Goal: Task Accomplishment & Management: Use online tool/utility

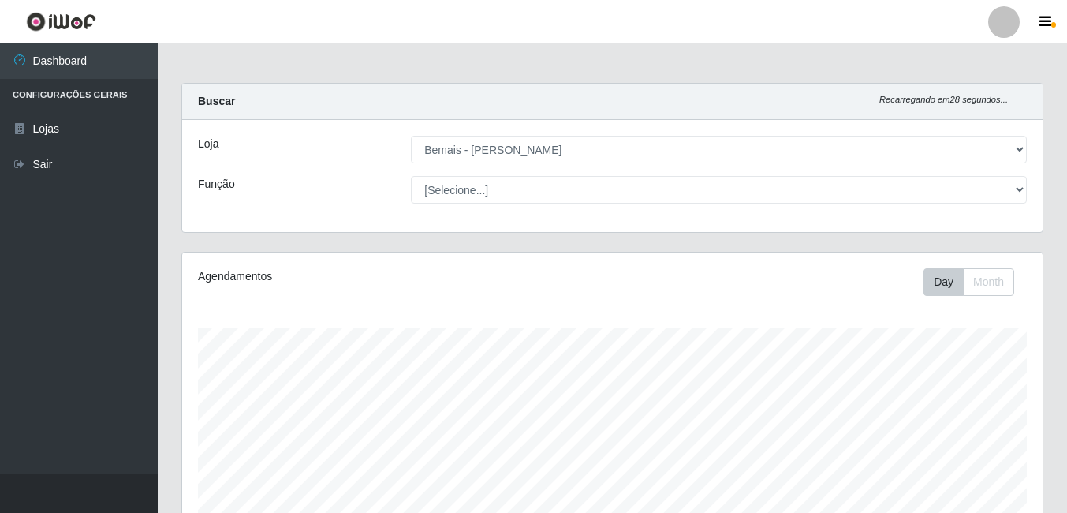
select select "230"
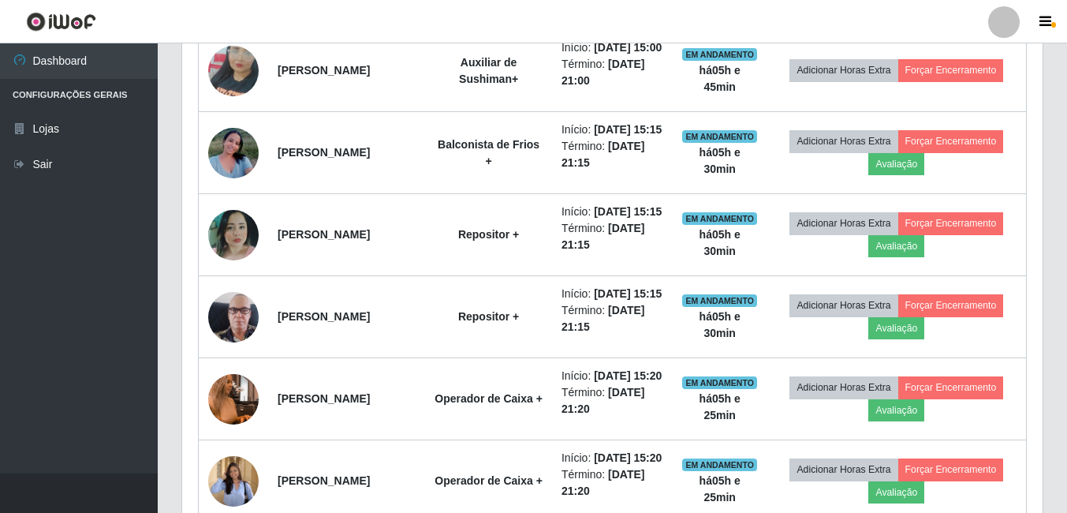
scroll to position [372, 0]
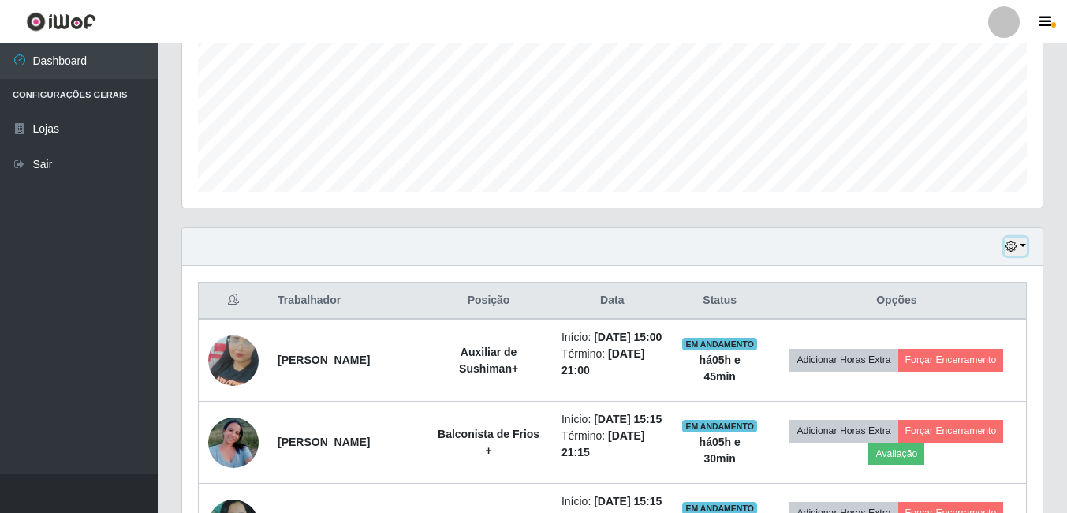
click at [1017, 243] on button "button" at bounding box center [1016, 246] width 22 height 18
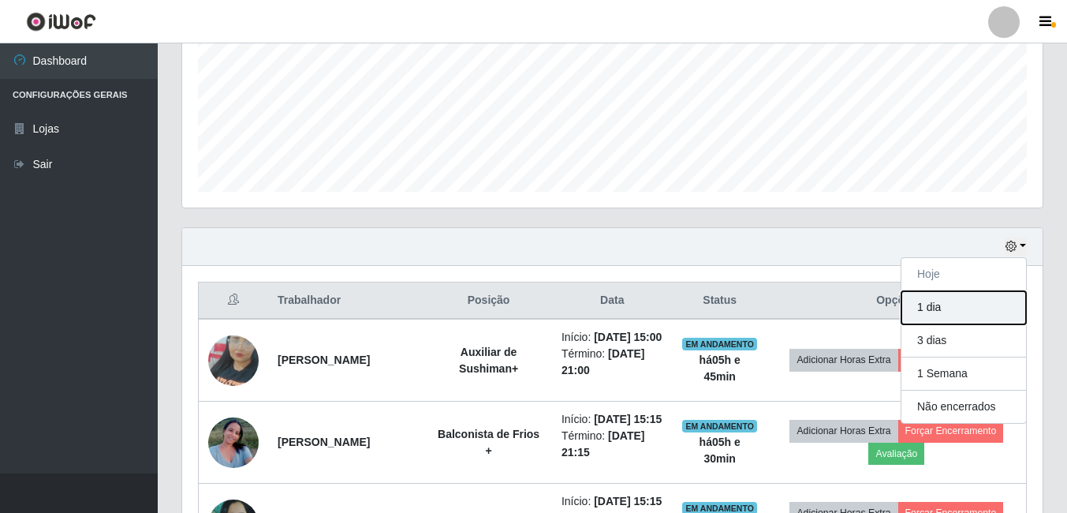
click at [922, 308] on button "1 dia" at bounding box center [963, 307] width 125 height 33
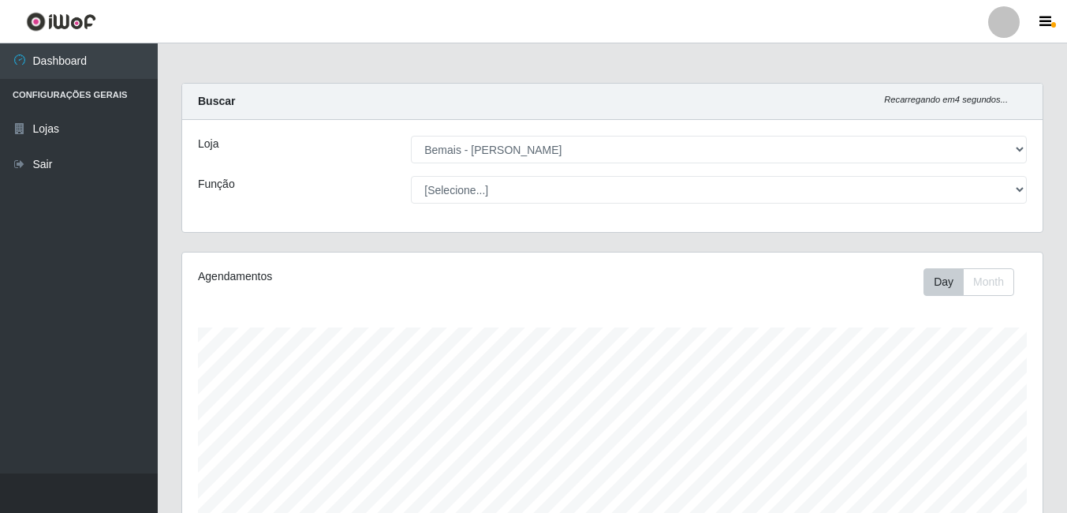
scroll to position [237, 0]
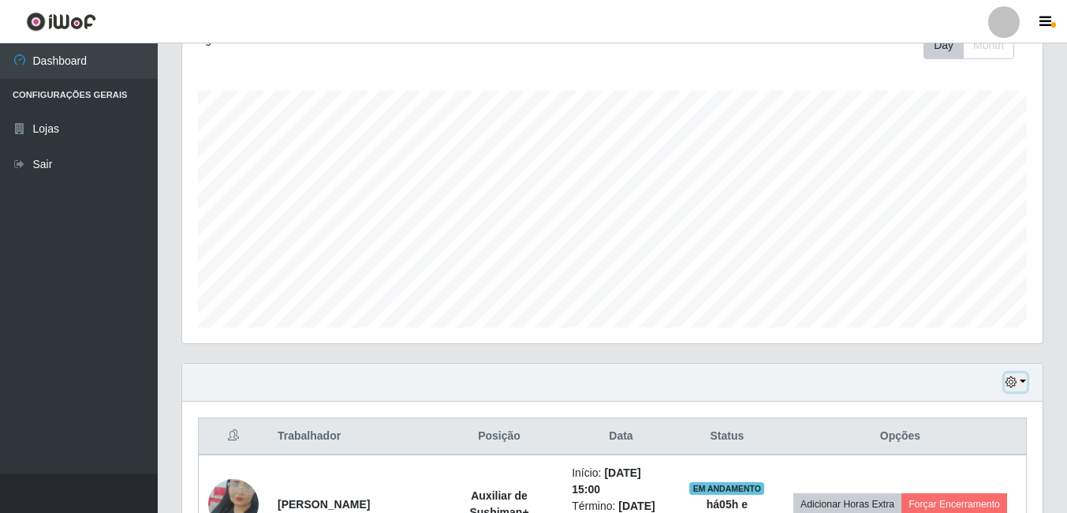
click at [1013, 383] on icon "button" at bounding box center [1010, 381] width 11 height 11
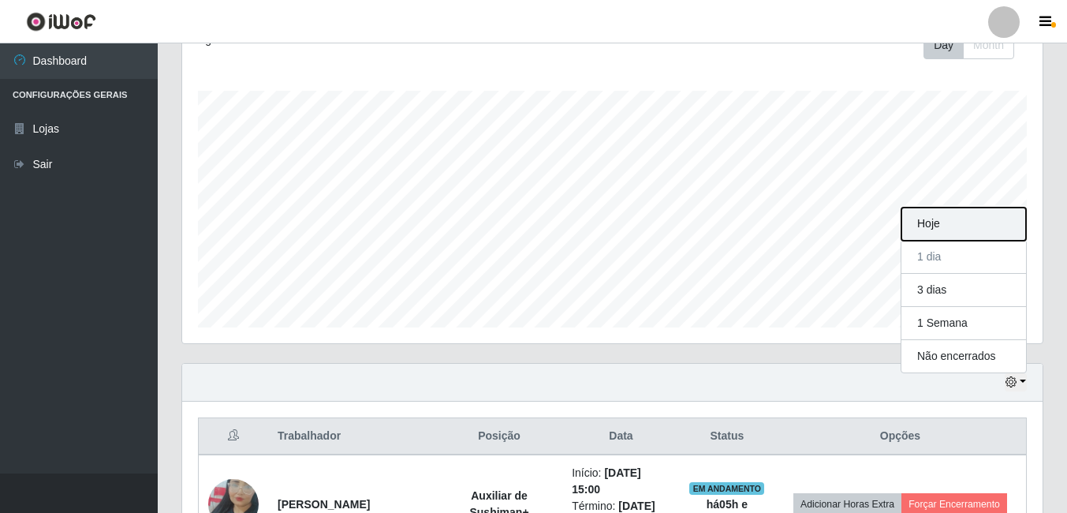
click at [960, 221] on button "Hoje" at bounding box center [963, 223] width 125 height 33
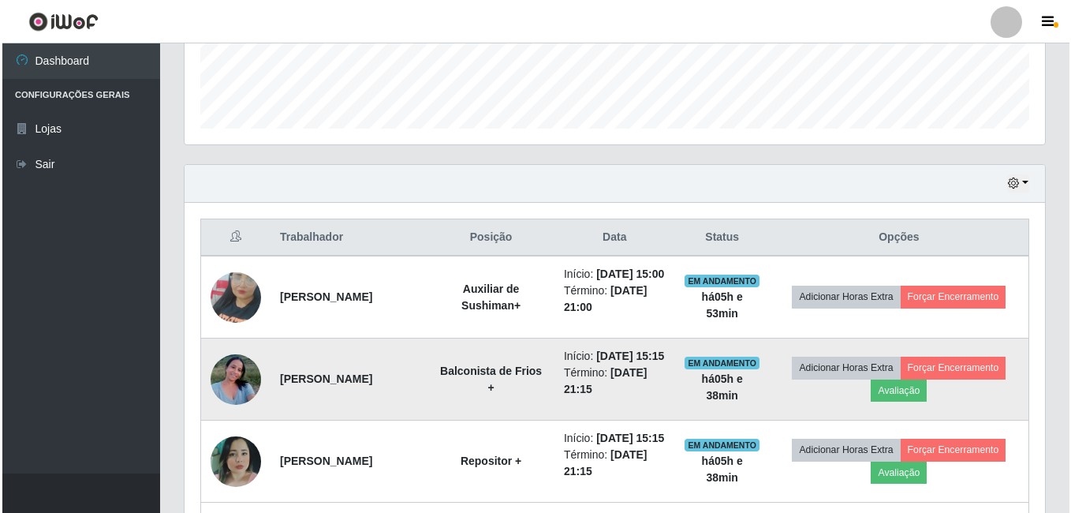
scroll to position [648, 0]
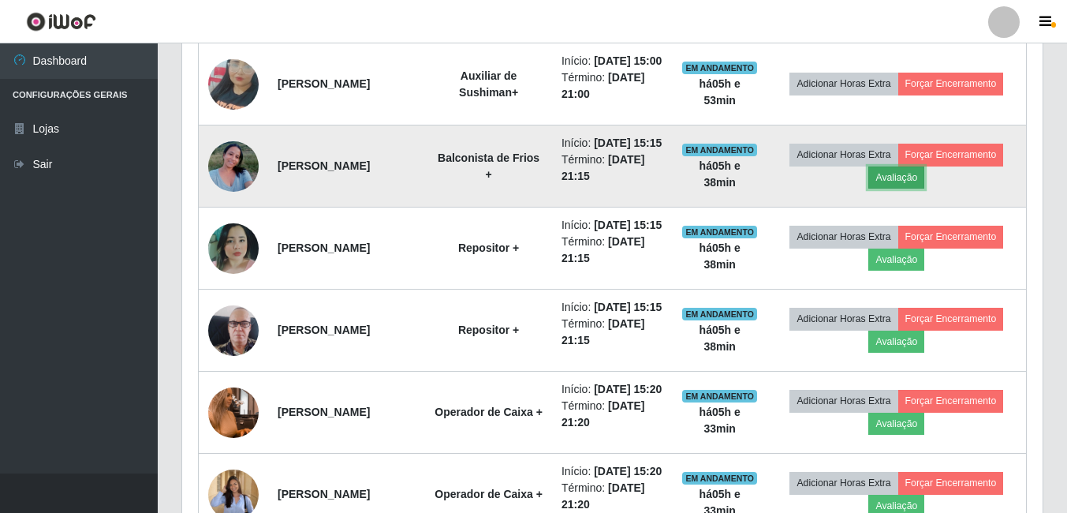
click at [901, 188] on button "Avaliação" at bounding box center [896, 177] width 56 height 22
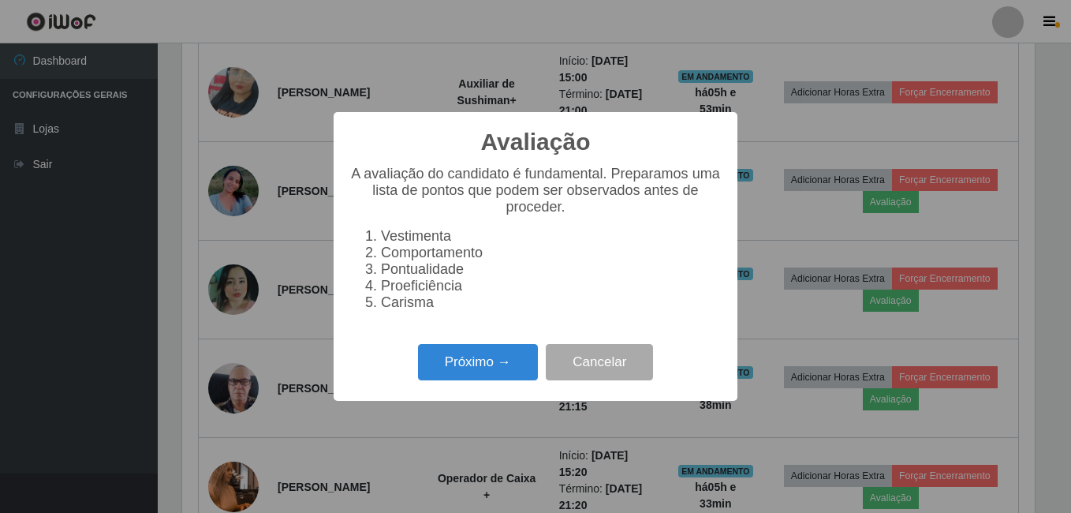
scroll to position [327, 852]
click at [491, 376] on button "Próximo →" at bounding box center [478, 362] width 120 height 37
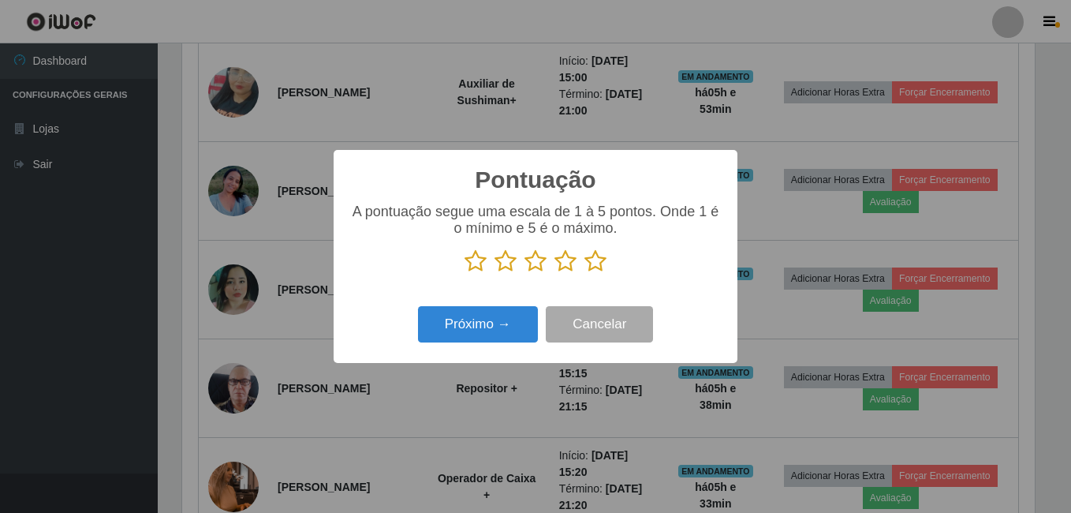
scroll to position [788245, 787719]
drag, startPoint x: 590, startPoint y: 264, endPoint x: 576, endPoint y: 272, distance: 16.2
click at [591, 264] on icon at bounding box center [595, 261] width 22 height 24
click at [584, 273] on input "radio" at bounding box center [584, 273] width 0 height 0
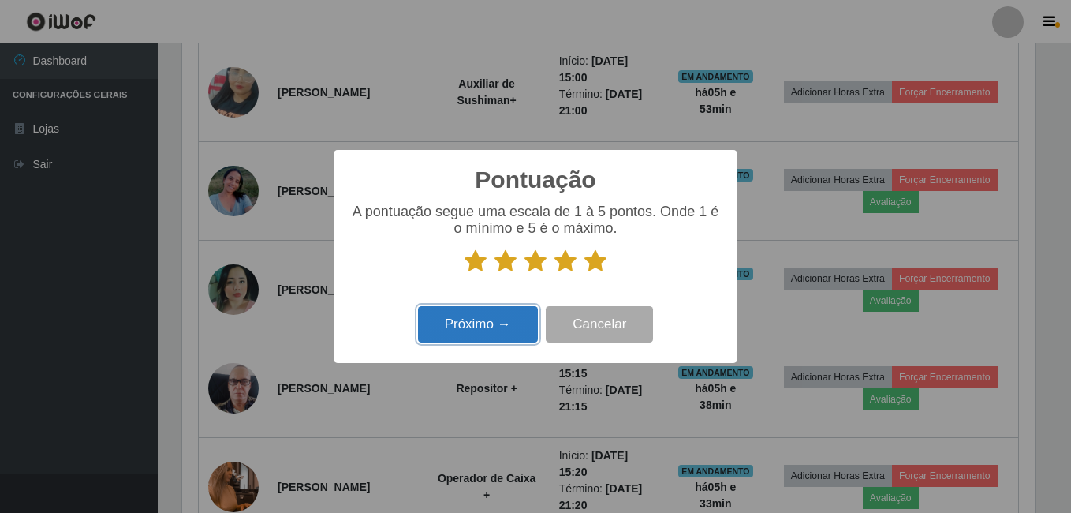
click at [482, 324] on button "Próximo →" at bounding box center [478, 324] width 120 height 37
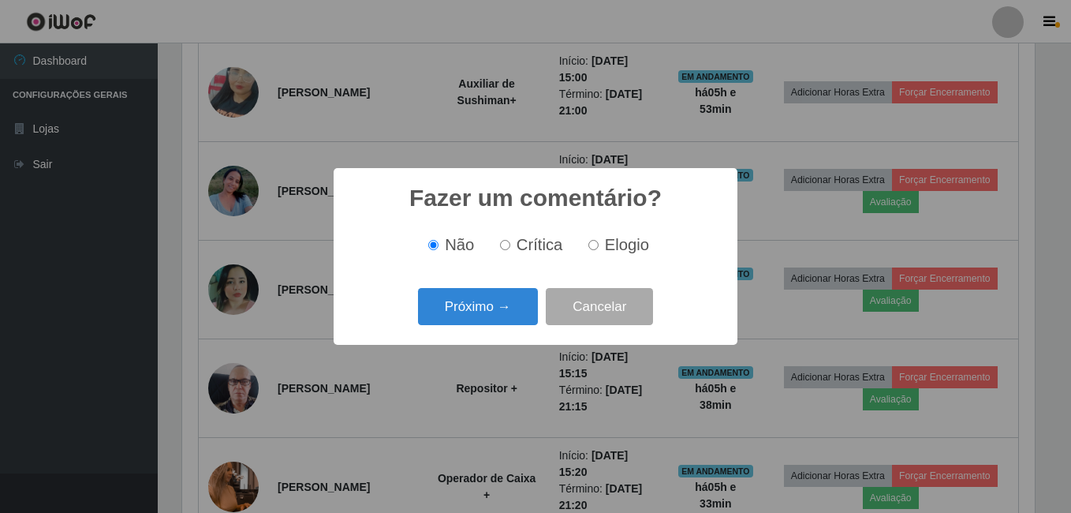
click at [470, 305] on button "Próximo →" at bounding box center [478, 306] width 120 height 37
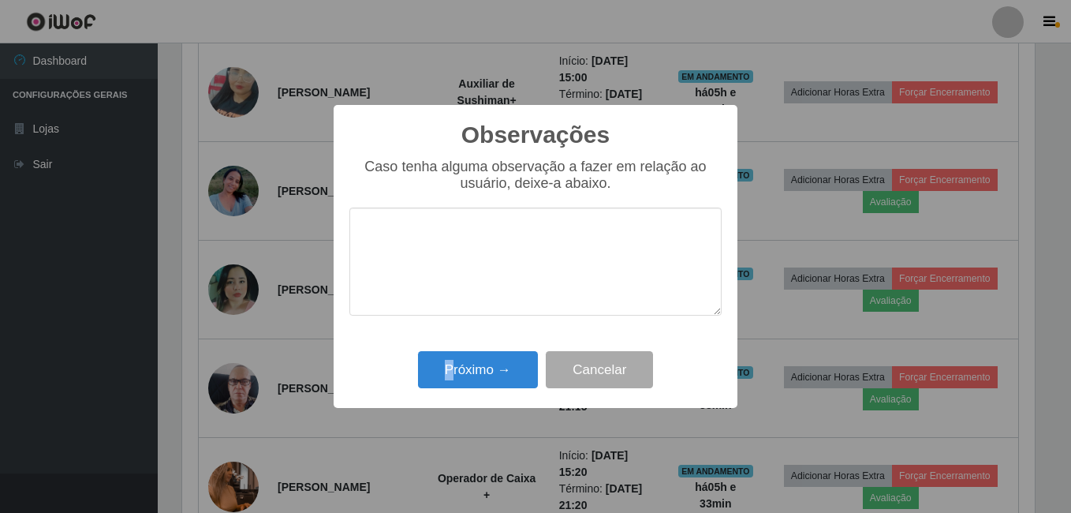
click at [450, 352] on div "Próximo → Cancelar" at bounding box center [535, 369] width 372 height 45
drag, startPoint x: 450, startPoint y: 352, endPoint x: 450, endPoint y: 368, distance: 15.8
click at [450, 368] on button "Próximo →" at bounding box center [478, 369] width 120 height 37
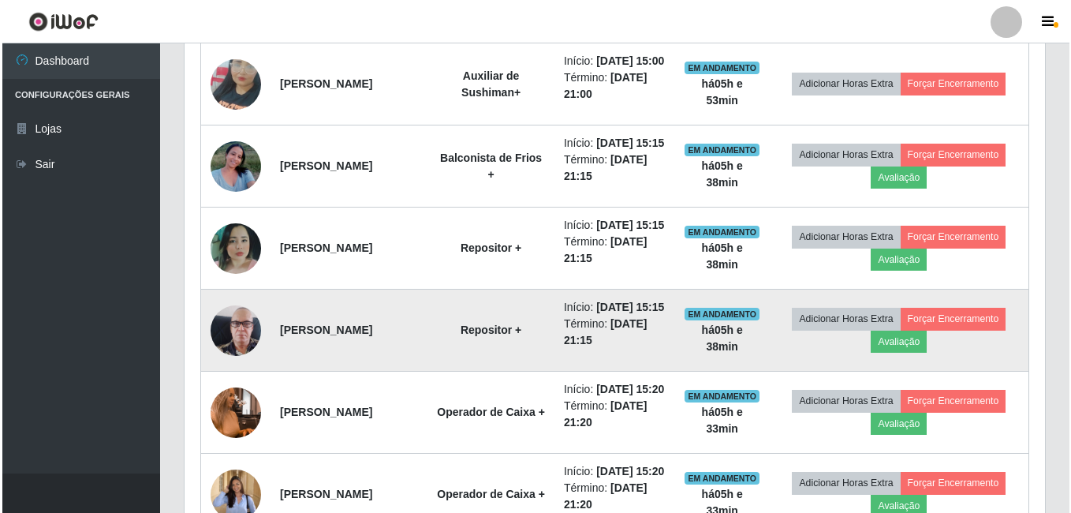
scroll to position [327, 860]
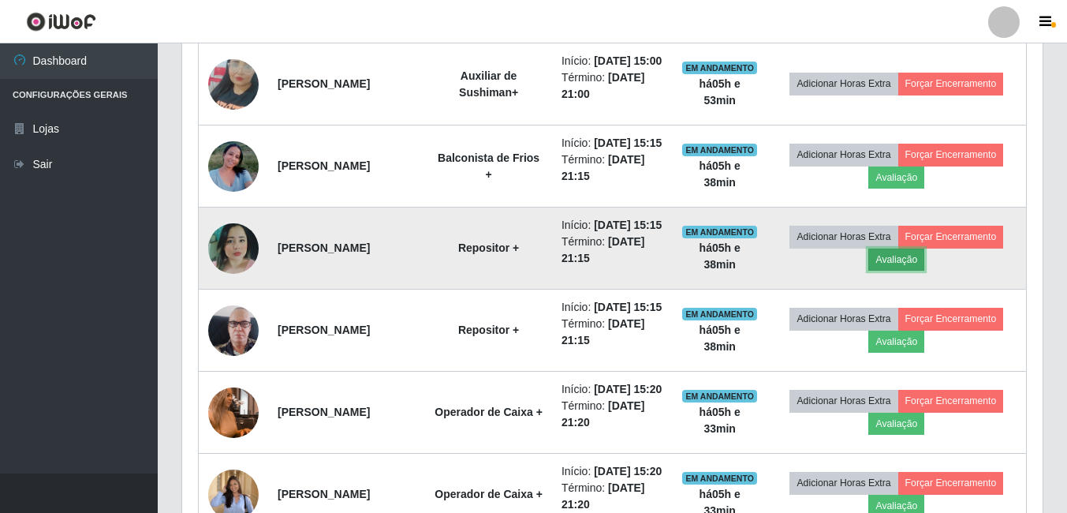
click at [896, 270] on button "Avaliação" at bounding box center [896, 259] width 56 height 22
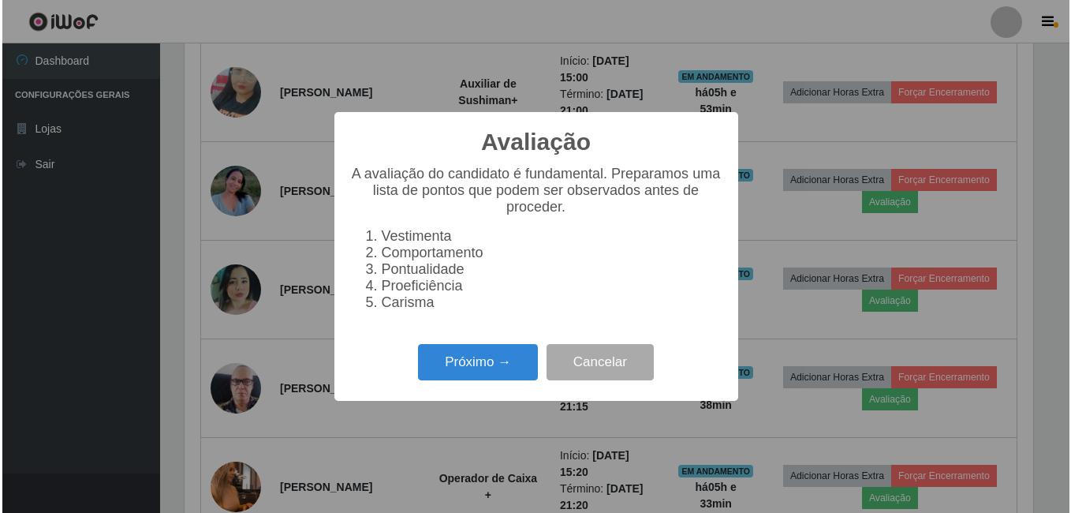
scroll to position [327, 852]
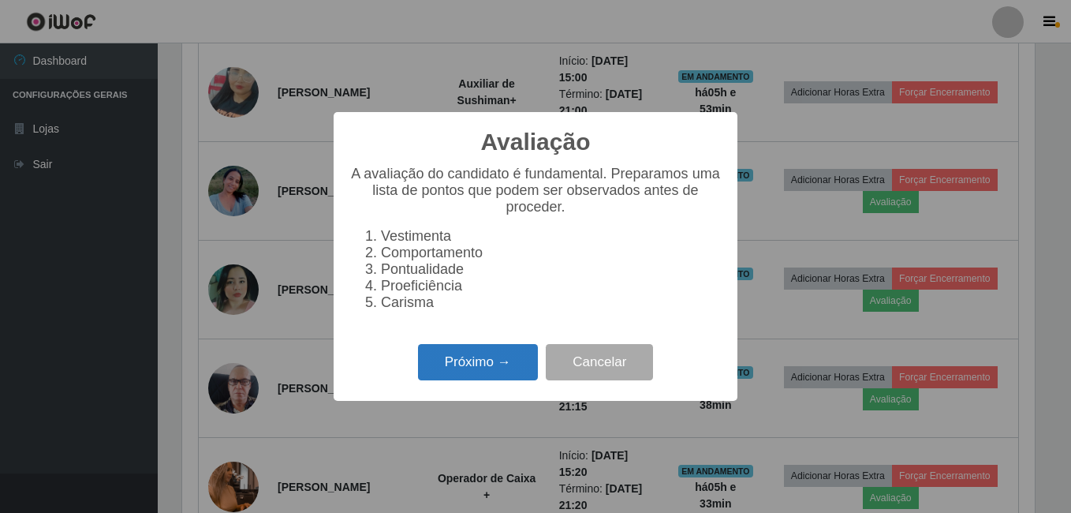
click at [482, 372] on button "Próximo →" at bounding box center [478, 362] width 120 height 37
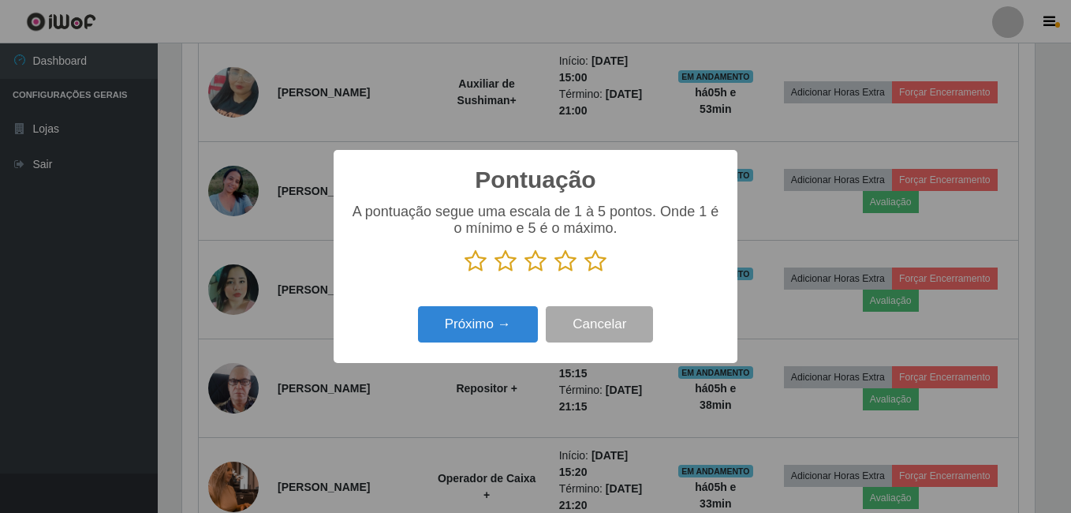
click at [595, 266] on icon at bounding box center [595, 261] width 22 height 24
click at [584, 273] on input "radio" at bounding box center [584, 273] width 0 height 0
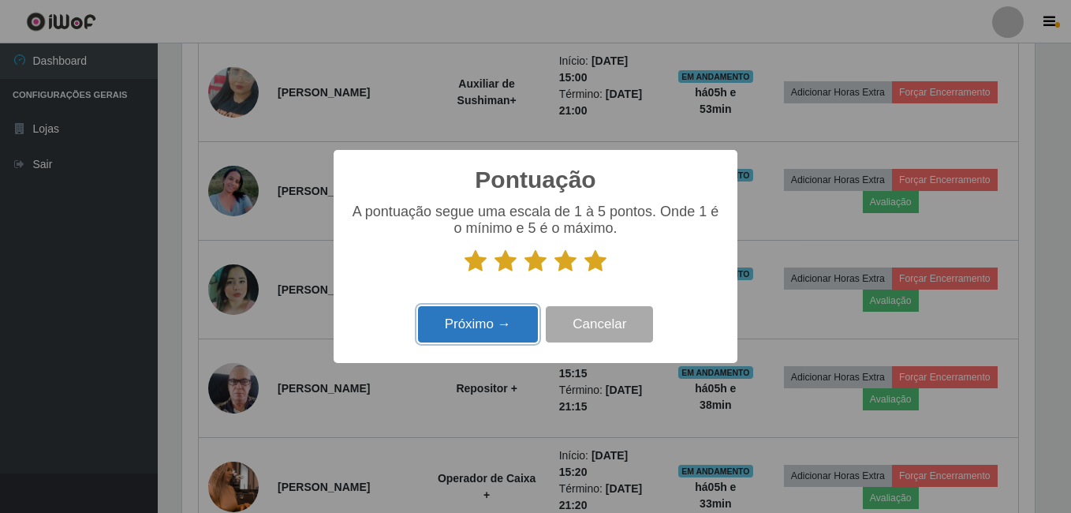
click at [533, 321] on button "Próximo →" at bounding box center [478, 324] width 120 height 37
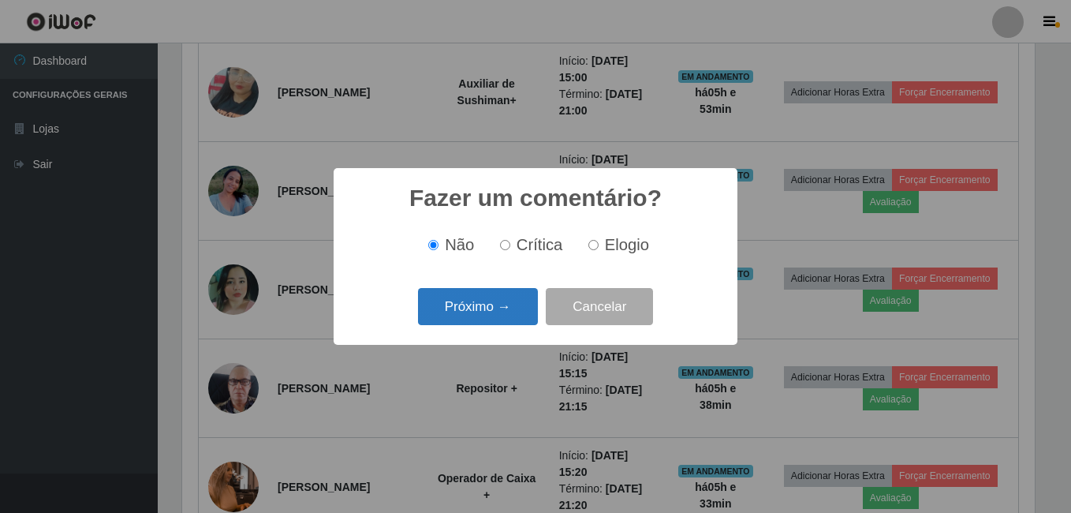
click at [486, 314] on button "Próximo →" at bounding box center [478, 306] width 120 height 37
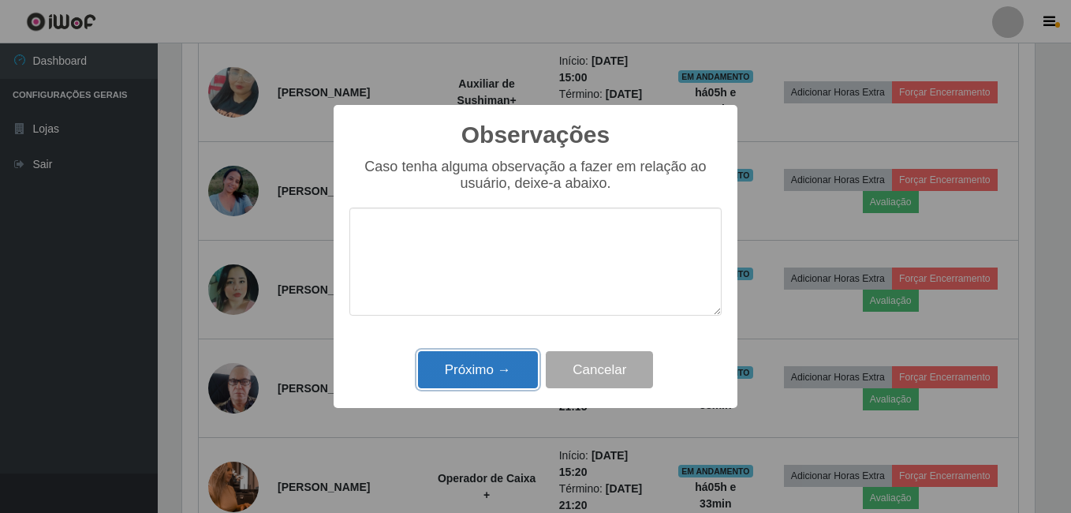
click at [480, 367] on button "Próximo →" at bounding box center [478, 369] width 120 height 37
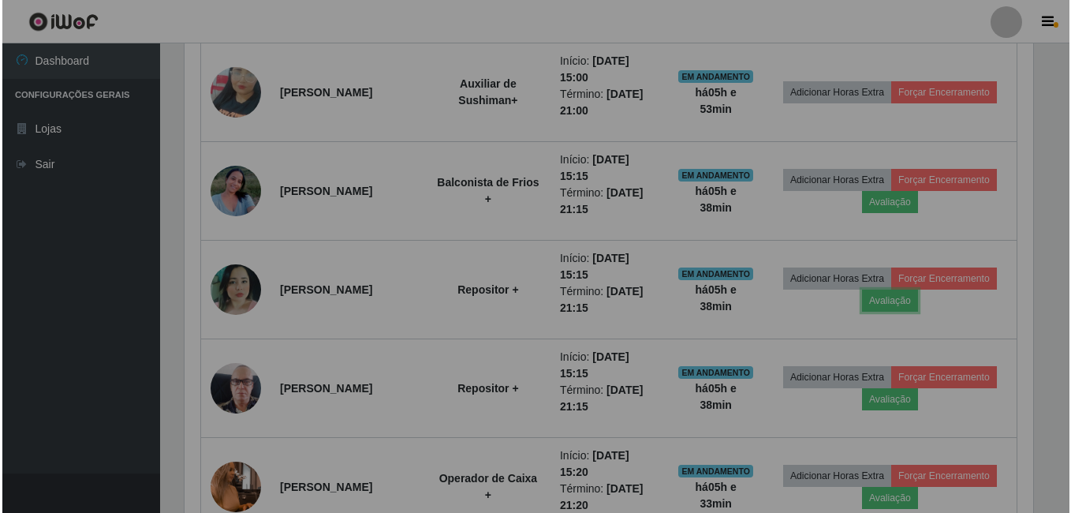
scroll to position [327, 860]
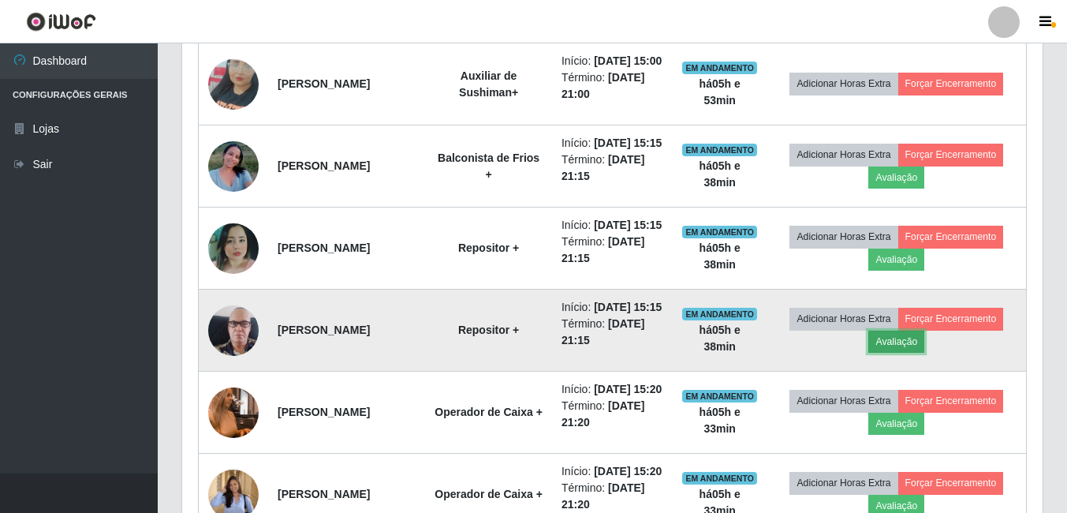
click at [924, 352] on button "Avaliação" at bounding box center [896, 341] width 56 height 22
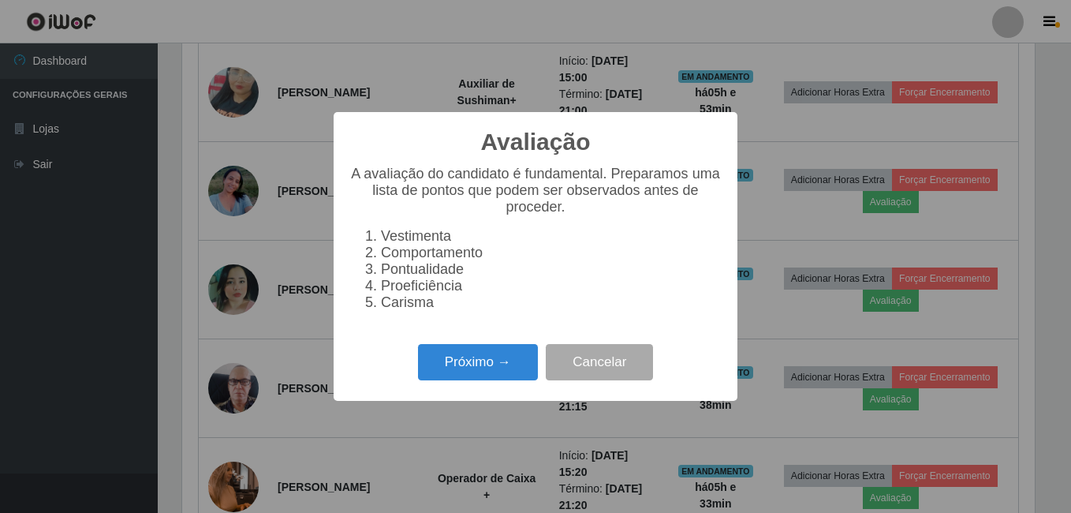
scroll to position [327, 852]
click at [515, 370] on button "Próximo →" at bounding box center [478, 362] width 120 height 37
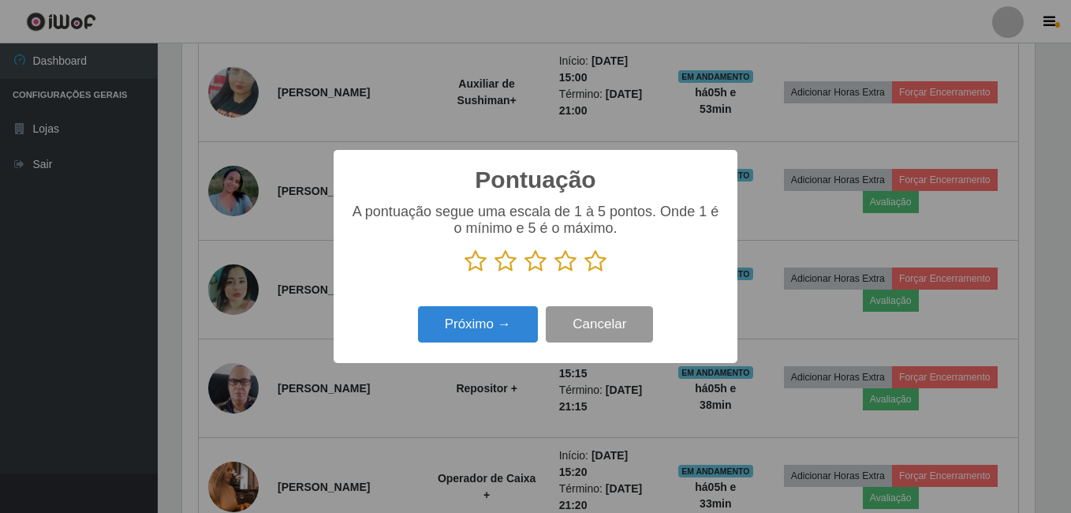
scroll to position [788245, 787719]
click at [594, 265] on icon at bounding box center [595, 261] width 22 height 24
click at [584, 273] on input "radio" at bounding box center [584, 273] width 0 height 0
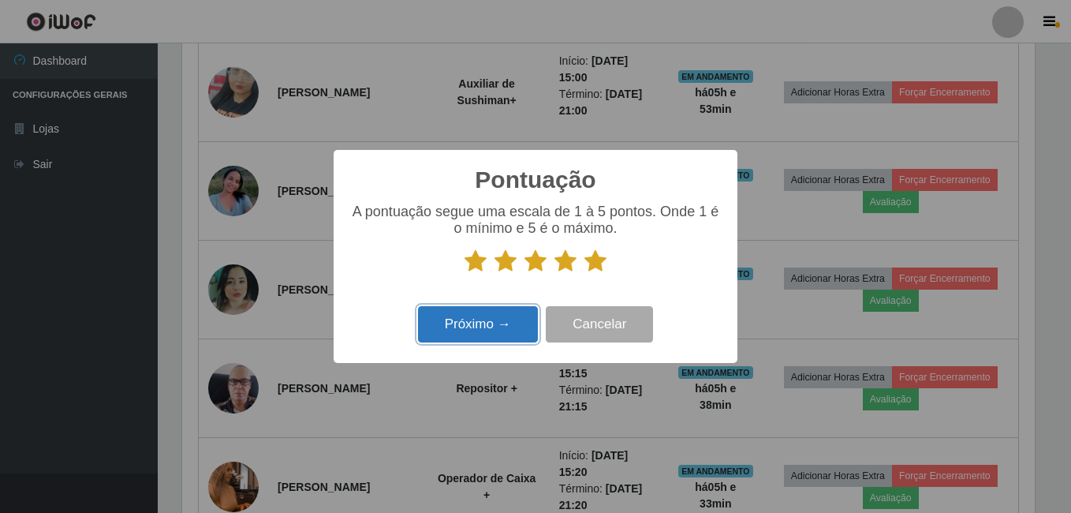
click at [435, 336] on button "Próximo →" at bounding box center [478, 324] width 120 height 37
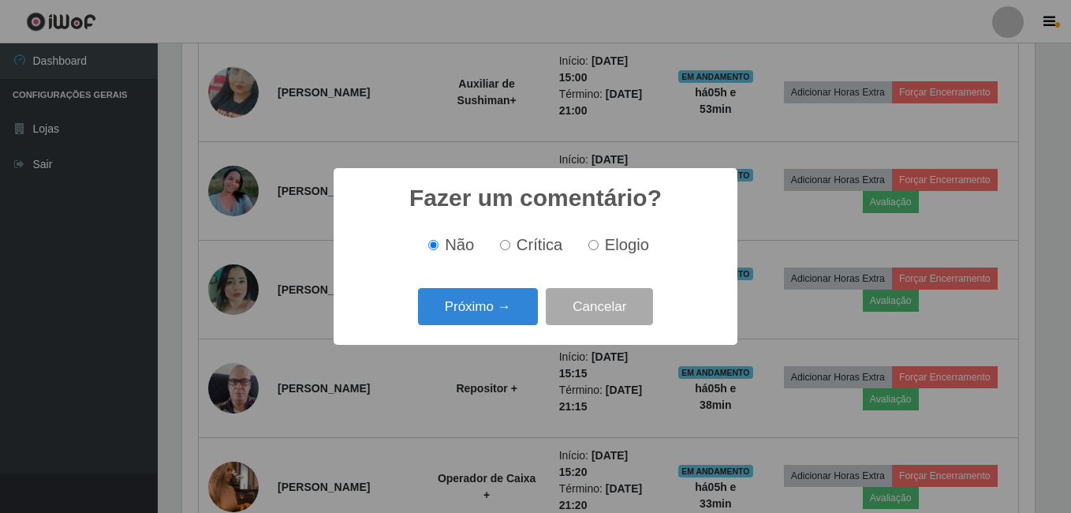
click at [449, 308] on button "Próximo →" at bounding box center [478, 306] width 120 height 37
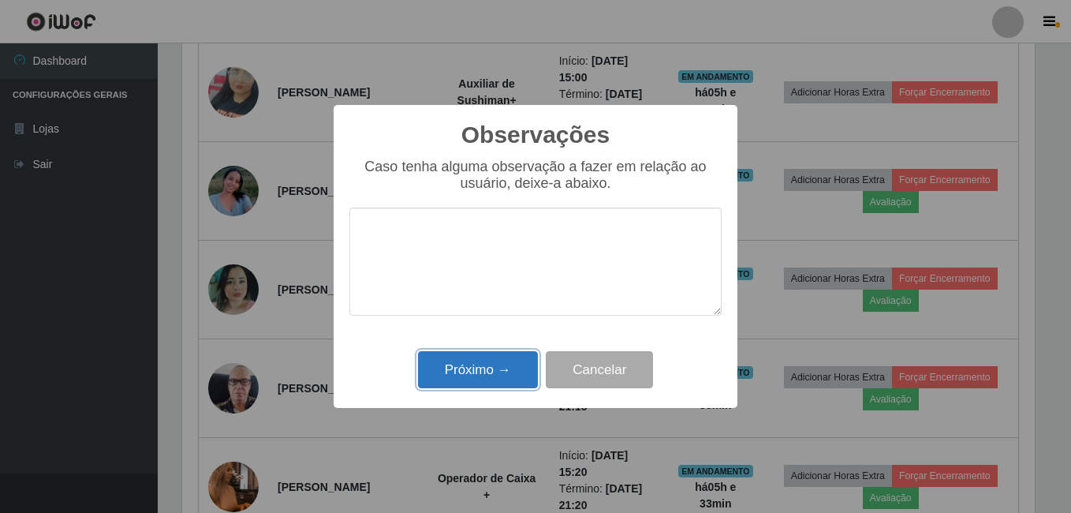
click at [443, 381] on button "Próximo →" at bounding box center [478, 369] width 120 height 37
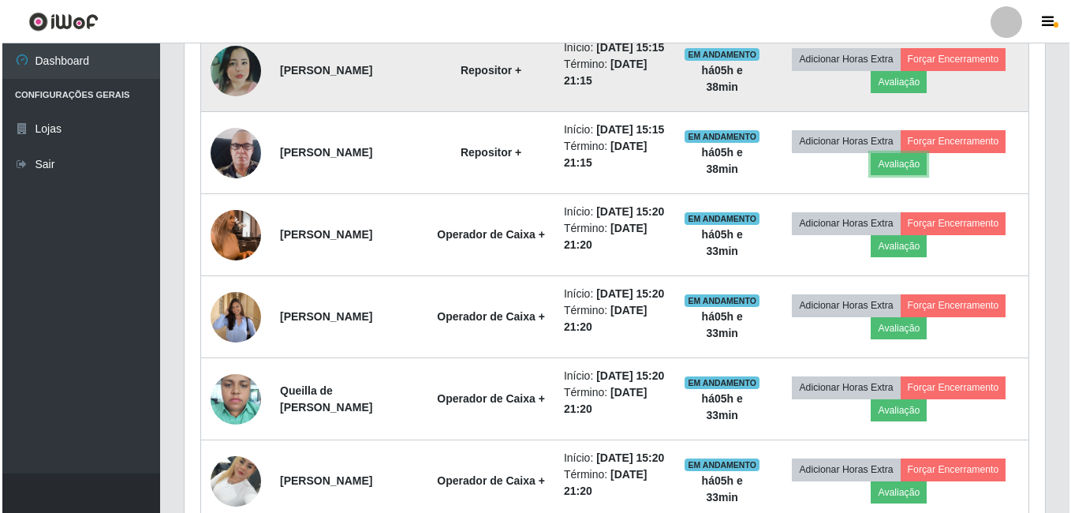
scroll to position [727, 0]
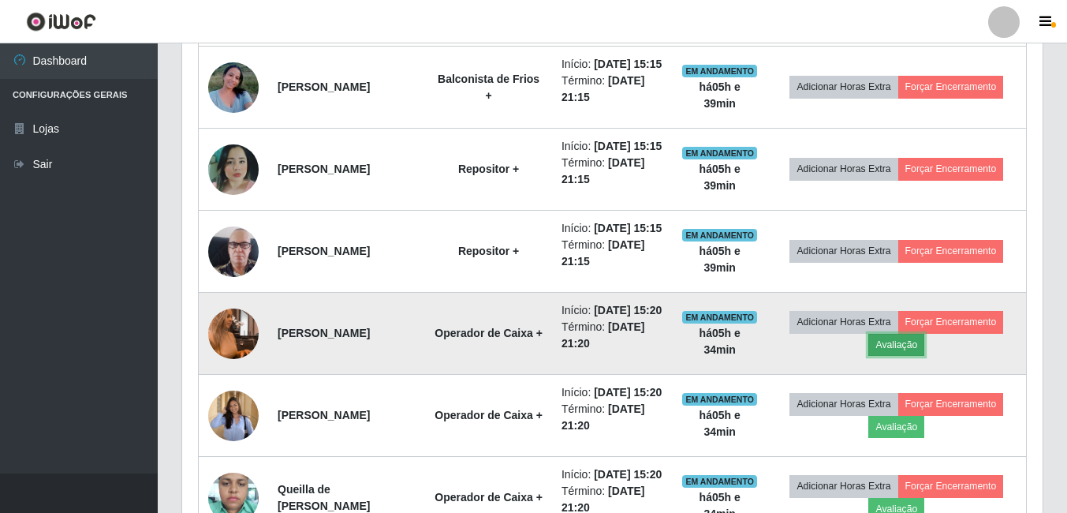
click at [915, 356] on button "Avaliação" at bounding box center [896, 345] width 56 height 22
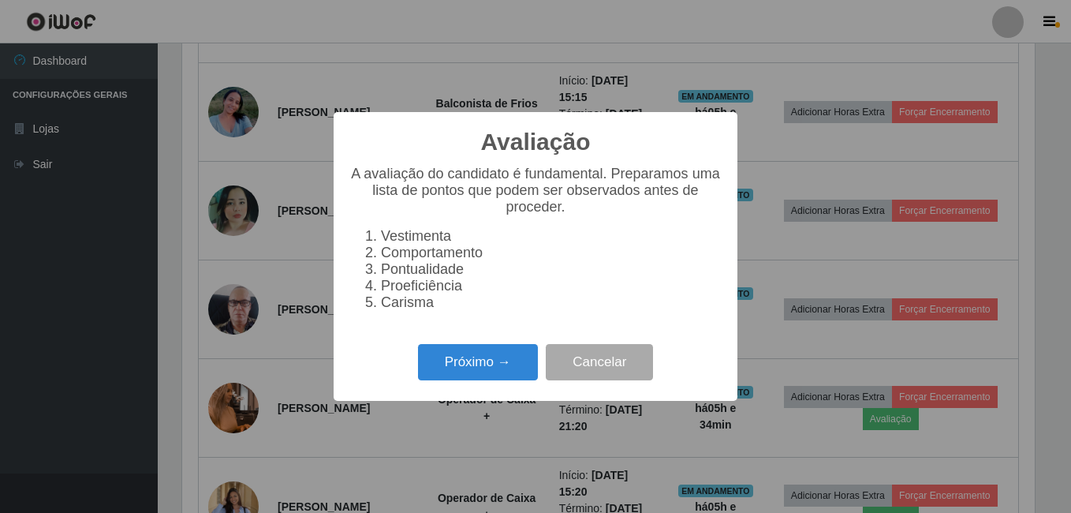
scroll to position [327, 852]
click at [491, 371] on button "Próximo →" at bounding box center [478, 362] width 120 height 37
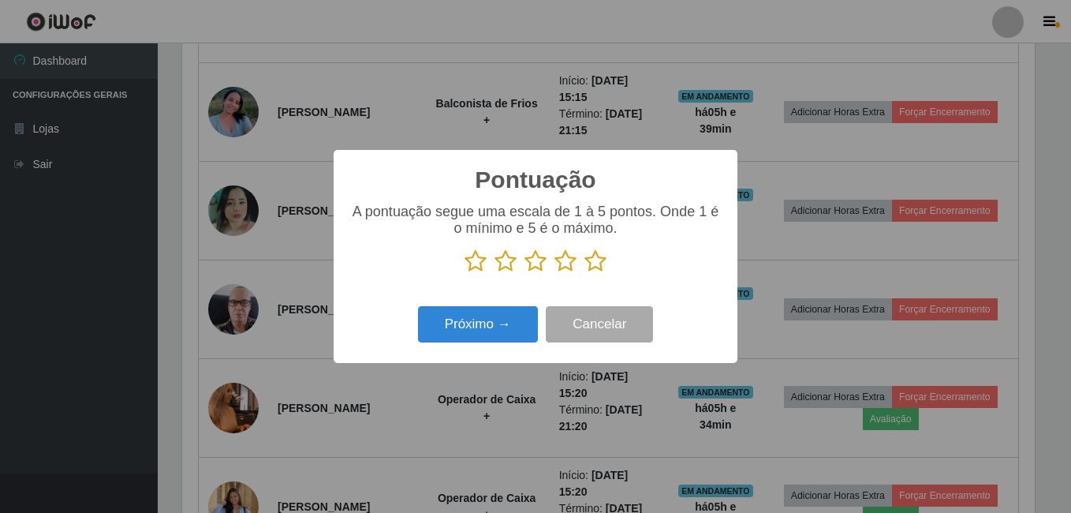
scroll to position [788245, 787719]
click at [595, 262] on icon at bounding box center [595, 261] width 22 height 24
click at [584, 273] on input "radio" at bounding box center [584, 273] width 0 height 0
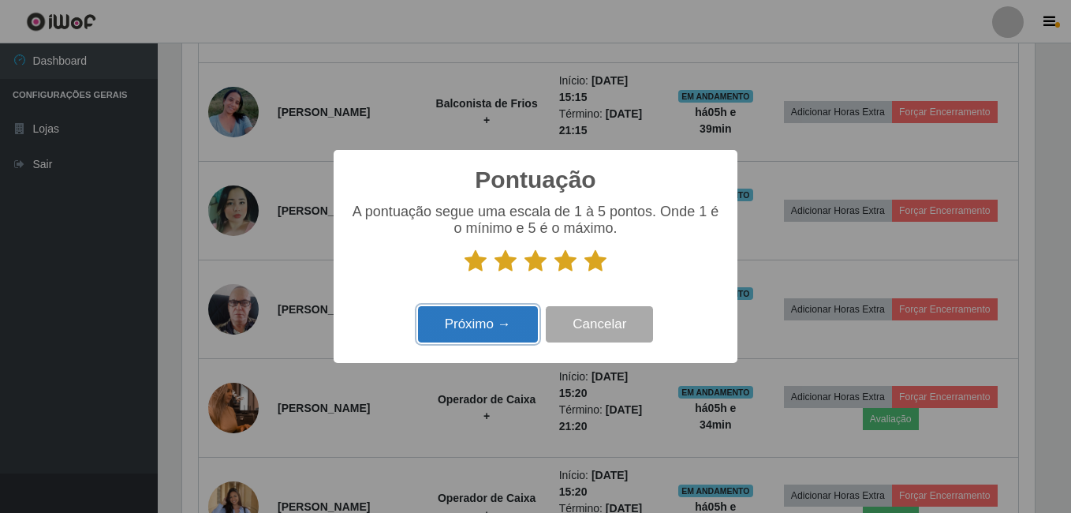
click at [473, 334] on button "Próximo →" at bounding box center [478, 324] width 120 height 37
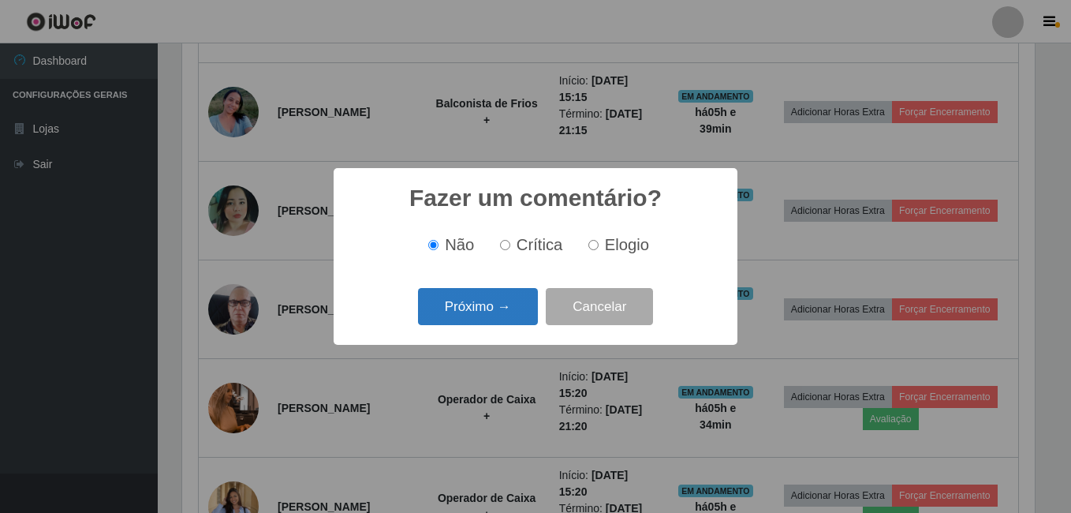
click at [473, 321] on button "Próximo →" at bounding box center [478, 306] width 120 height 37
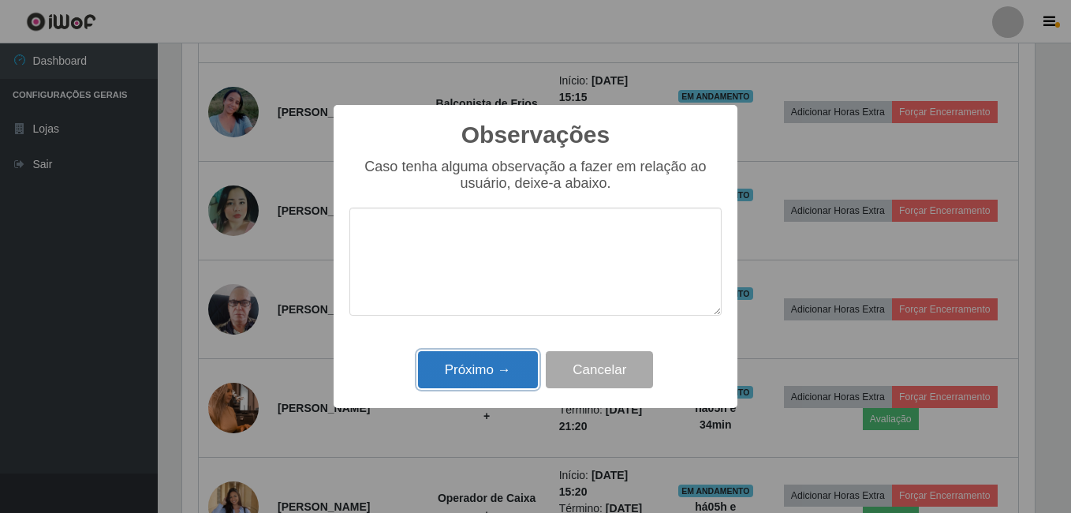
click at [456, 372] on button "Próximo →" at bounding box center [478, 369] width 120 height 37
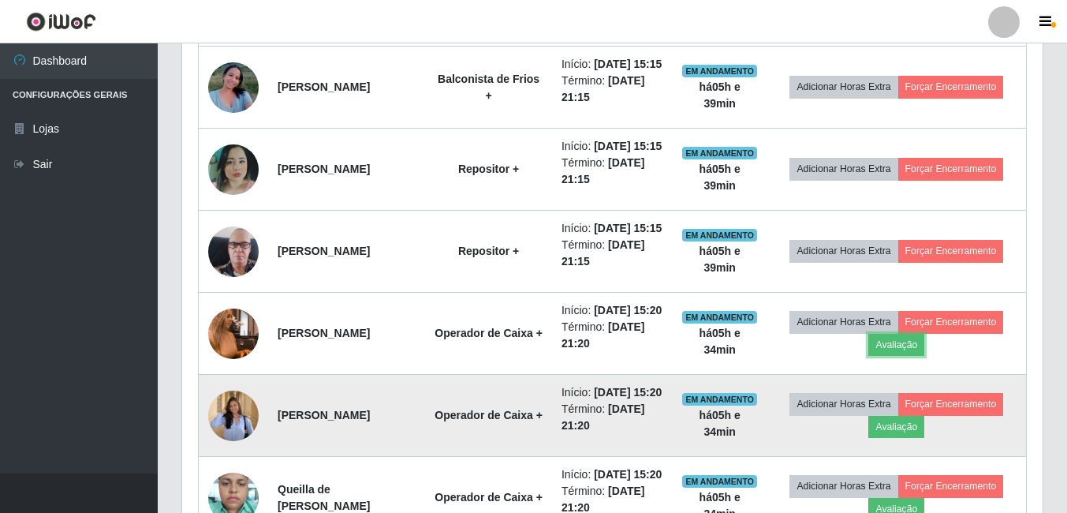
scroll to position [885, 0]
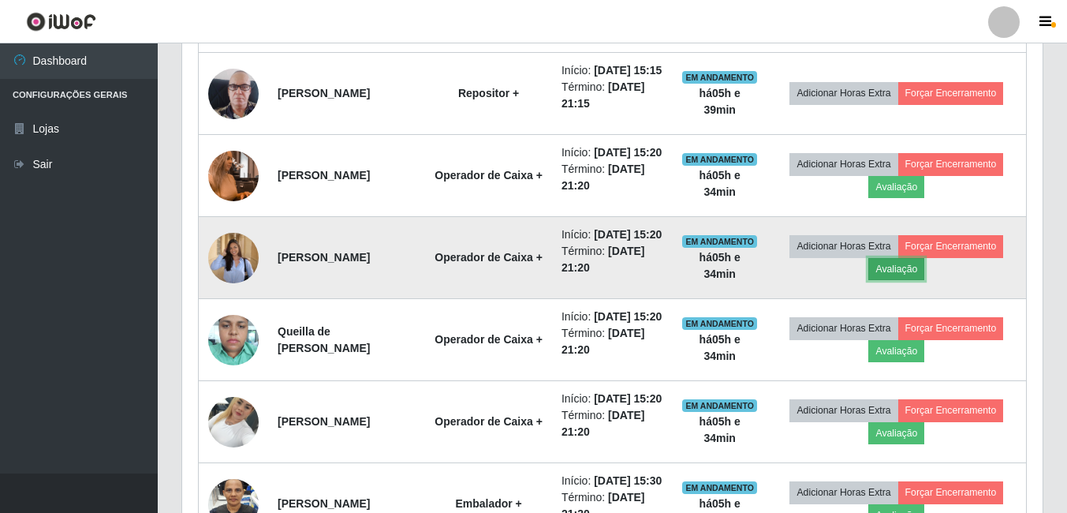
click at [924, 280] on button "Avaliação" at bounding box center [896, 269] width 56 height 22
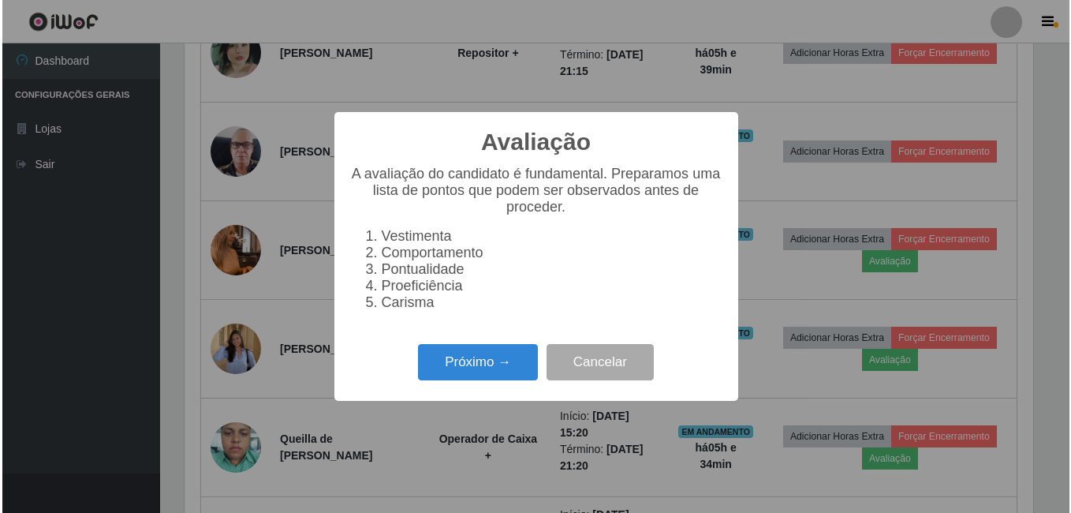
scroll to position [327, 852]
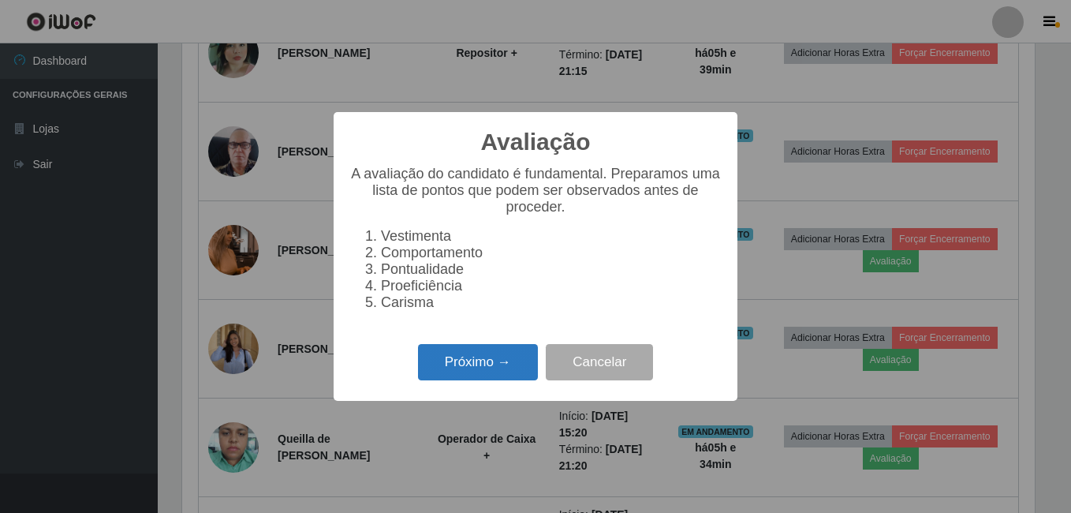
click at [430, 357] on button "Próximo →" at bounding box center [478, 362] width 120 height 37
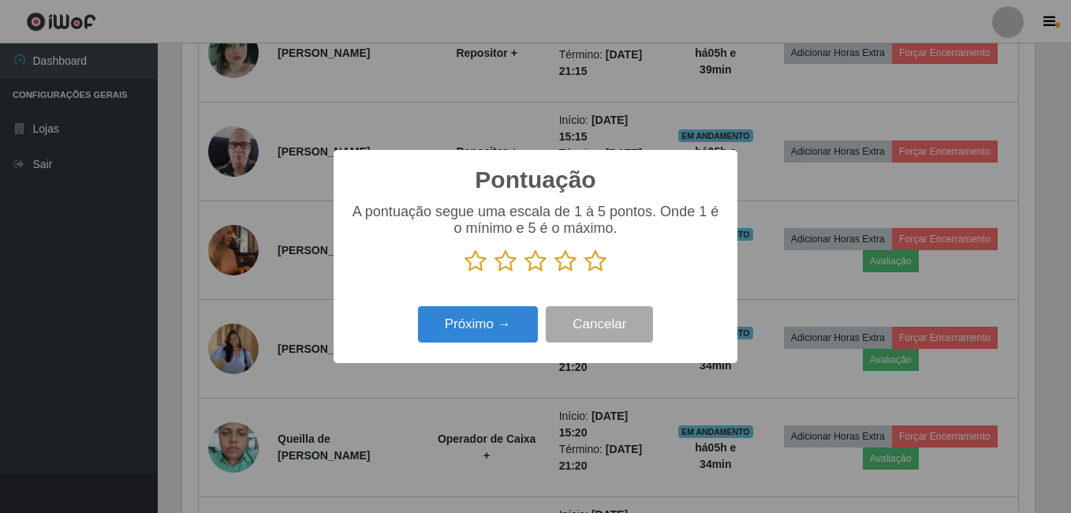
click at [589, 267] on icon at bounding box center [595, 261] width 22 height 24
click at [584, 273] on input "radio" at bounding box center [584, 273] width 0 height 0
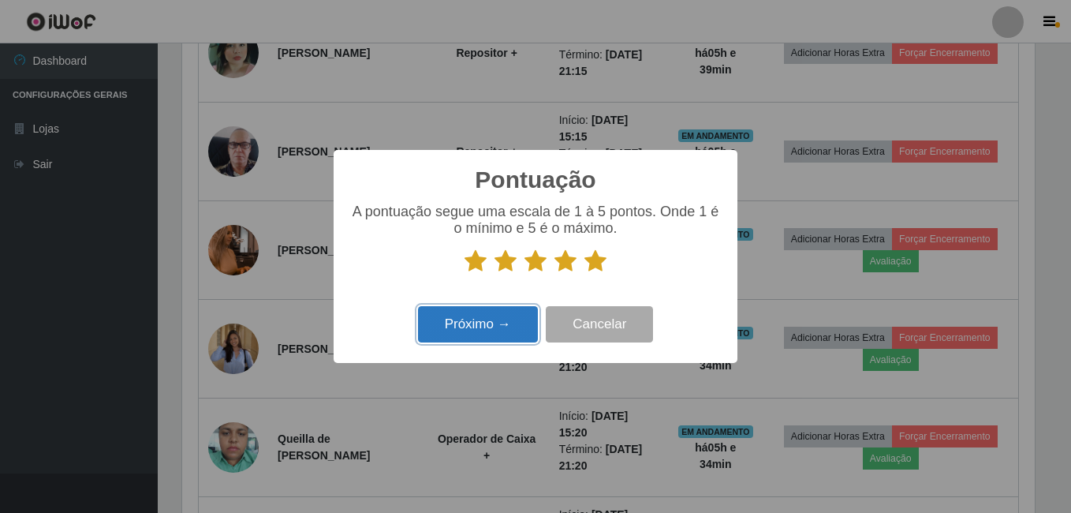
click at [507, 323] on button "Próximo →" at bounding box center [478, 324] width 120 height 37
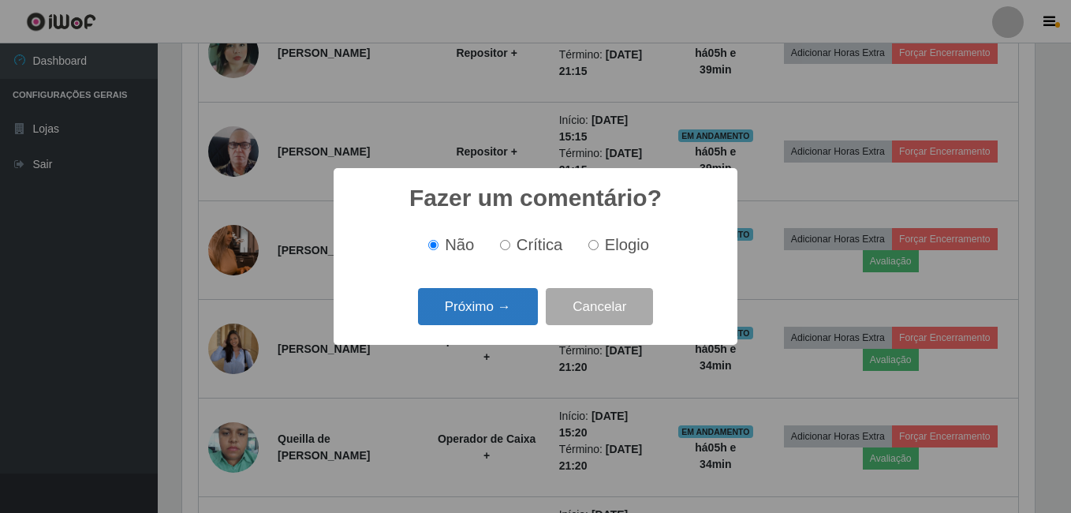
click at [502, 302] on button "Próximo →" at bounding box center [478, 306] width 120 height 37
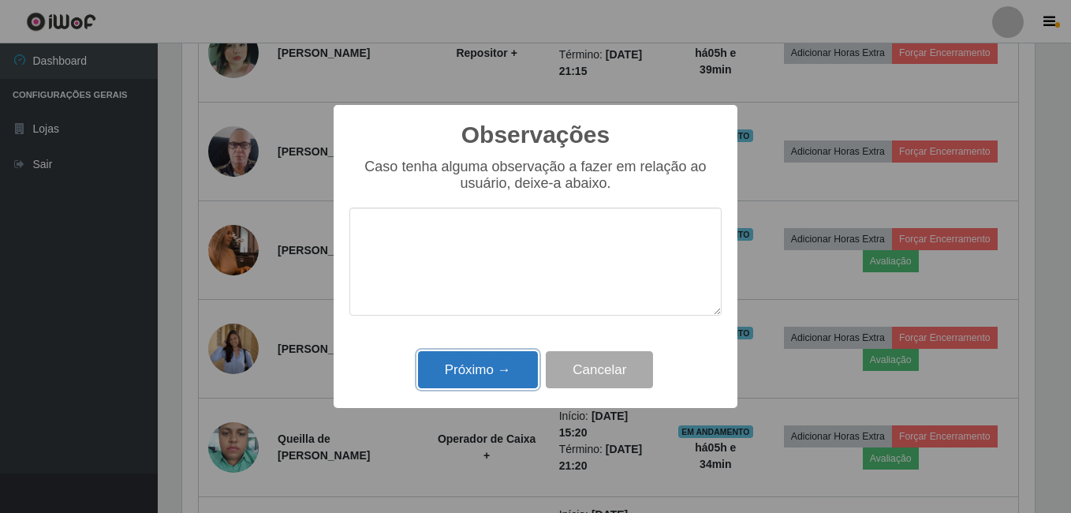
click at [479, 379] on button "Próximo →" at bounding box center [478, 369] width 120 height 37
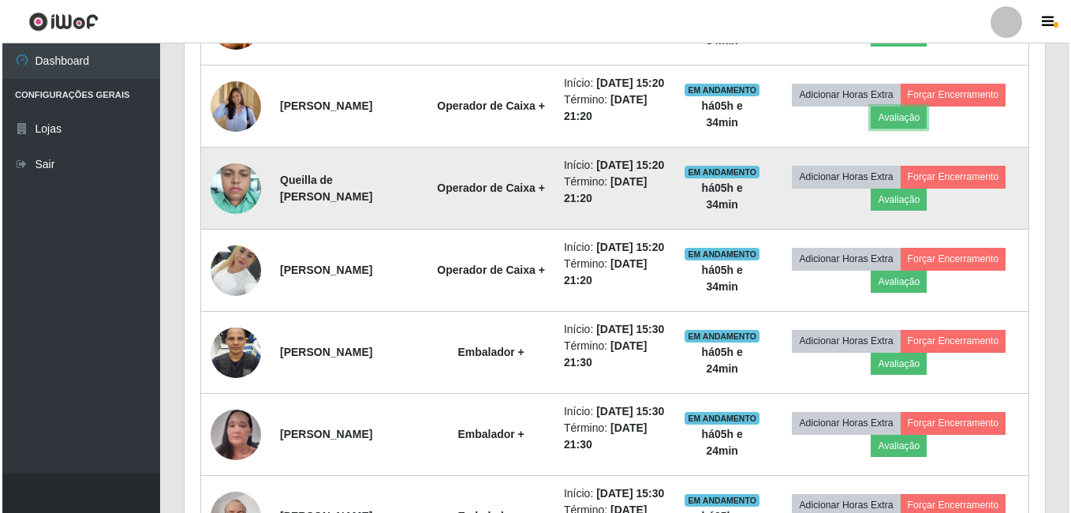
scroll to position [1042, 0]
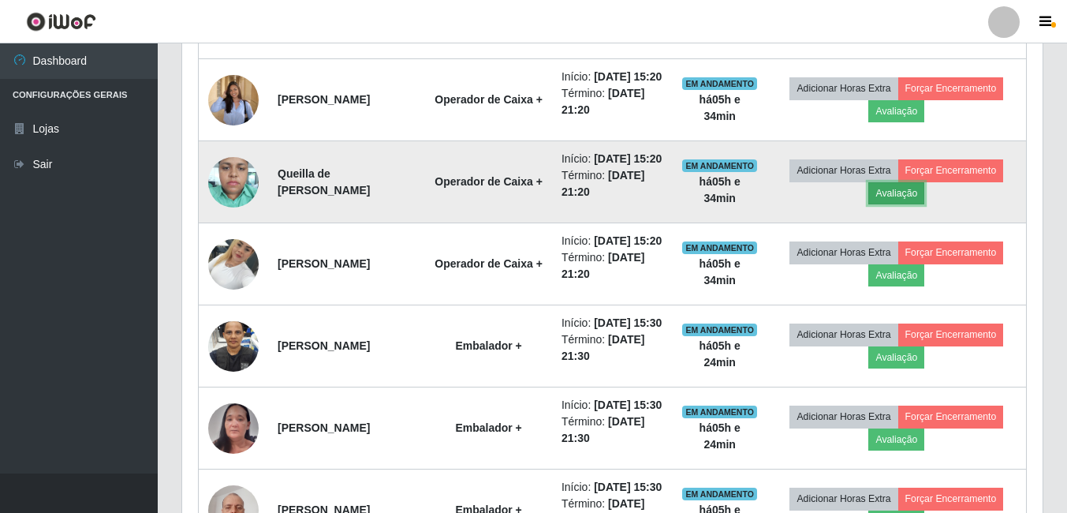
click at [904, 204] on button "Avaliação" at bounding box center [896, 193] width 56 height 22
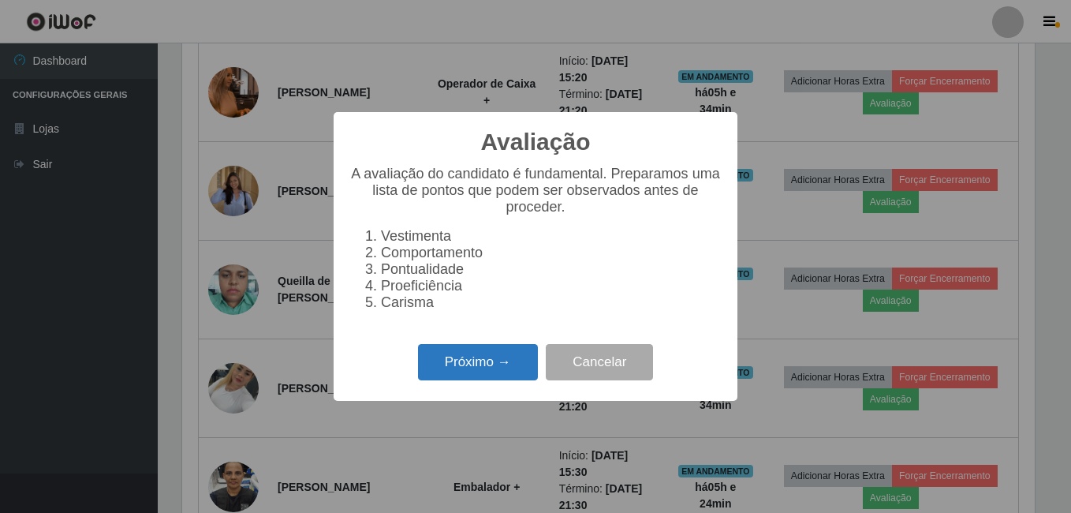
click at [490, 380] on button "Próximo →" at bounding box center [478, 362] width 120 height 37
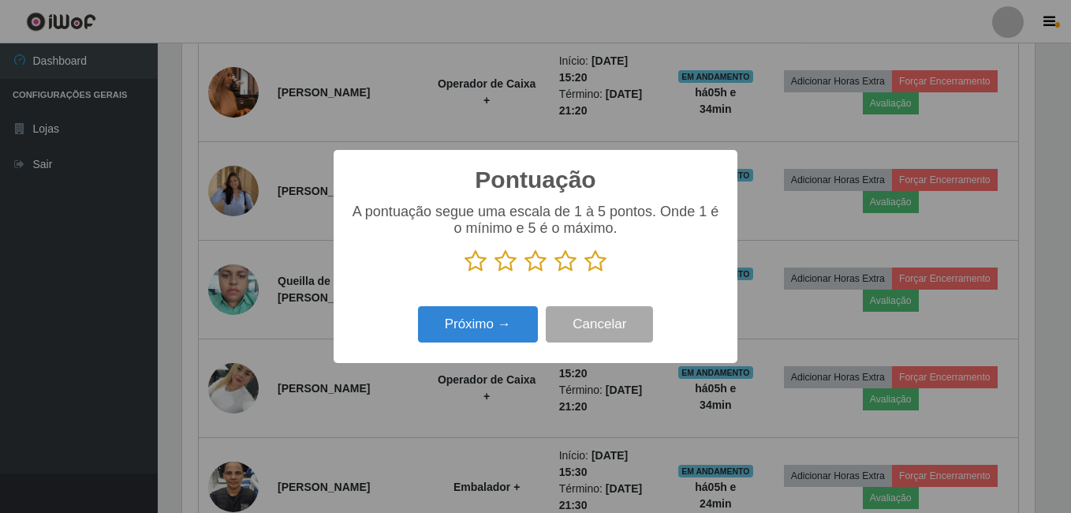
click at [603, 268] on icon at bounding box center [595, 261] width 22 height 24
click at [584, 273] on input "radio" at bounding box center [584, 273] width 0 height 0
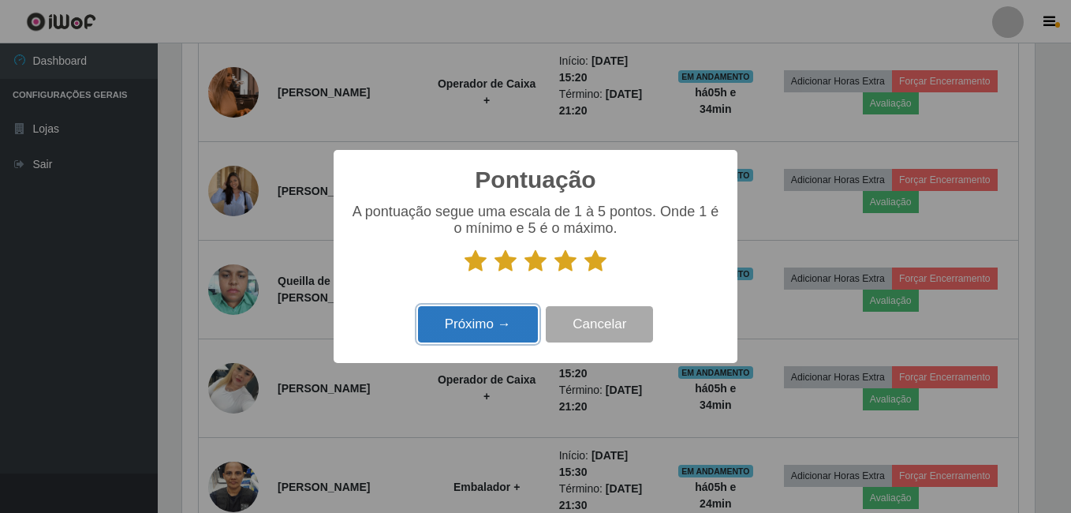
click at [460, 334] on button "Próximo →" at bounding box center [478, 324] width 120 height 37
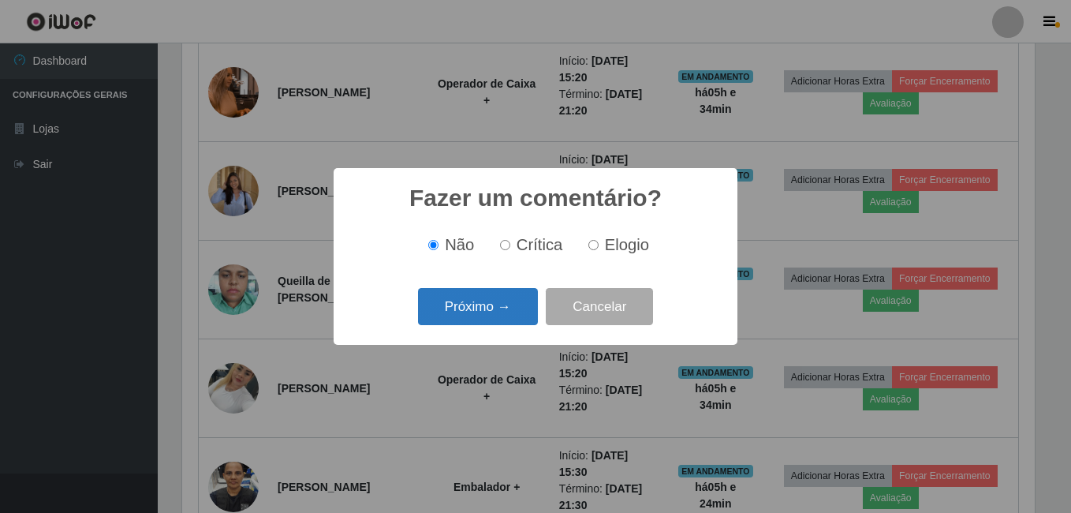
click at [464, 309] on button "Próximo →" at bounding box center [478, 306] width 120 height 37
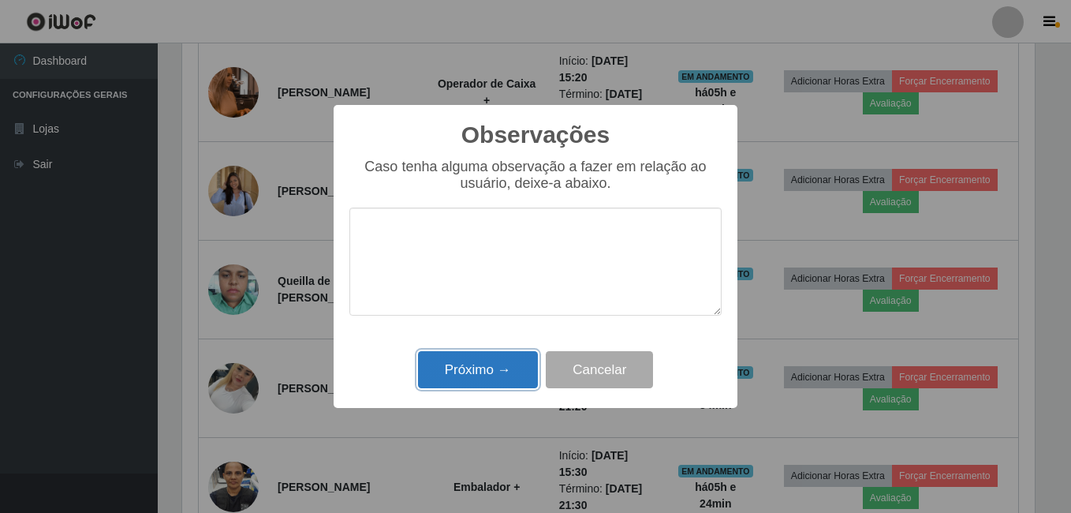
click at [434, 364] on button "Próximo →" at bounding box center [478, 369] width 120 height 37
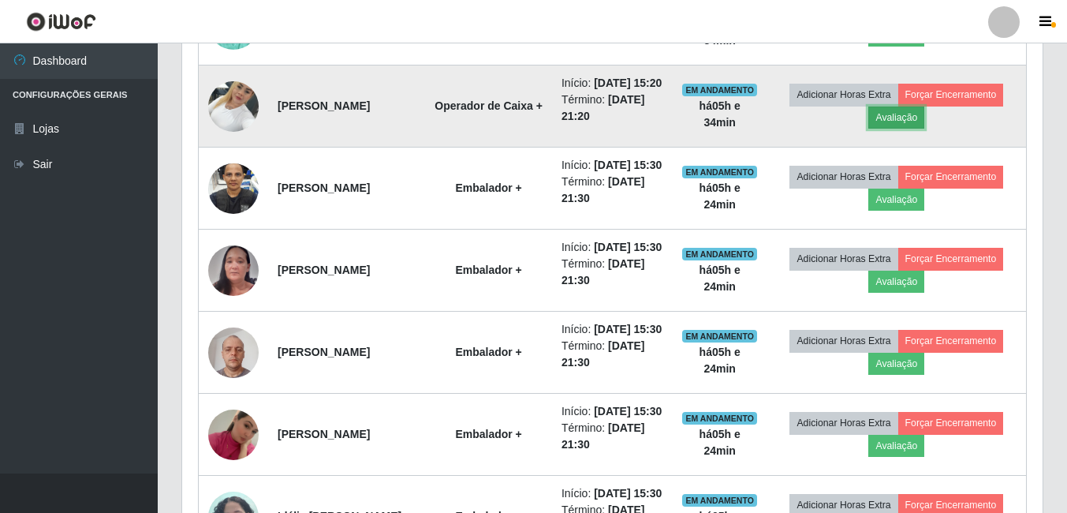
click at [924, 129] on button "Avaliação" at bounding box center [896, 117] width 56 height 22
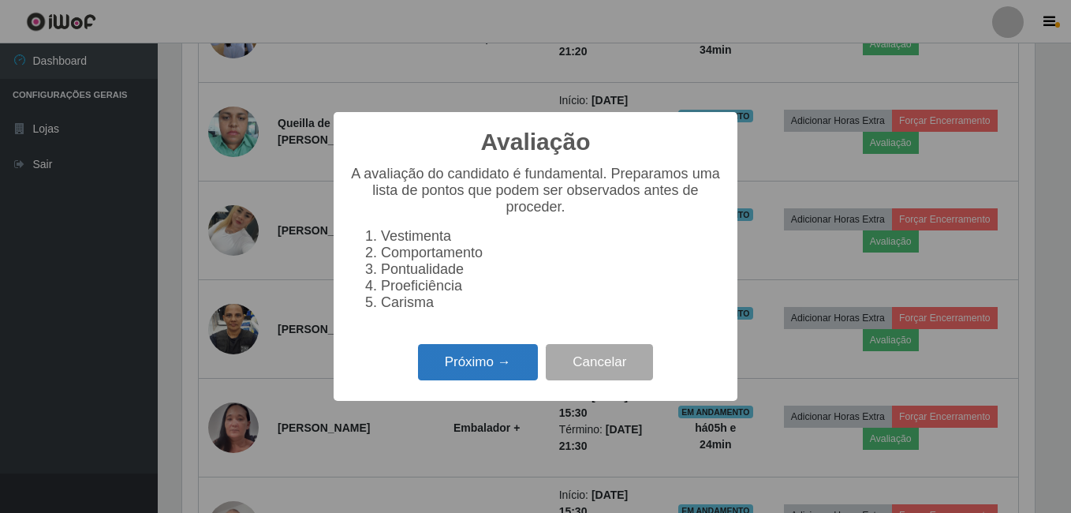
click at [462, 370] on button "Próximo →" at bounding box center [478, 362] width 120 height 37
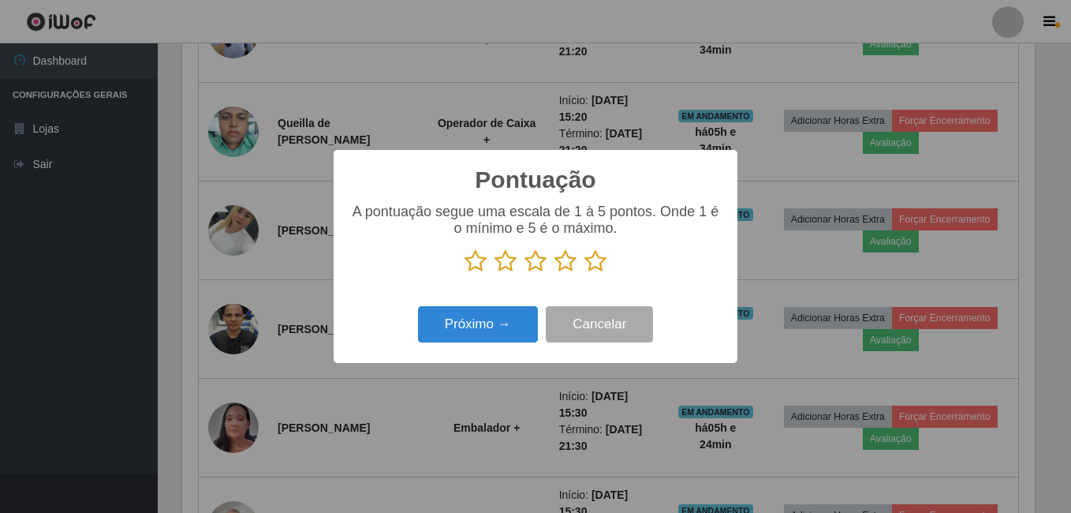
click at [592, 266] on icon at bounding box center [595, 261] width 22 height 24
click at [584, 273] on input "radio" at bounding box center [584, 273] width 0 height 0
click at [462, 352] on div "Pontuação × A pontuação segue uma escala de 1 à 5 pontos. Onde 1 é o mínimo e 5…" at bounding box center [536, 256] width 404 height 212
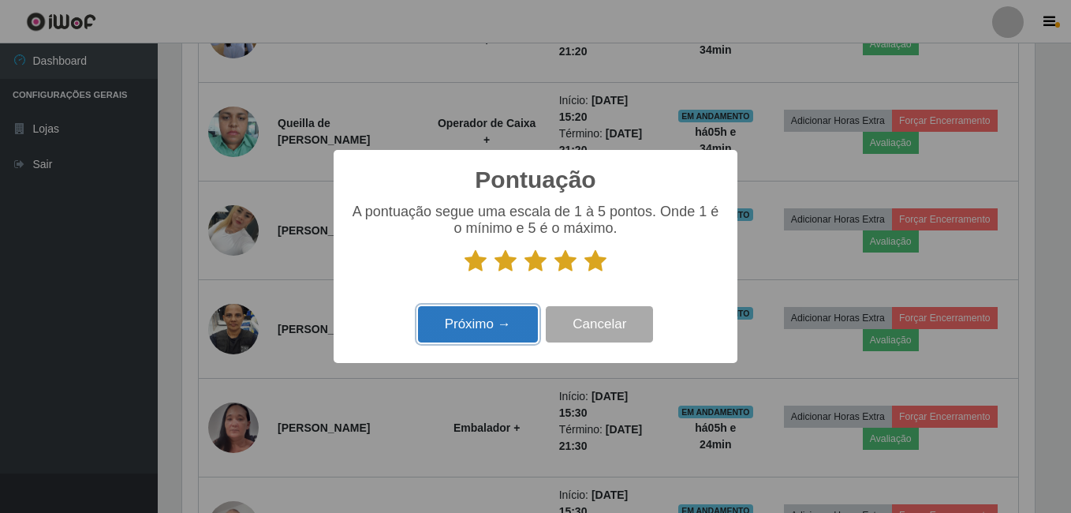
click at [472, 326] on button "Próximo →" at bounding box center [478, 324] width 120 height 37
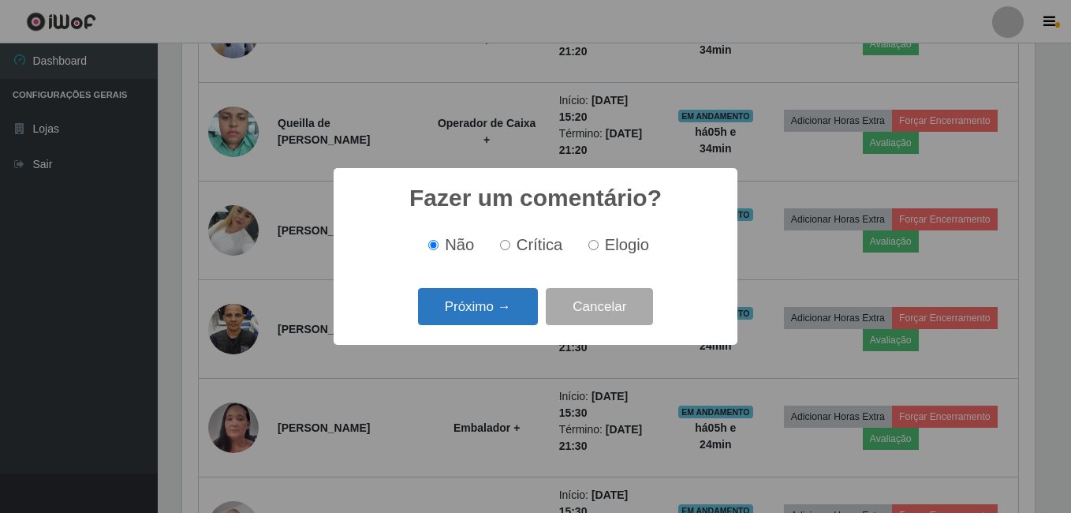
click at [468, 306] on button "Próximo →" at bounding box center [478, 306] width 120 height 37
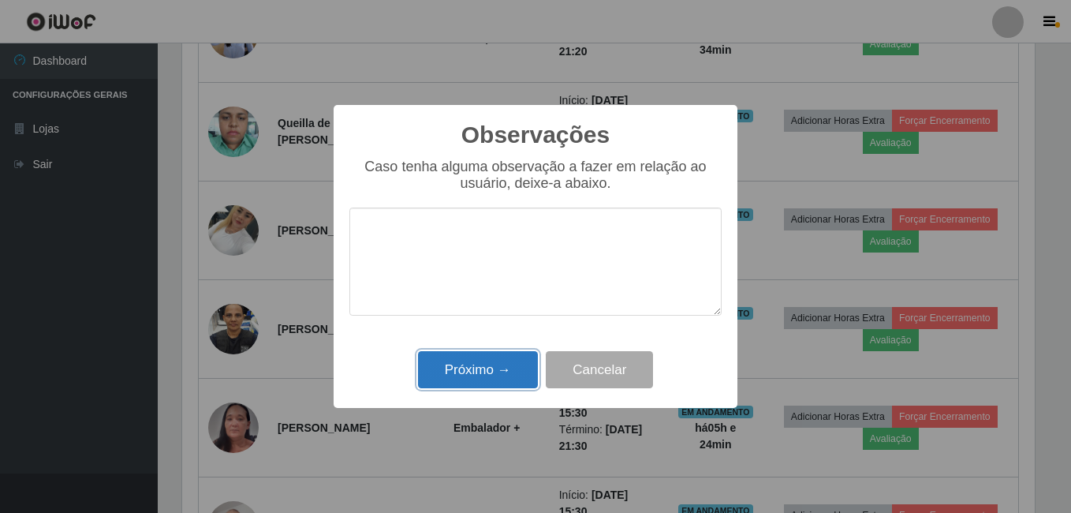
click at [468, 374] on button "Próximo →" at bounding box center [478, 369] width 120 height 37
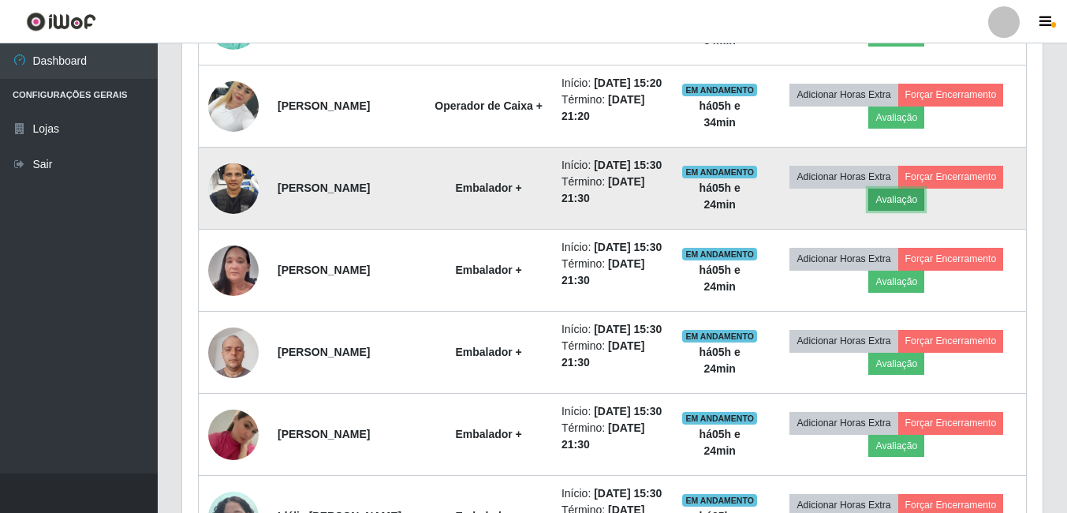
click at [918, 211] on button "Avaliação" at bounding box center [896, 199] width 56 height 22
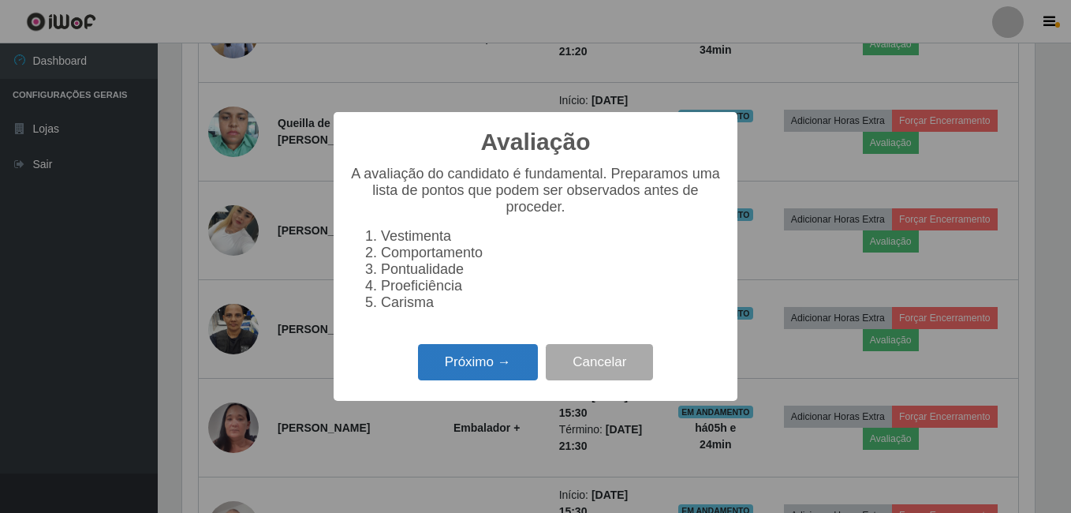
click at [446, 374] on button "Próximo →" at bounding box center [478, 362] width 120 height 37
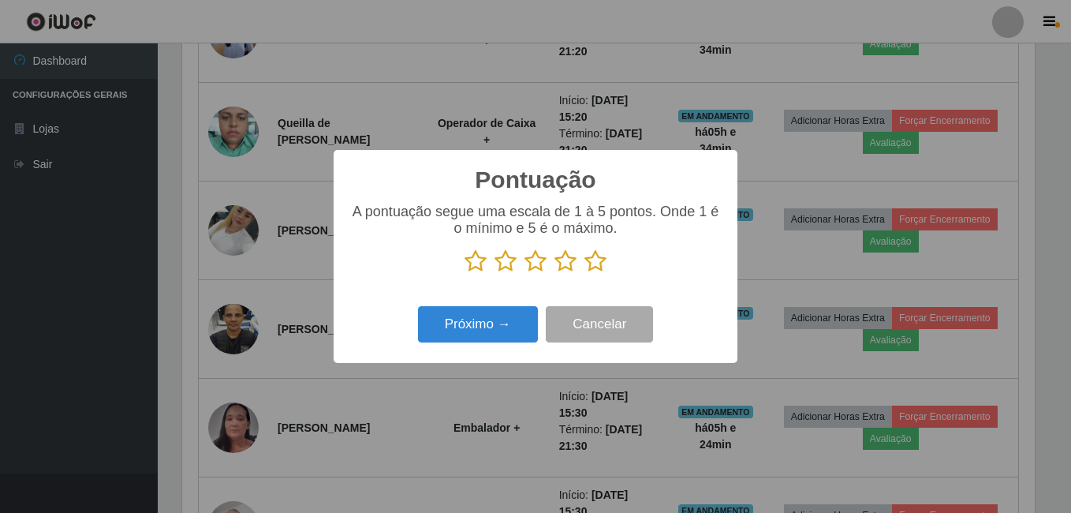
drag, startPoint x: 598, startPoint y: 265, endPoint x: 498, endPoint y: 278, distance: 100.9
click at [599, 267] on icon at bounding box center [595, 261] width 22 height 24
click at [584, 273] on input "radio" at bounding box center [584, 273] width 0 height 0
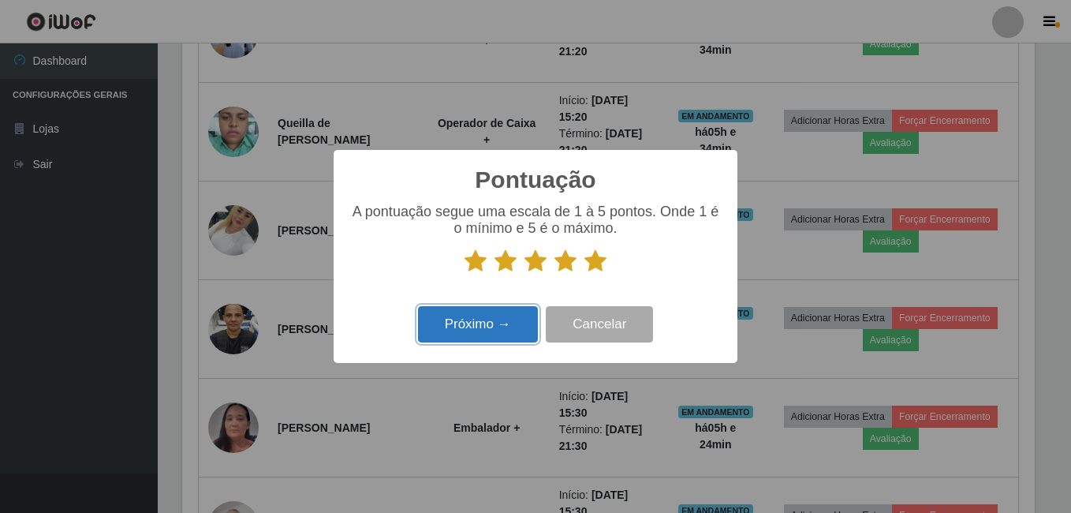
click at [457, 338] on button "Próximo →" at bounding box center [478, 324] width 120 height 37
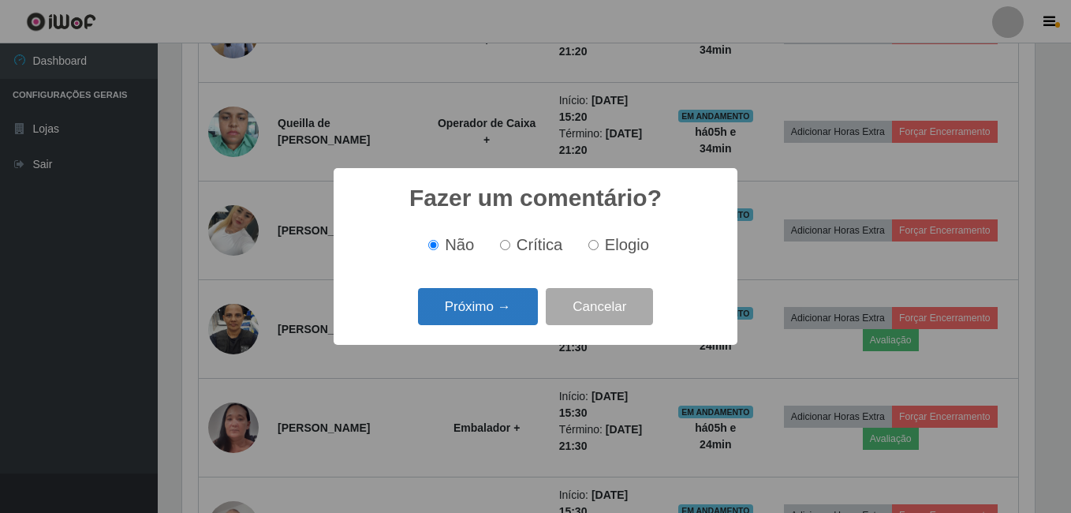
click at [505, 300] on button "Próximo →" at bounding box center [478, 306] width 120 height 37
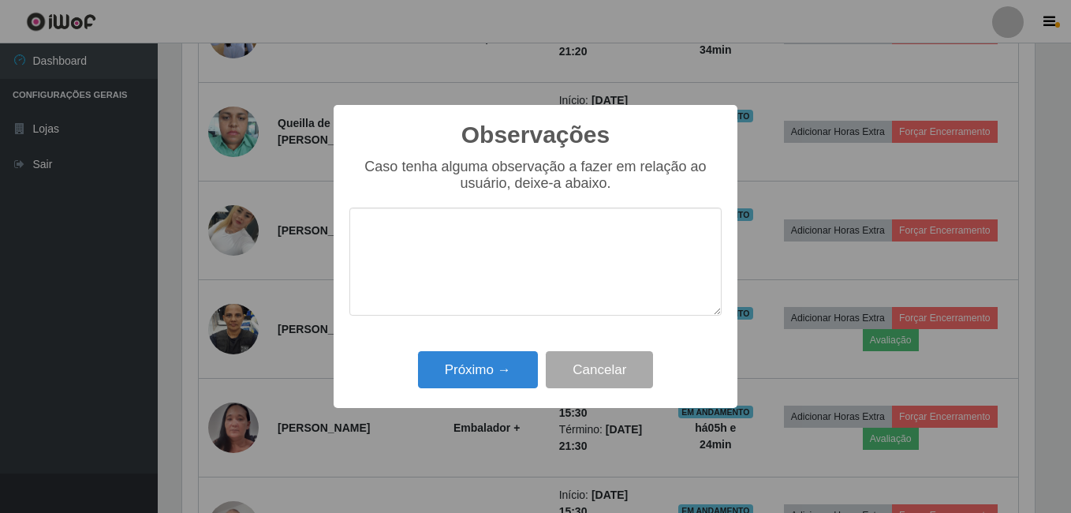
drag, startPoint x: 456, startPoint y: 401, endPoint x: 472, endPoint y: 370, distance: 34.9
click at [457, 401] on div "Observações × Caso tenha alguma observação a fazer em relação ao usuário, deixe…" at bounding box center [536, 257] width 404 height 304
click at [472, 370] on button "Próximo →" at bounding box center [478, 369] width 120 height 37
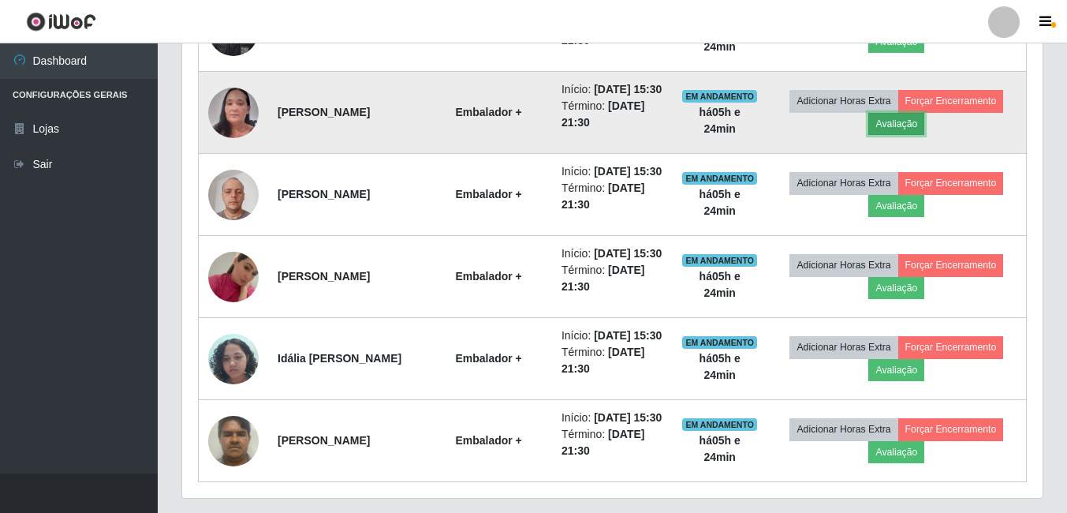
click at [900, 135] on button "Avaliação" at bounding box center [896, 124] width 56 height 22
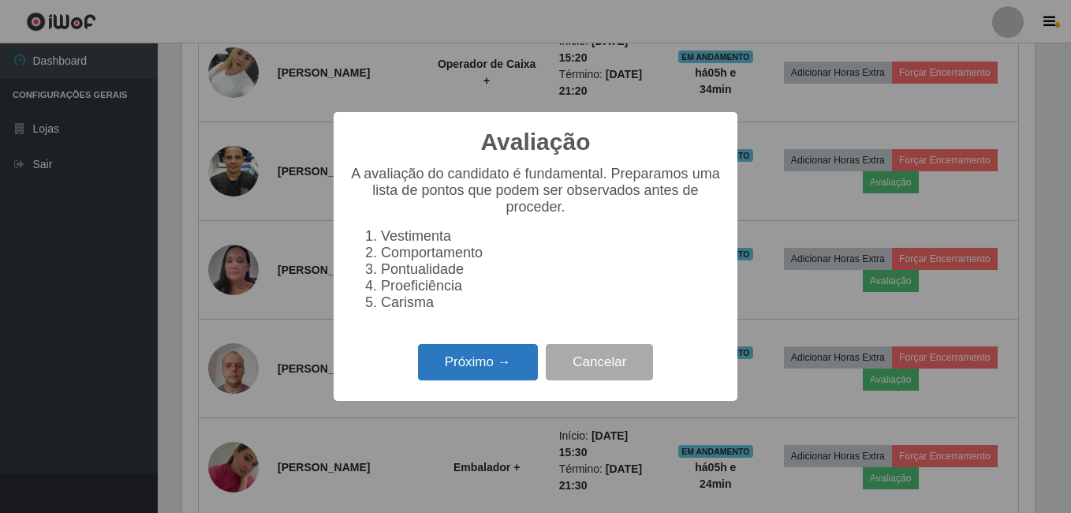
click at [494, 381] on button "Próximo →" at bounding box center [478, 362] width 120 height 37
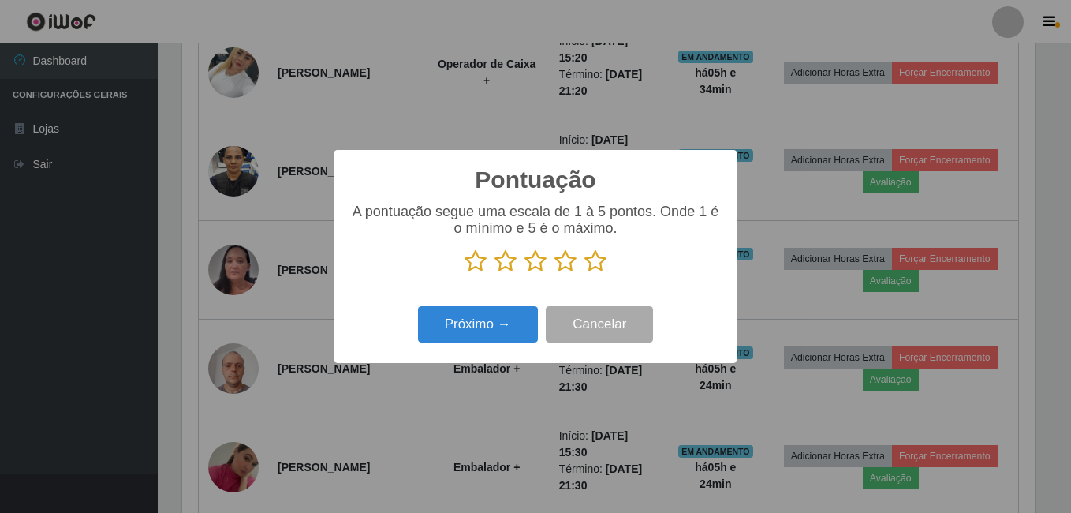
click at [595, 259] on icon at bounding box center [595, 261] width 22 height 24
click at [584, 273] on input "radio" at bounding box center [584, 273] width 0 height 0
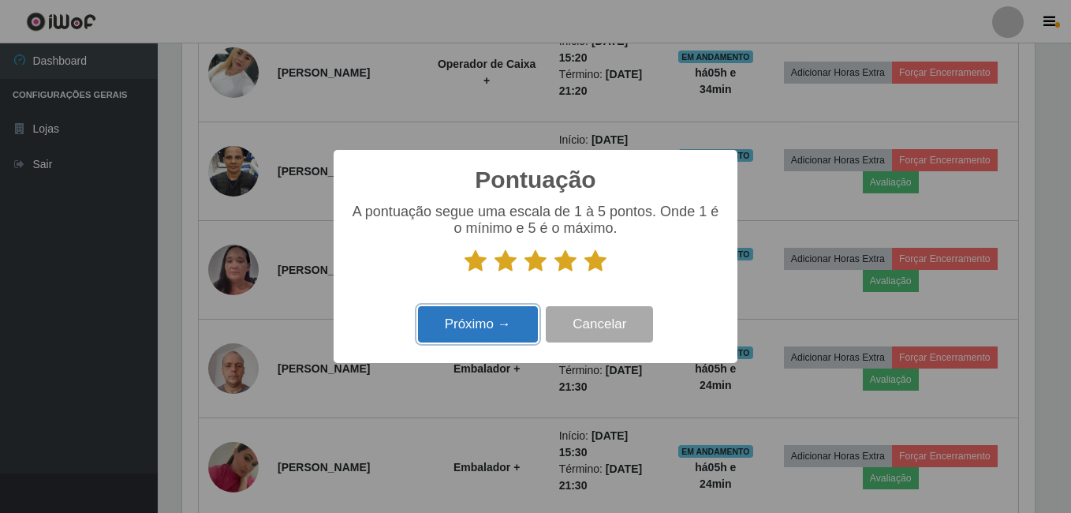
click at [492, 319] on button "Próximo →" at bounding box center [478, 324] width 120 height 37
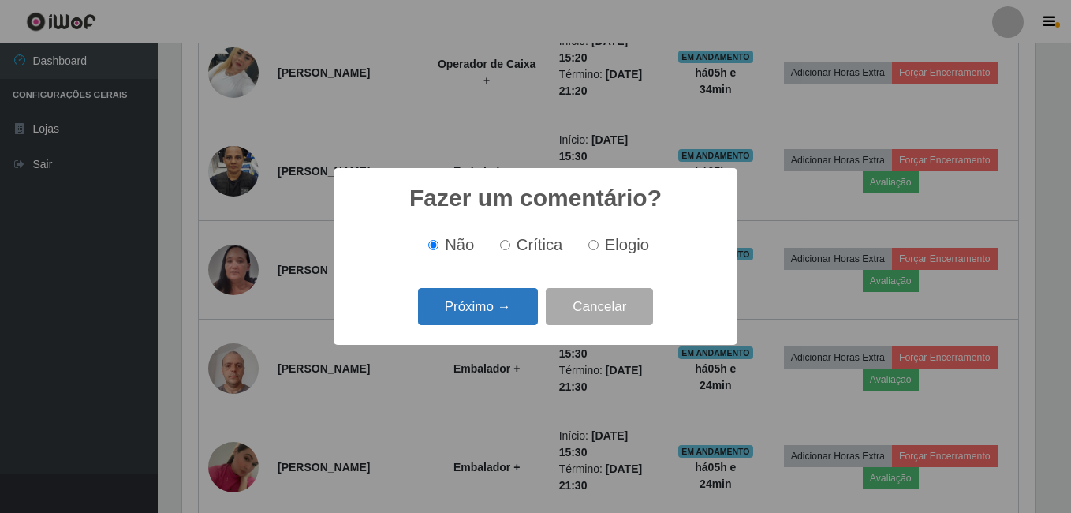
click at [491, 313] on button "Próximo →" at bounding box center [478, 306] width 120 height 37
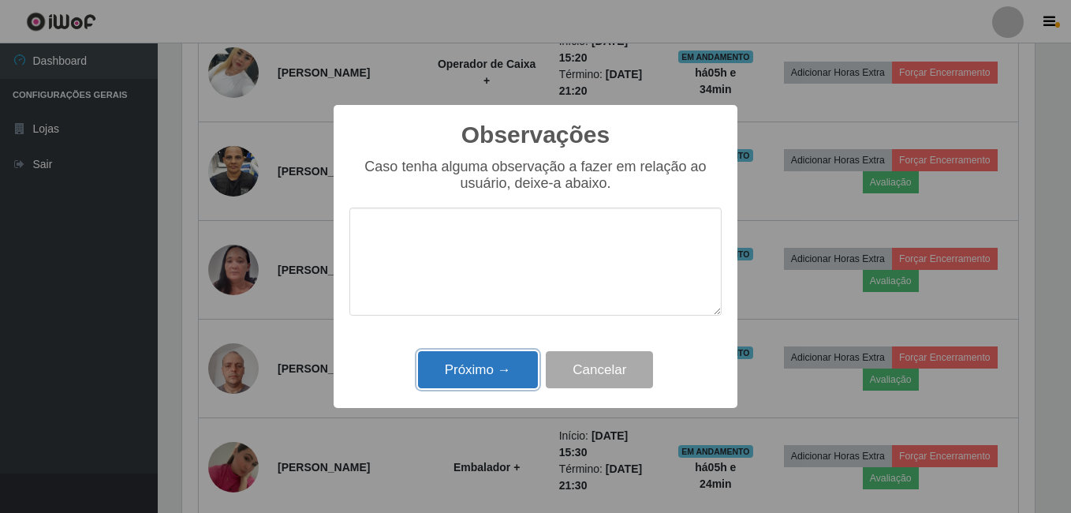
click at [483, 371] on button "Próximo →" at bounding box center [478, 369] width 120 height 37
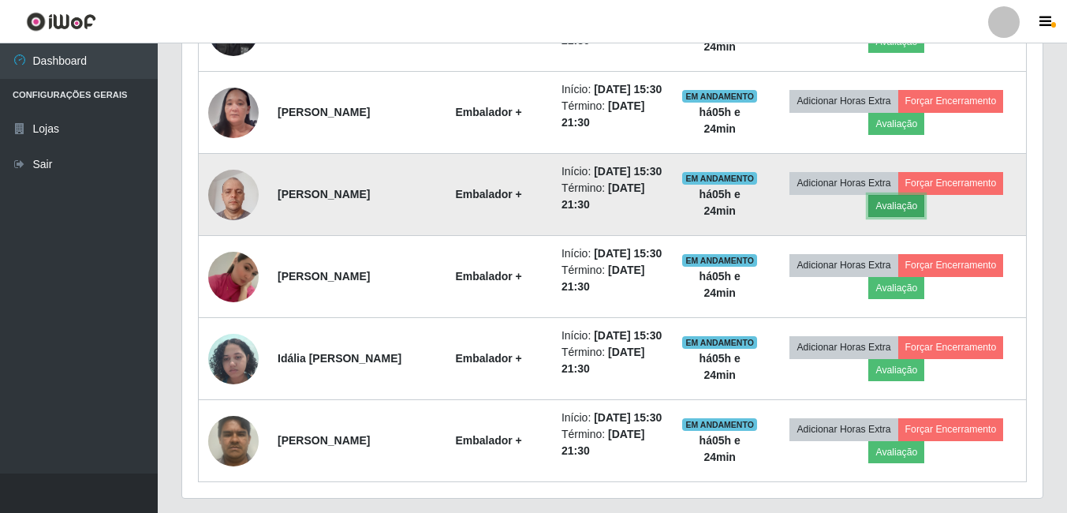
click at [904, 217] on button "Avaliação" at bounding box center [896, 206] width 56 height 22
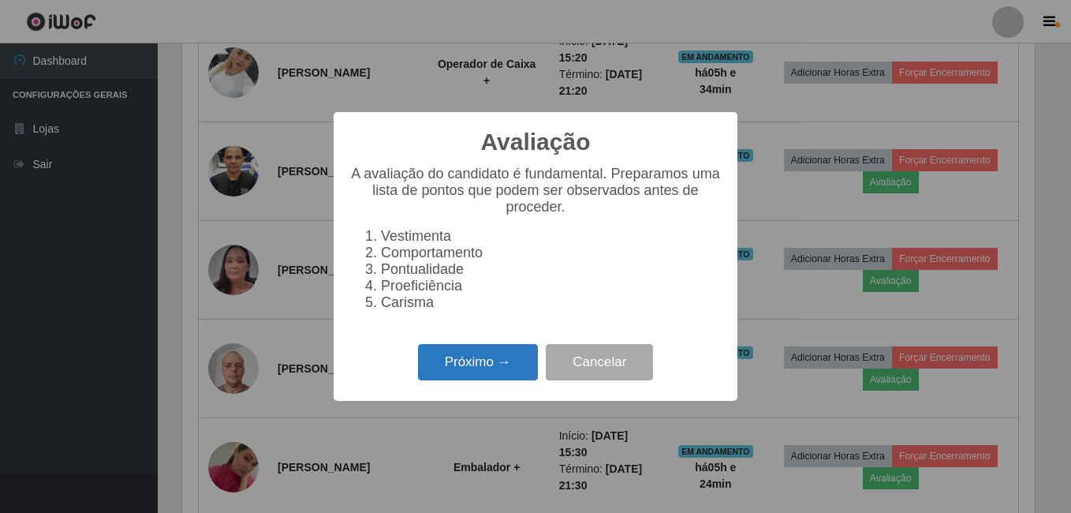
click at [451, 365] on button "Próximo →" at bounding box center [478, 362] width 120 height 37
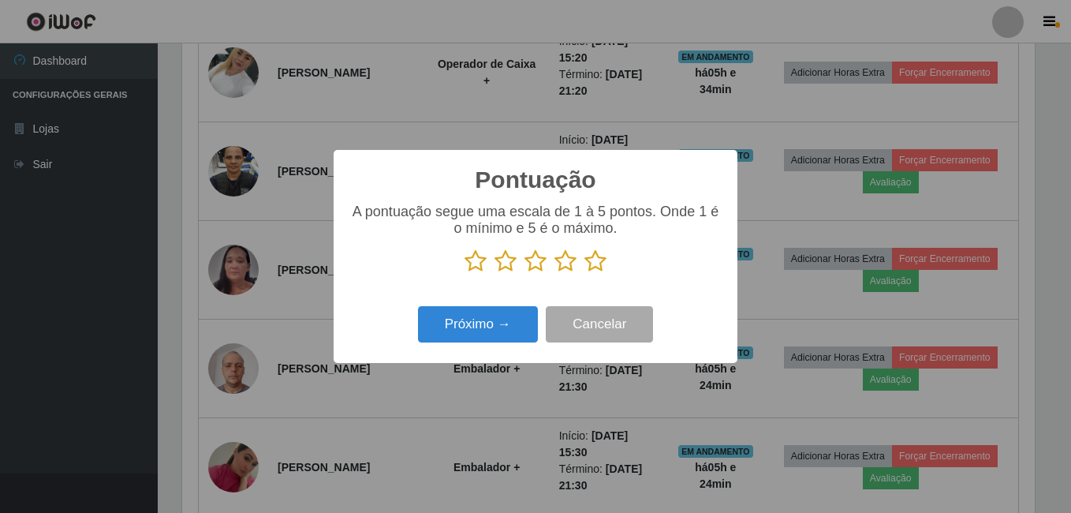
drag, startPoint x: 591, startPoint y: 266, endPoint x: 530, endPoint y: 297, distance: 68.8
click at [591, 267] on icon at bounding box center [595, 261] width 22 height 24
click at [584, 273] on input "radio" at bounding box center [584, 273] width 0 height 0
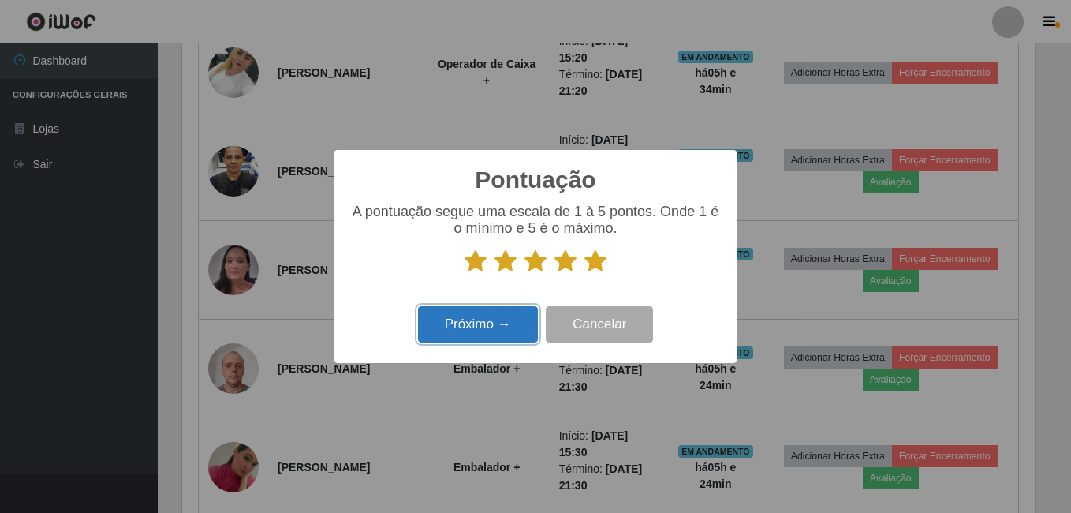
click at [479, 338] on button "Próximo →" at bounding box center [478, 324] width 120 height 37
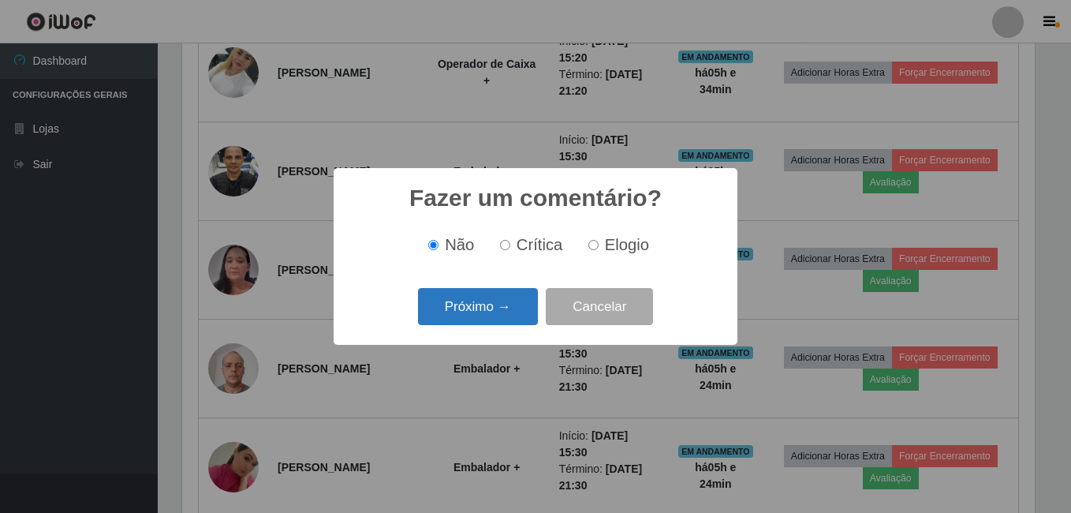
click at [468, 308] on button "Próximo →" at bounding box center [478, 306] width 120 height 37
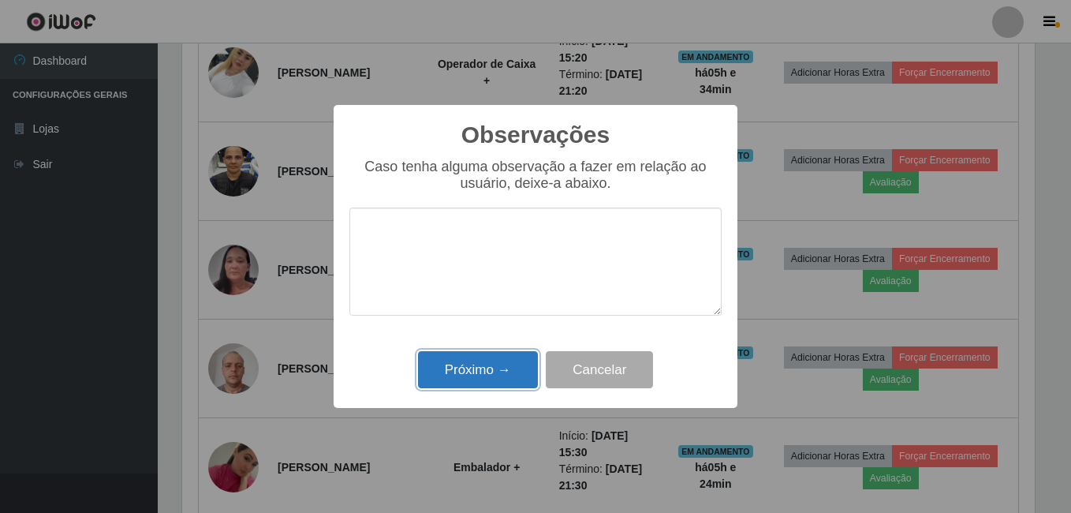
click at [456, 362] on button "Próximo →" at bounding box center [478, 369] width 120 height 37
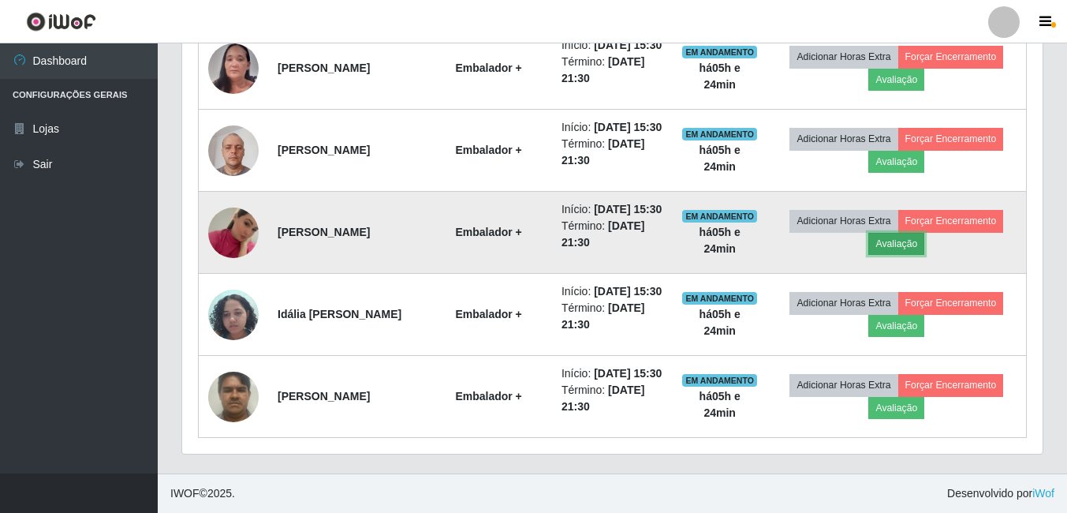
click at [912, 241] on button "Avaliação" at bounding box center [896, 244] width 56 height 22
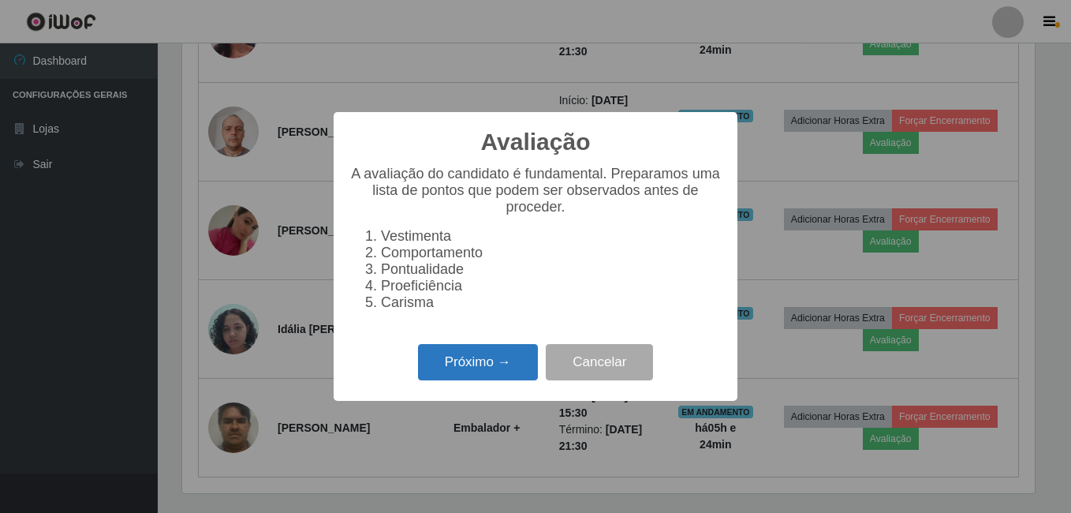
click at [472, 375] on button "Próximo →" at bounding box center [478, 362] width 120 height 37
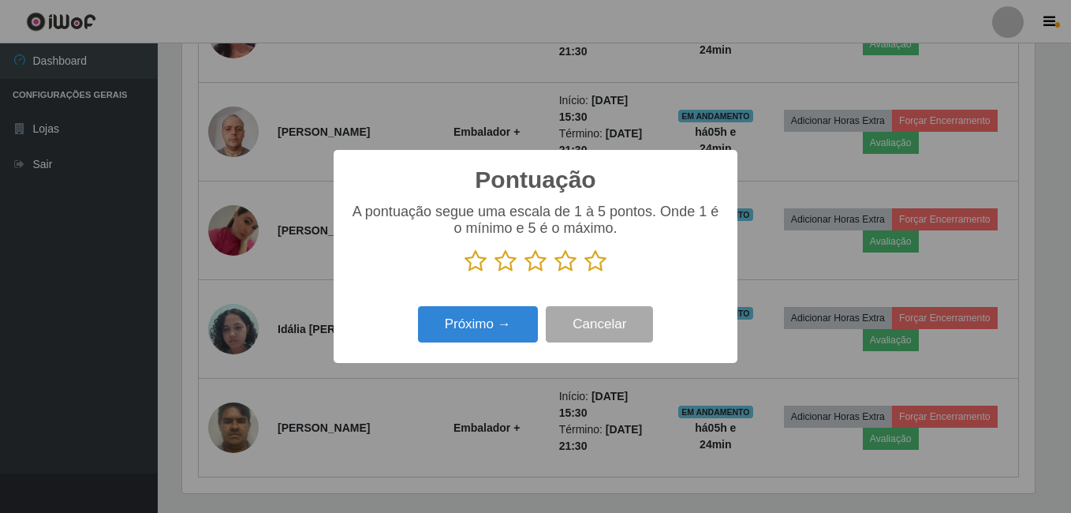
drag, startPoint x: 595, startPoint y: 264, endPoint x: 561, endPoint y: 288, distance: 40.7
click at [595, 265] on icon at bounding box center [595, 261] width 22 height 24
click at [584, 273] on input "radio" at bounding box center [584, 273] width 0 height 0
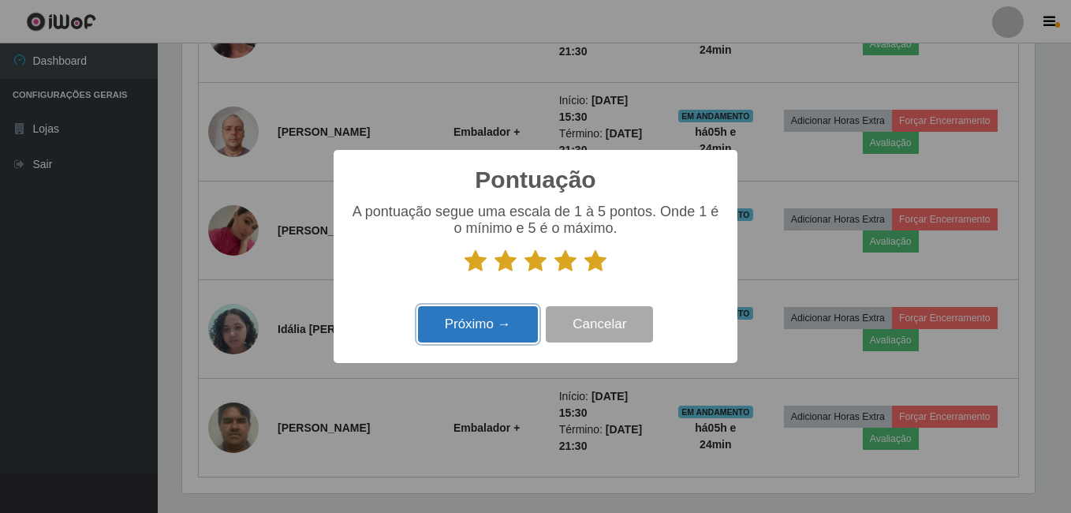
click at [459, 318] on button "Próximo →" at bounding box center [478, 324] width 120 height 37
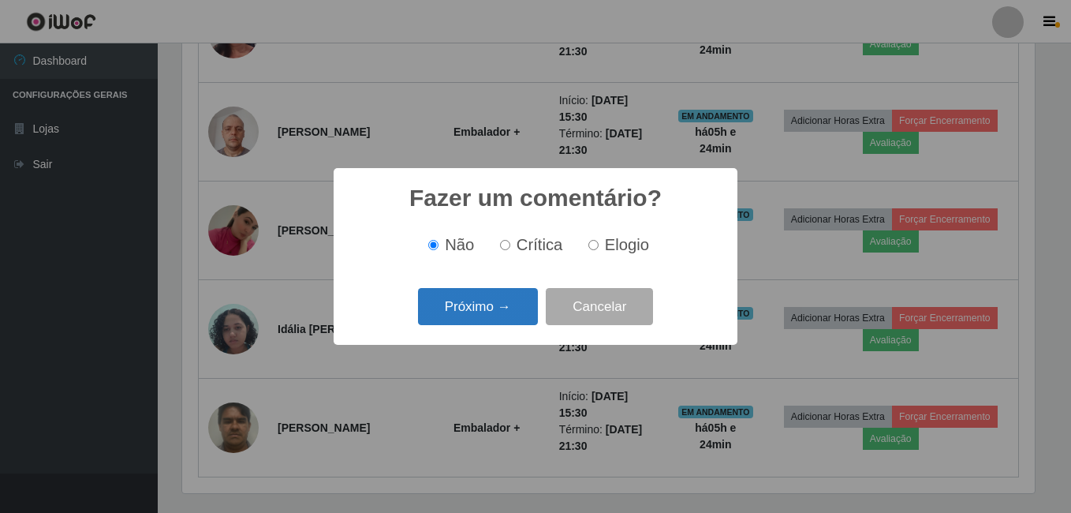
click at [477, 301] on button "Próximo →" at bounding box center [478, 306] width 120 height 37
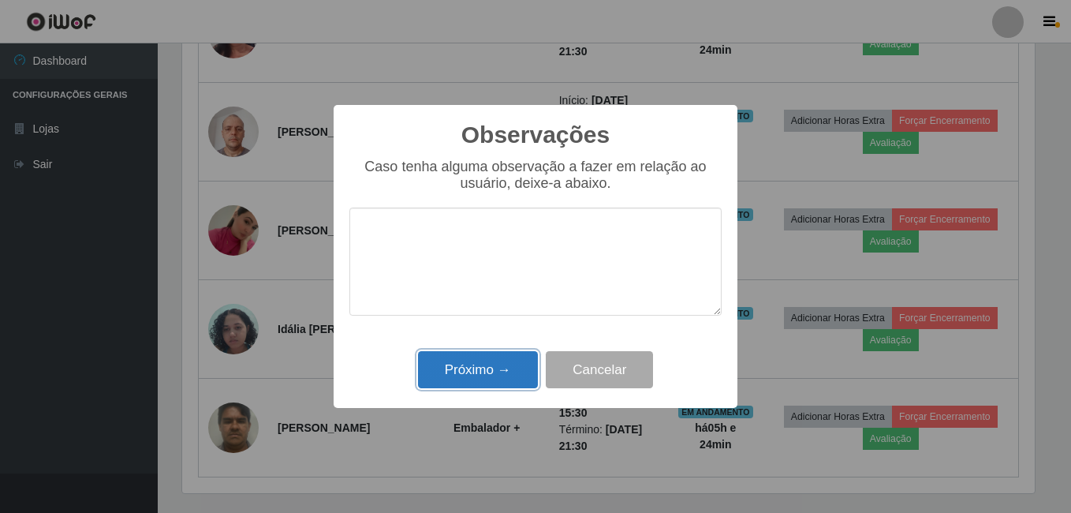
click at [479, 370] on button "Próximo →" at bounding box center [478, 369] width 120 height 37
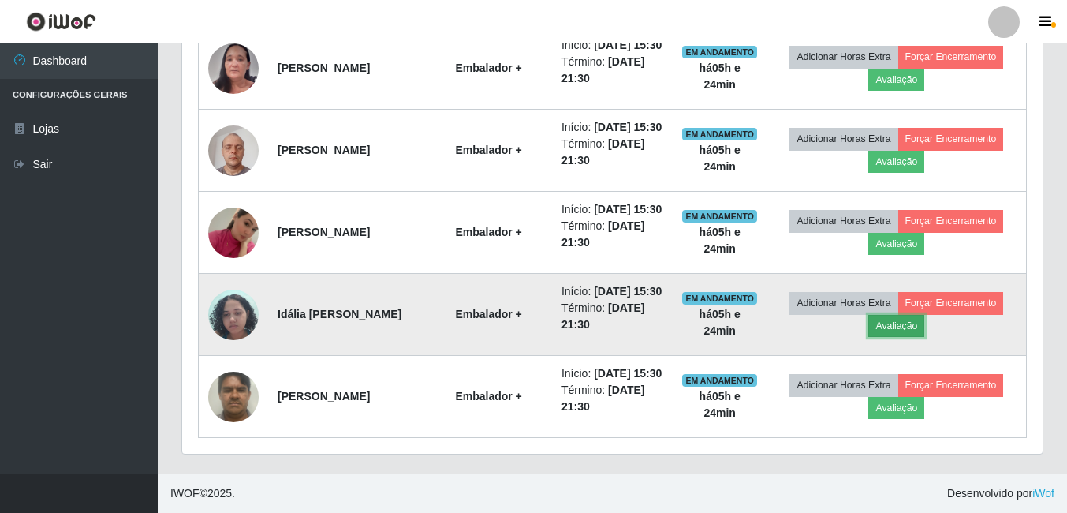
click at [908, 337] on button "Avaliação" at bounding box center [896, 326] width 56 height 22
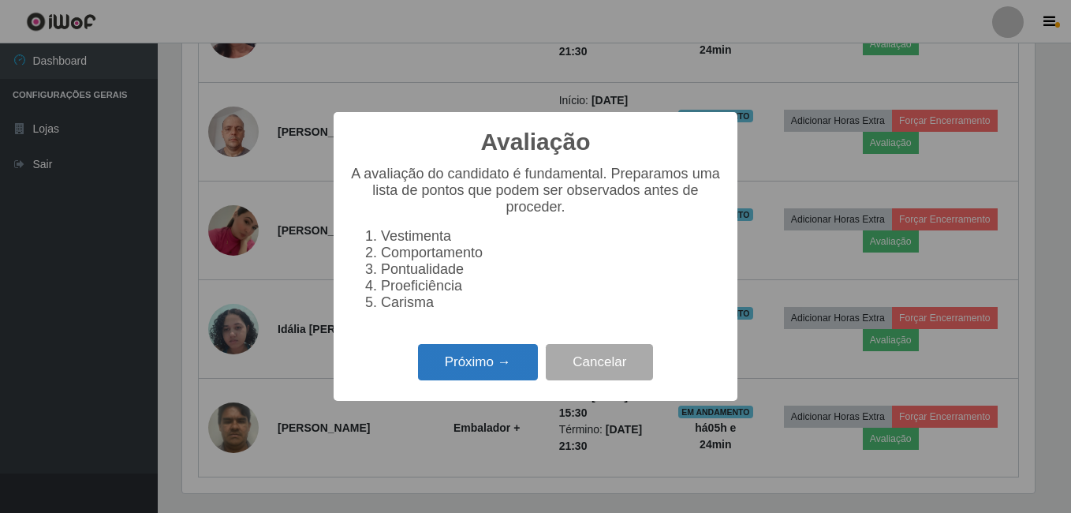
click at [457, 375] on button "Próximo →" at bounding box center [478, 362] width 120 height 37
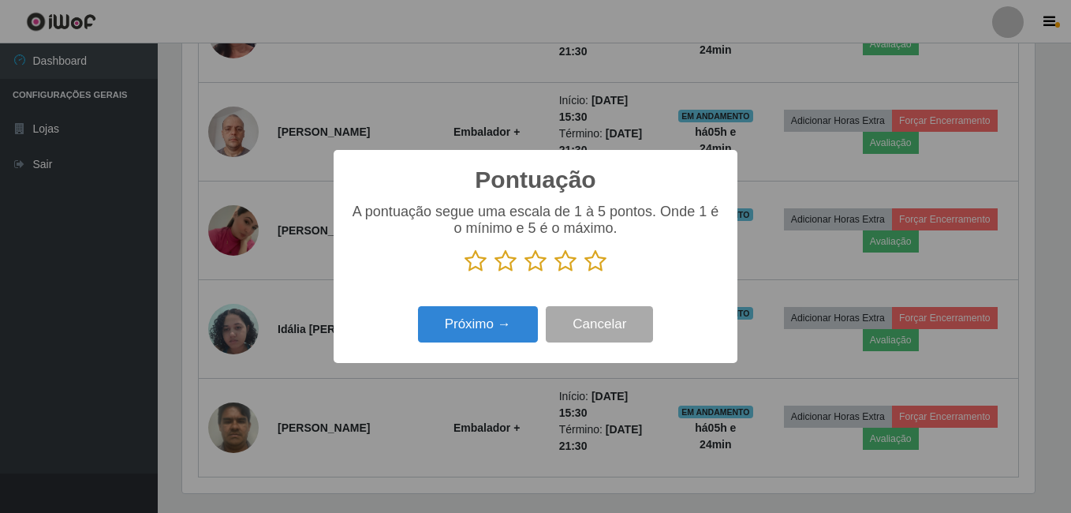
click at [599, 267] on icon at bounding box center [595, 261] width 22 height 24
click at [584, 273] on input "radio" at bounding box center [584, 273] width 0 height 0
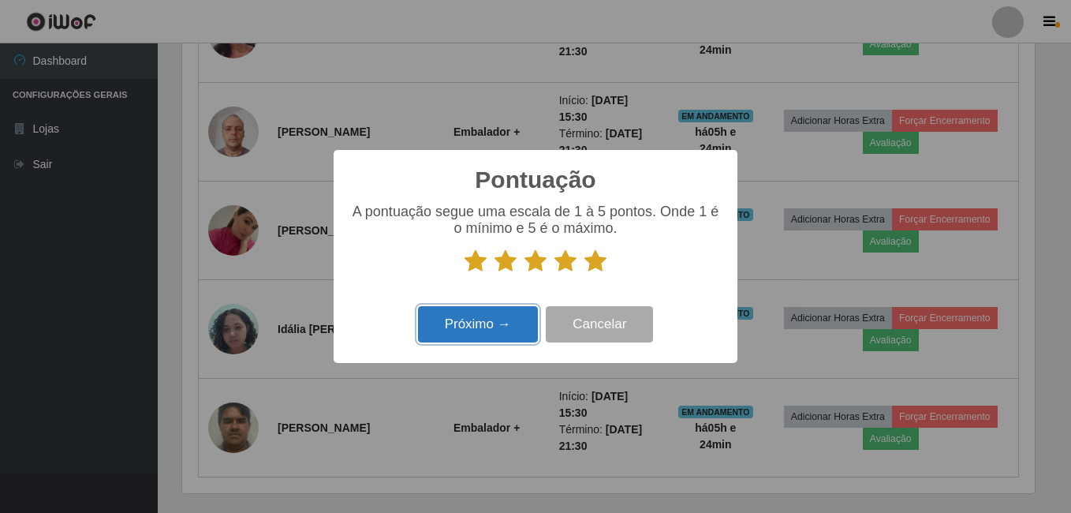
click at [502, 326] on button "Próximo →" at bounding box center [478, 324] width 120 height 37
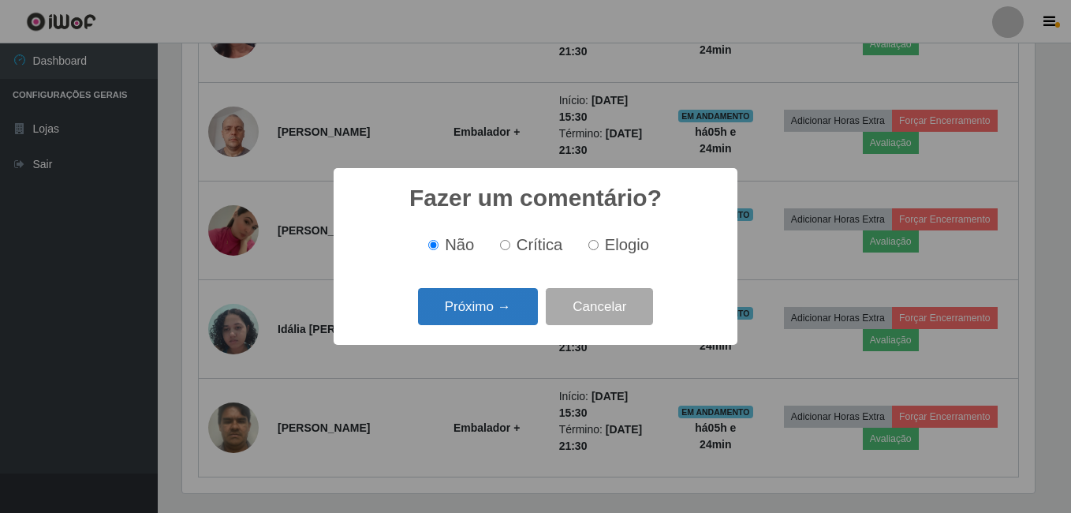
click at [490, 297] on button "Próximo →" at bounding box center [478, 306] width 120 height 37
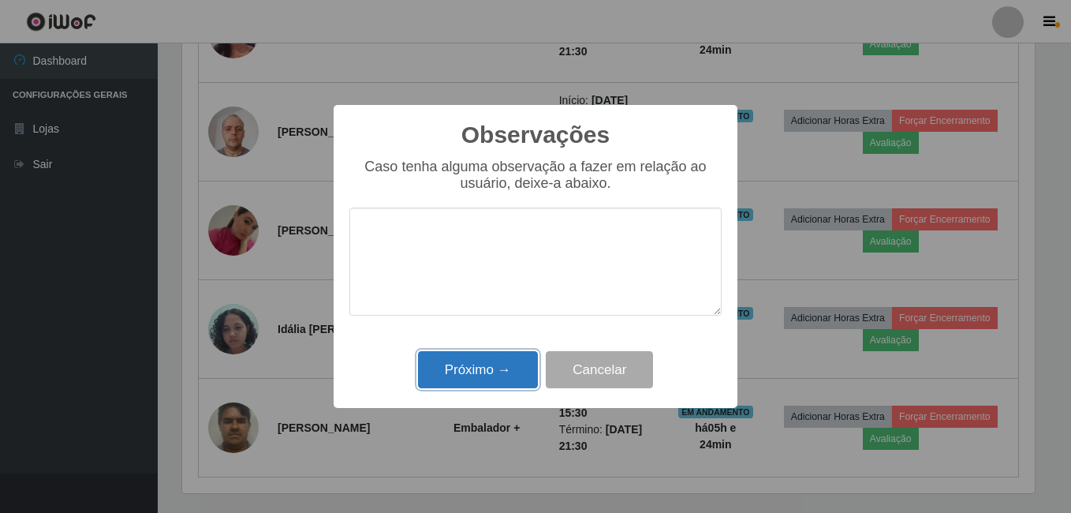
click at [490, 371] on button "Próximo →" at bounding box center [478, 369] width 120 height 37
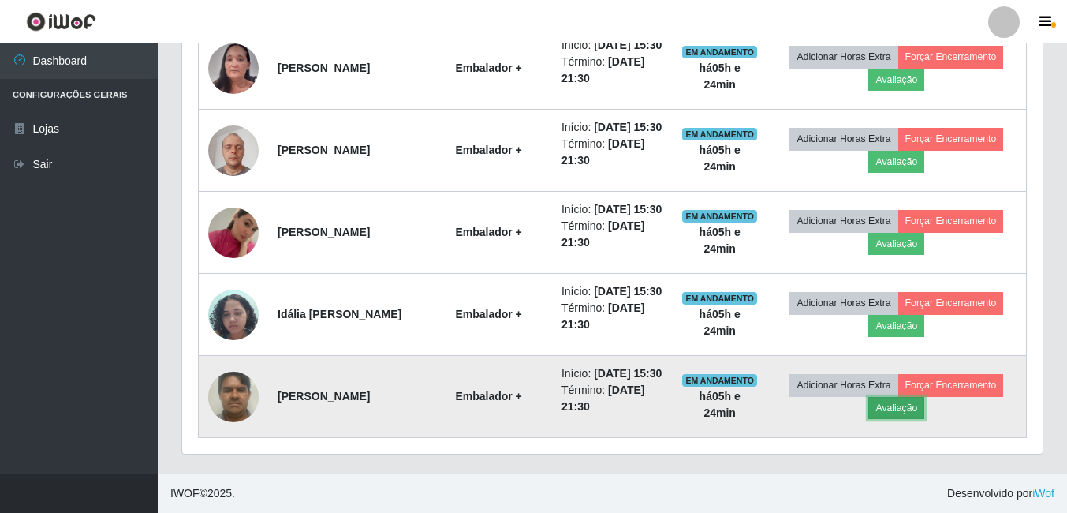
click at [891, 419] on button "Avaliação" at bounding box center [896, 408] width 56 height 22
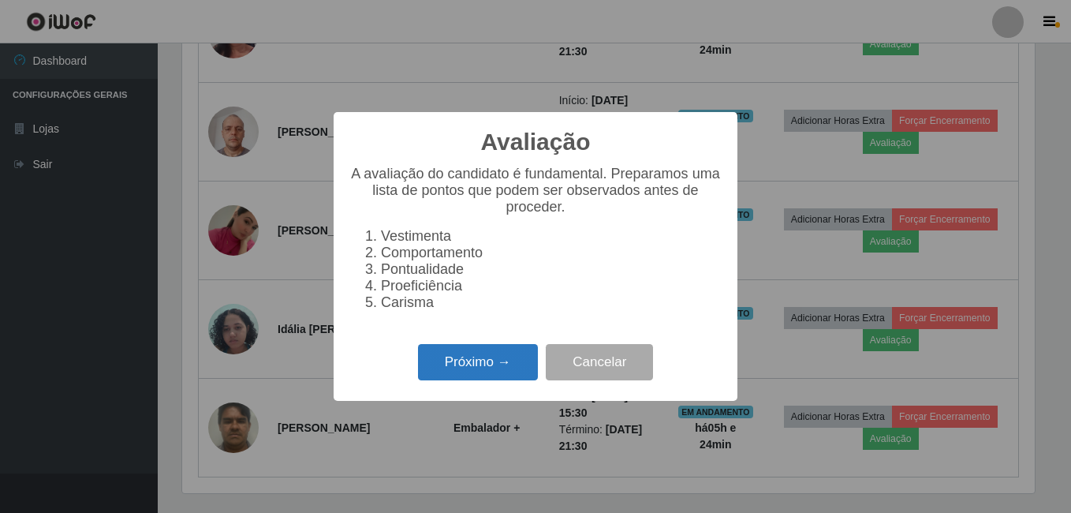
click at [498, 364] on button "Próximo →" at bounding box center [478, 362] width 120 height 37
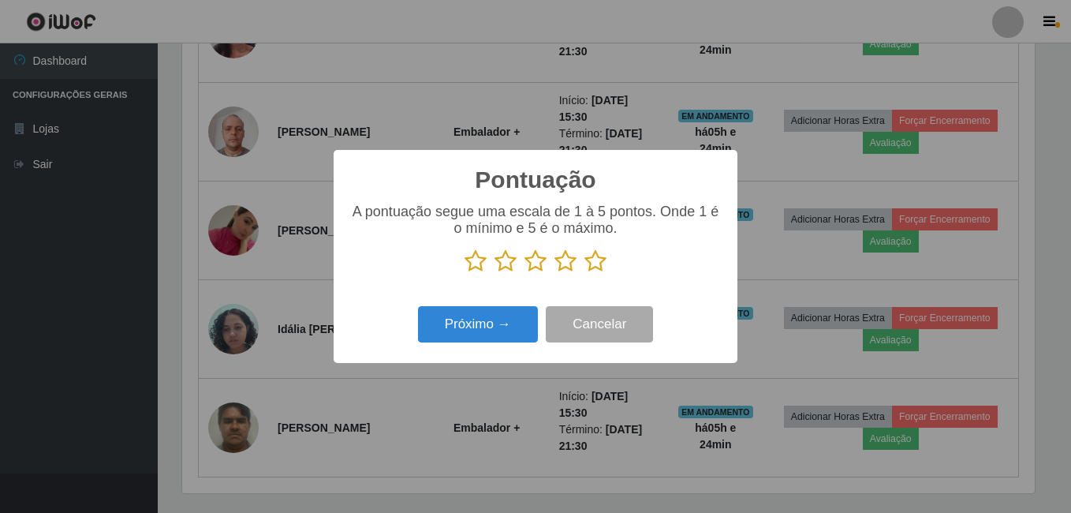
click at [595, 257] on icon at bounding box center [595, 261] width 22 height 24
click at [584, 273] on input "radio" at bounding box center [584, 273] width 0 height 0
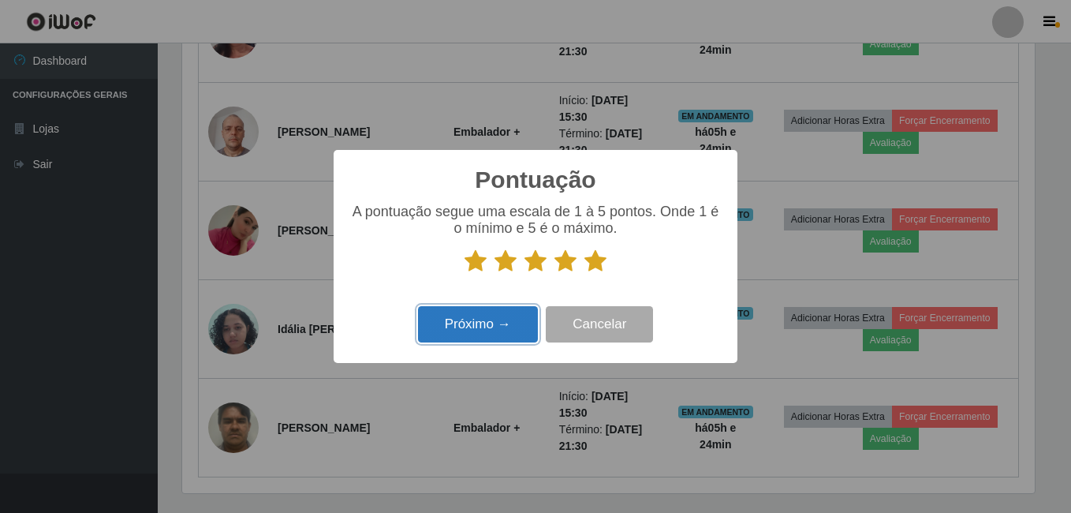
click at [427, 319] on button "Próximo →" at bounding box center [478, 324] width 120 height 37
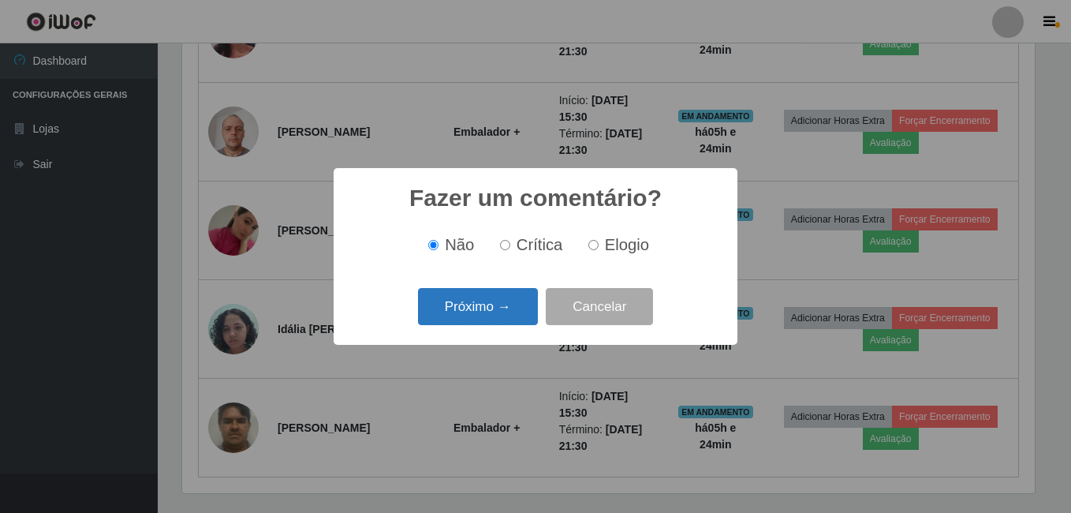
click at [489, 319] on button "Próximo →" at bounding box center [478, 306] width 120 height 37
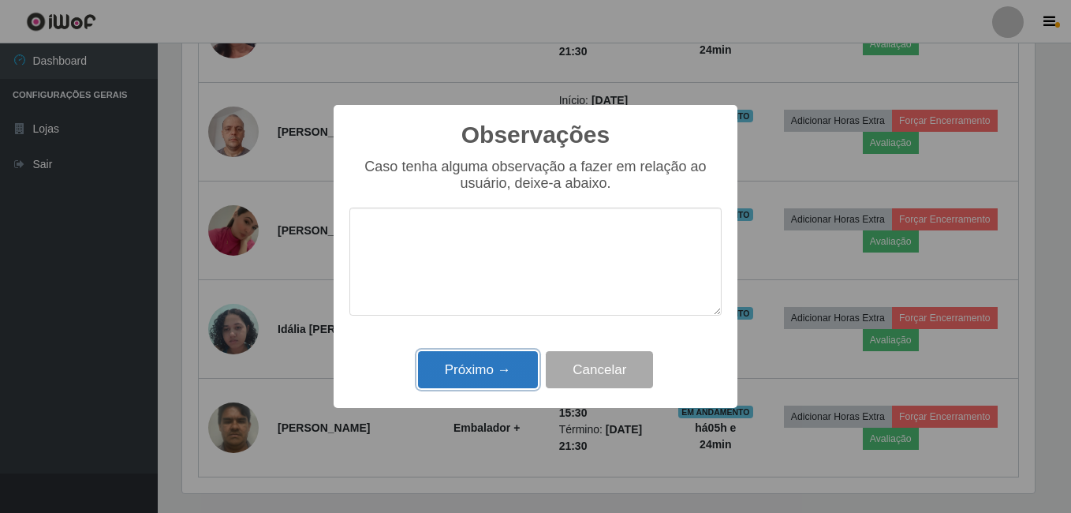
click at [478, 370] on button "Próximo →" at bounding box center [478, 369] width 120 height 37
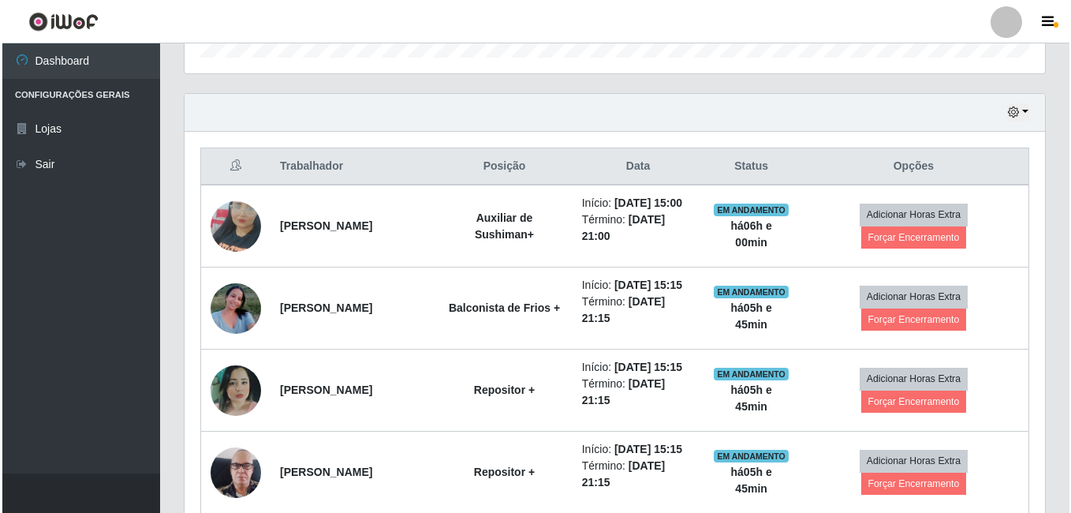
scroll to position [412, 0]
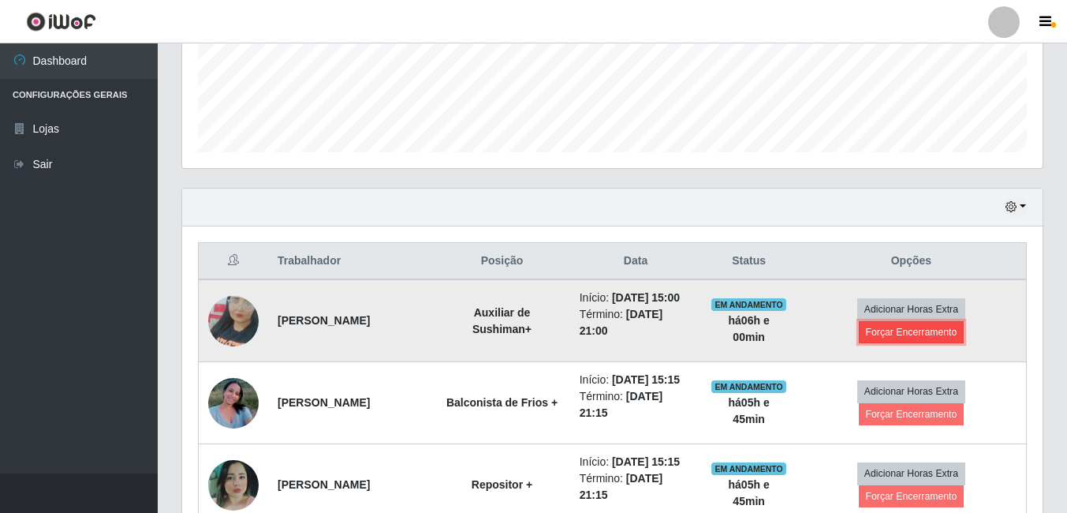
click at [922, 341] on button "Forçar Encerramento" at bounding box center [912, 332] width 106 height 22
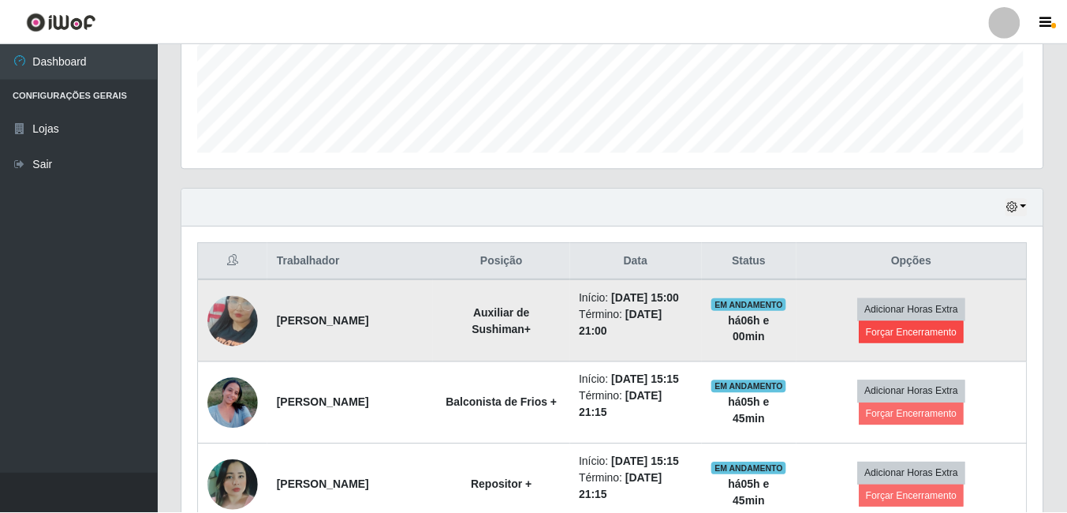
scroll to position [327, 852]
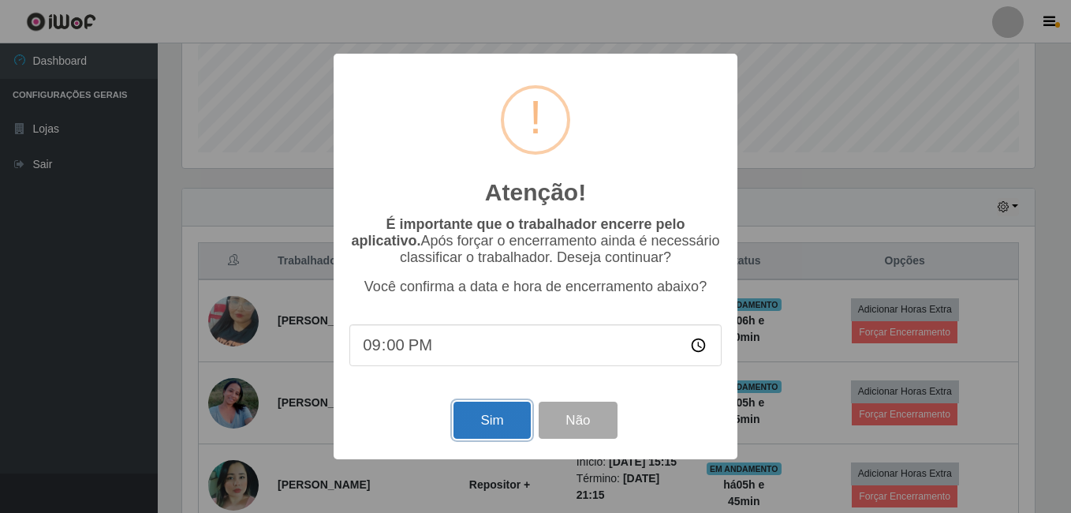
click at [480, 429] on button "Sim" at bounding box center [491, 419] width 76 height 37
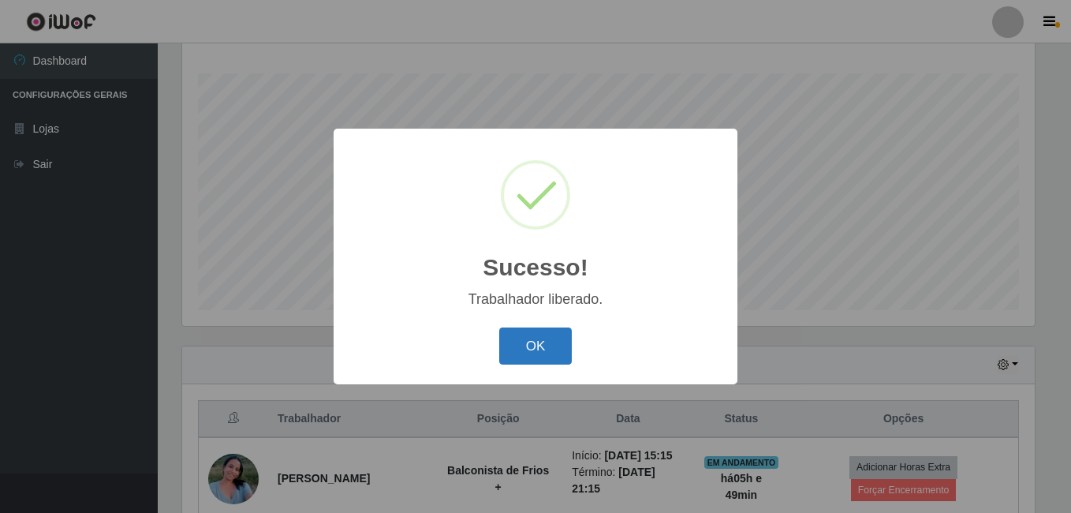
click at [539, 354] on button "OK" at bounding box center [535, 345] width 73 height 37
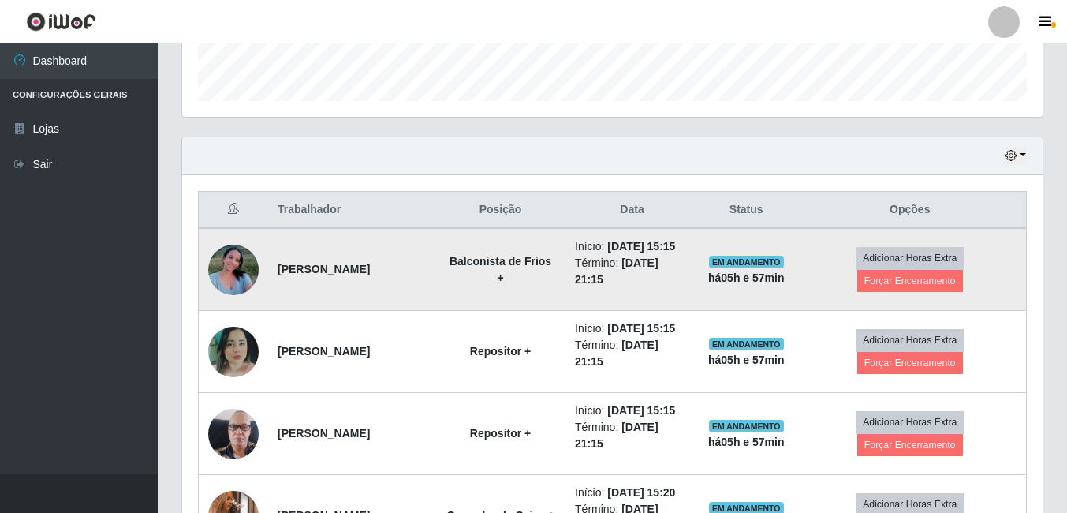
scroll to position [490, 0]
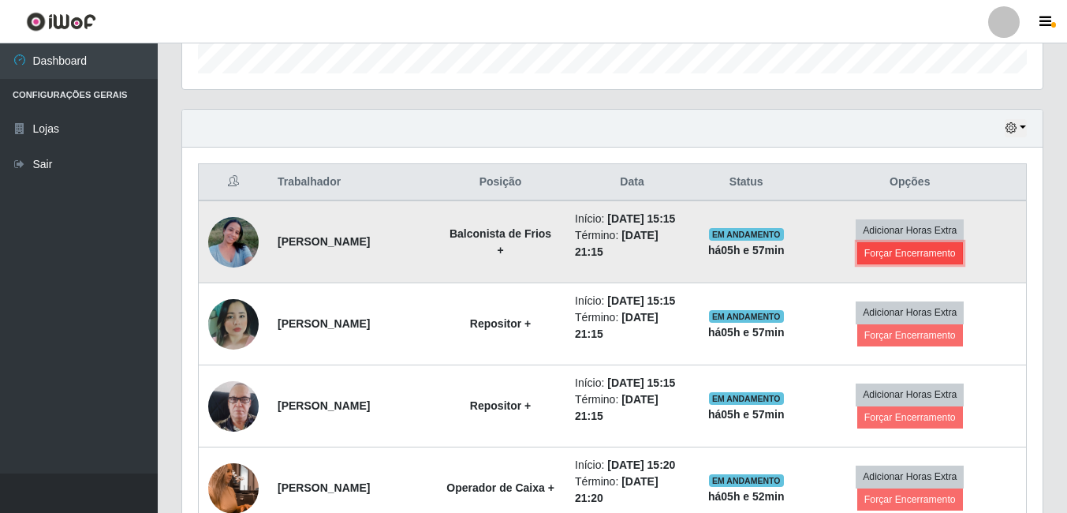
click at [923, 257] on button "Forçar Encerramento" at bounding box center [910, 253] width 106 height 22
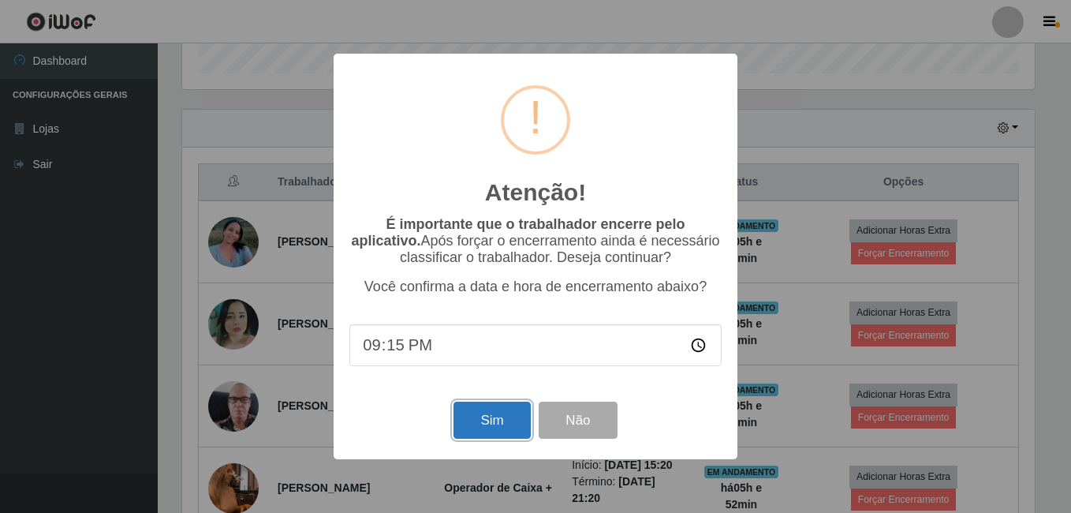
click at [500, 423] on button "Sim" at bounding box center [491, 419] width 76 height 37
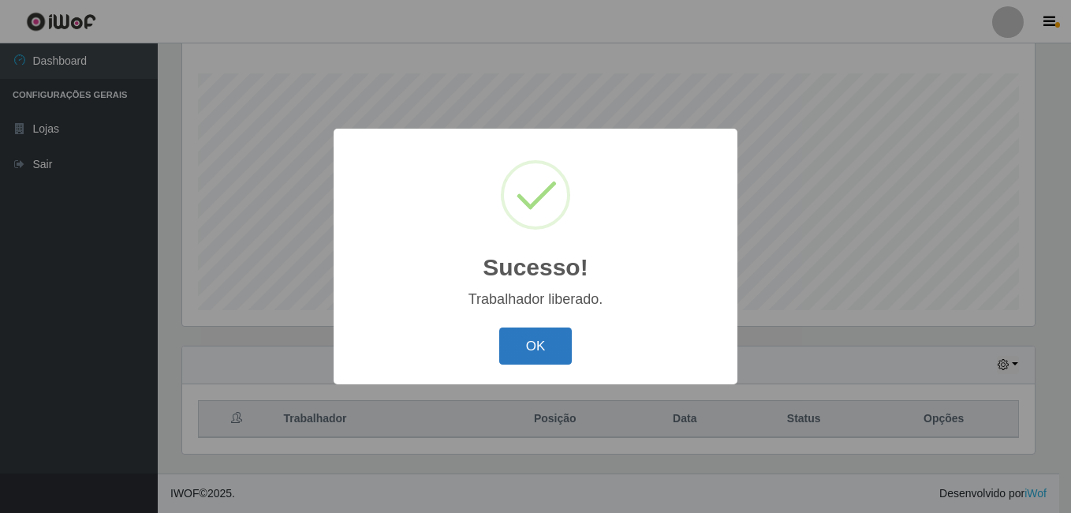
click at [524, 338] on button "OK" at bounding box center [535, 345] width 73 height 37
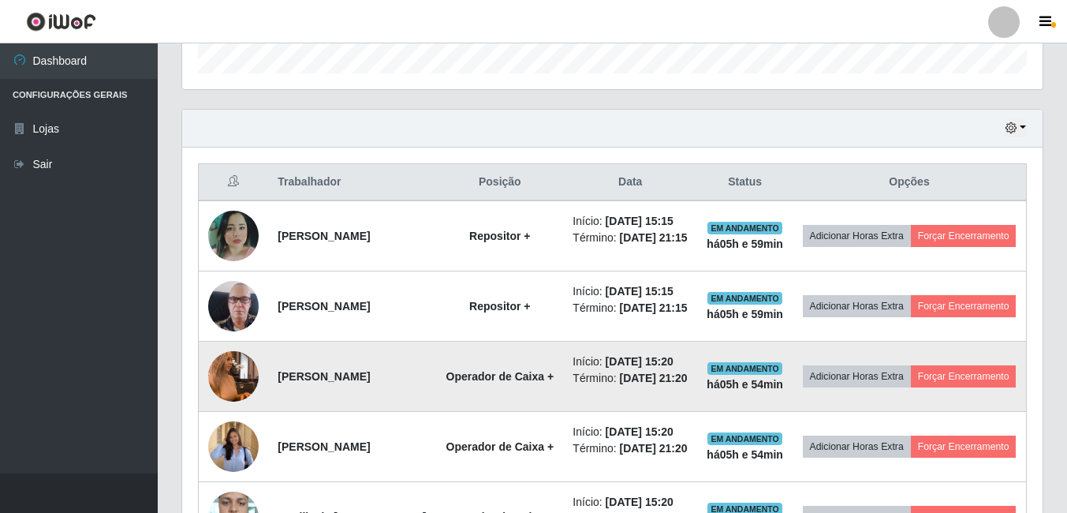
scroll to position [569, 0]
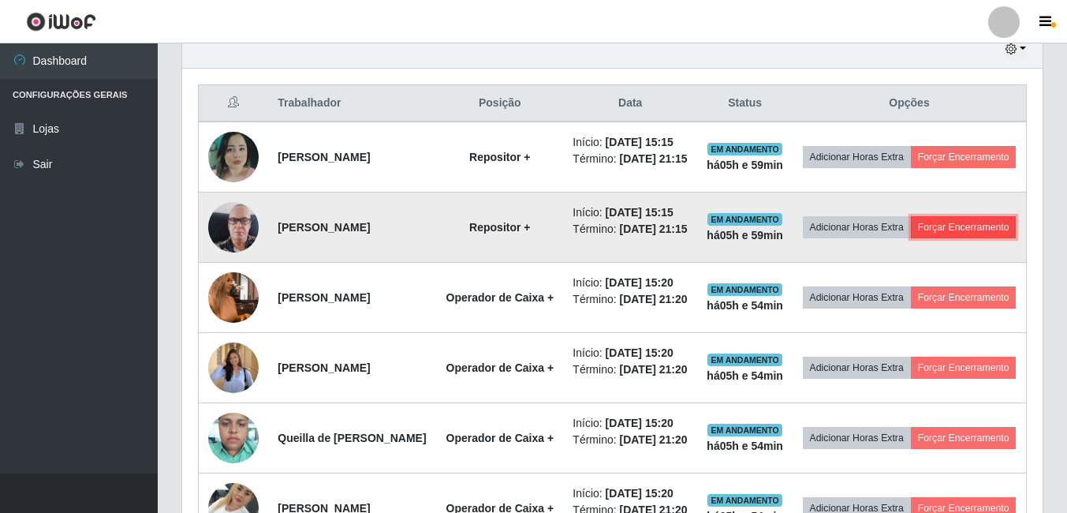
click at [911, 238] on button "Forçar Encerramento" at bounding box center [964, 227] width 106 height 22
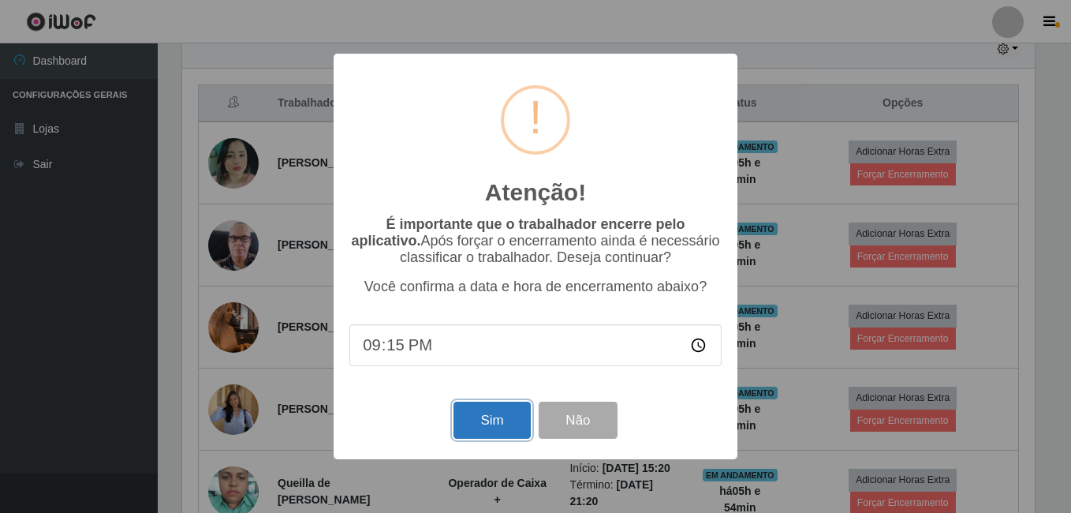
click at [495, 421] on button "Sim" at bounding box center [491, 419] width 76 height 37
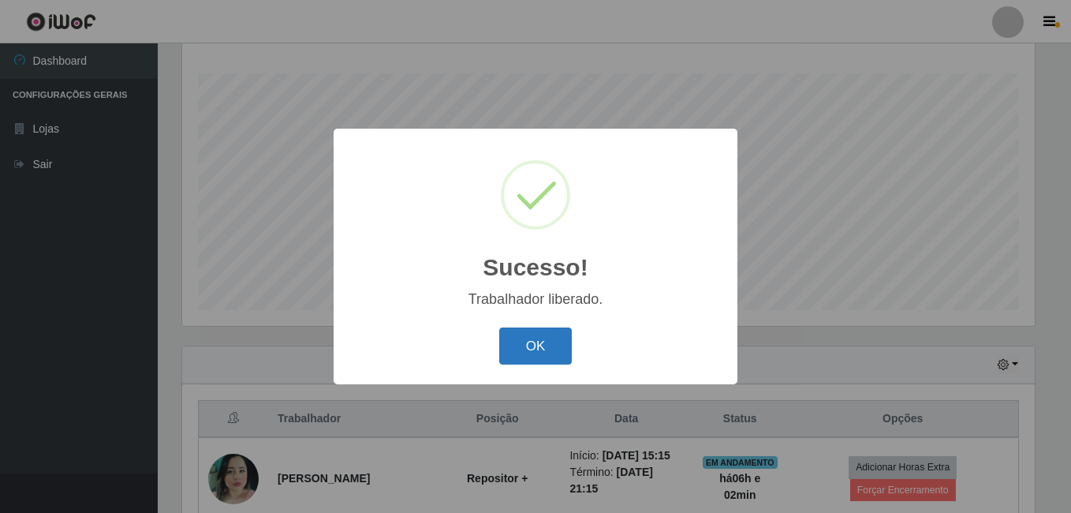
click at [527, 345] on button "OK" at bounding box center [535, 345] width 73 height 37
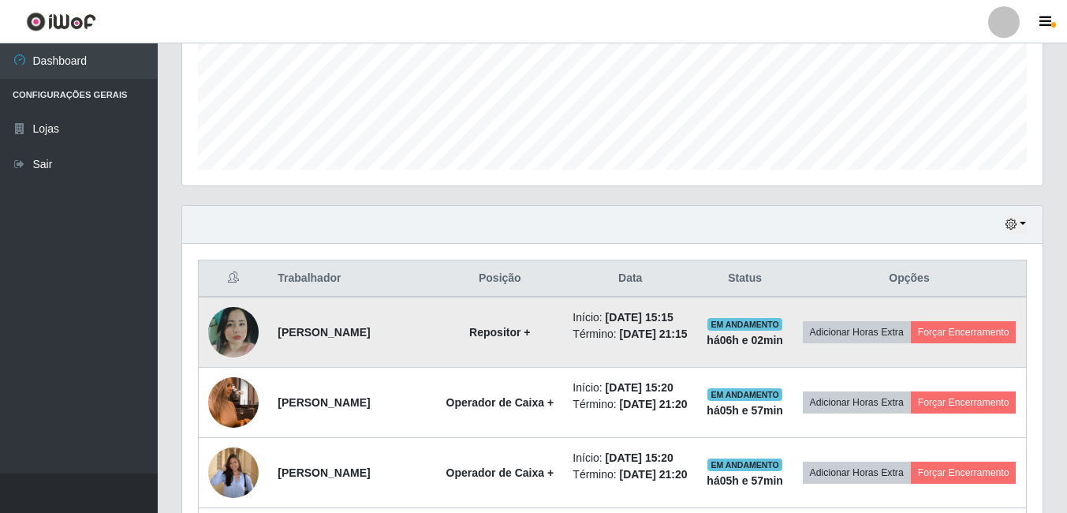
scroll to position [412, 0]
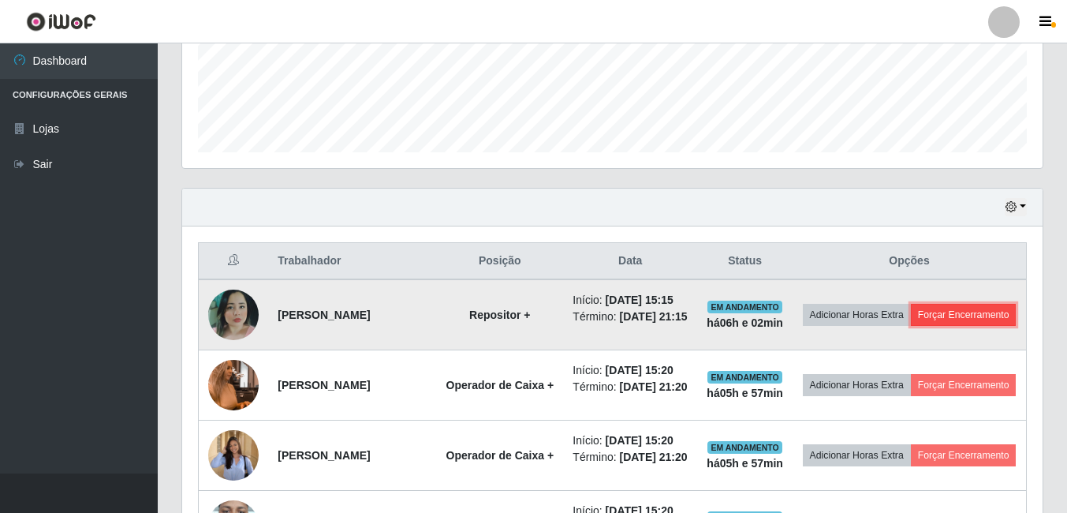
click at [957, 326] on button "Forçar Encerramento" at bounding box center [964, 315] width 106 height 22
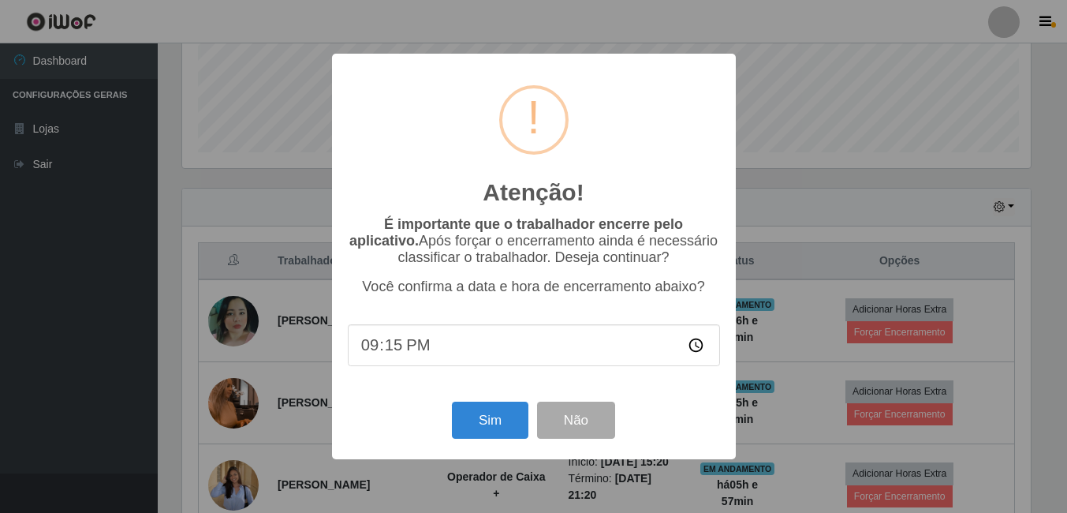
scroll to position [327, 852]
click at [499, 408] on button "Sim" at bounding box center [491, 419] width 76 height 37
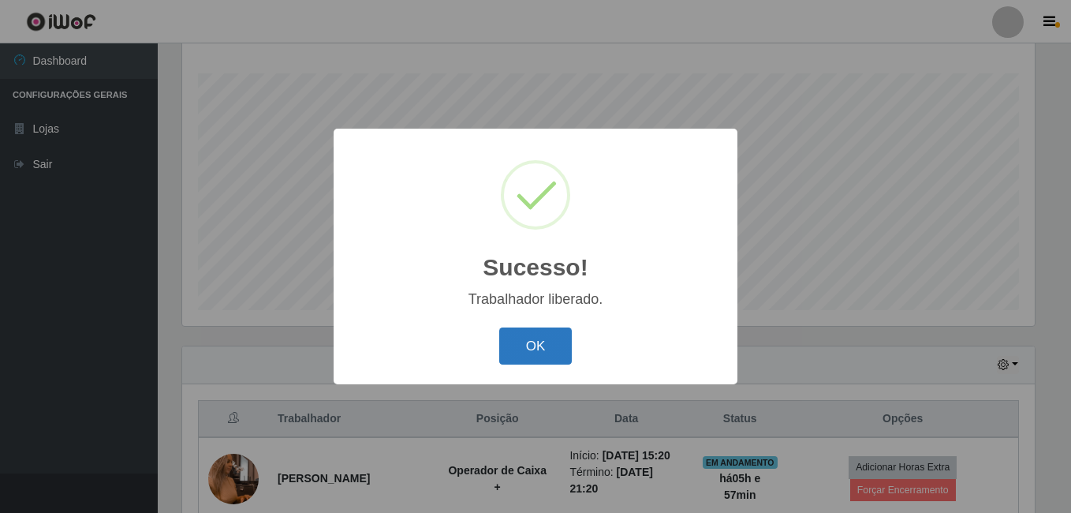
click at [535, 344] on button "OK" at bounding box center [535, 345] width 73 height 37
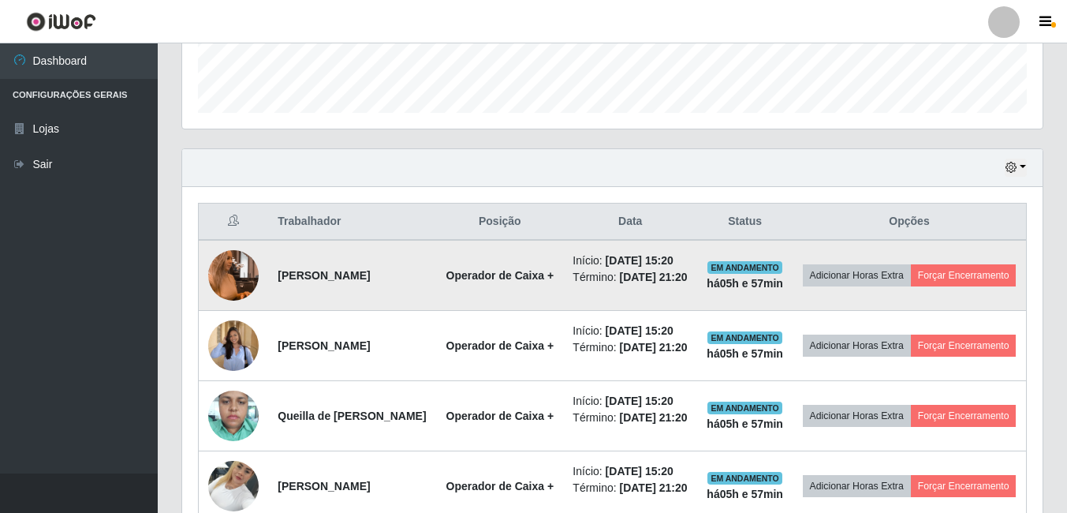
scroll to position [609, 0]
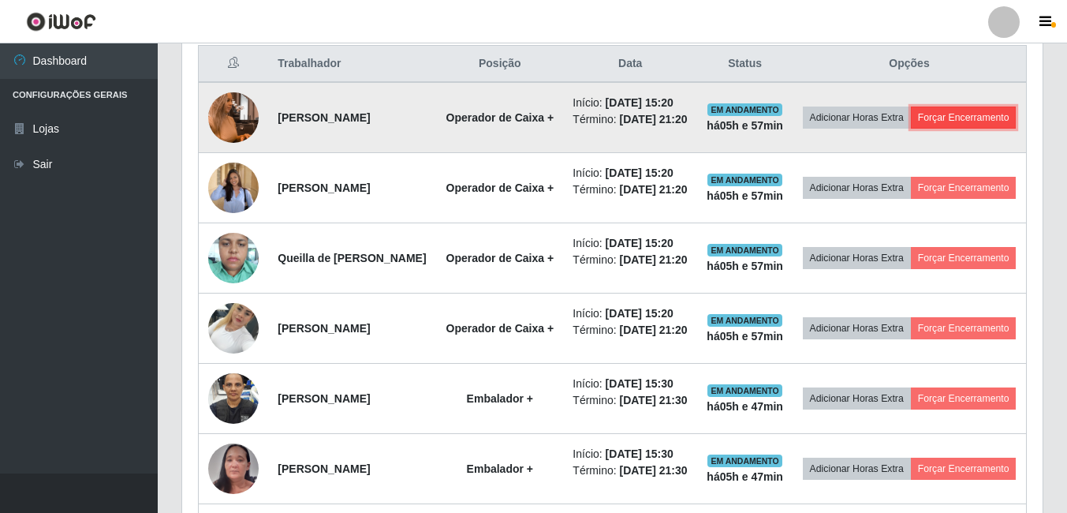
click at [935, 129] on button "Forçar Encerramento" at bounding box center [964, 117] width 106 height 22
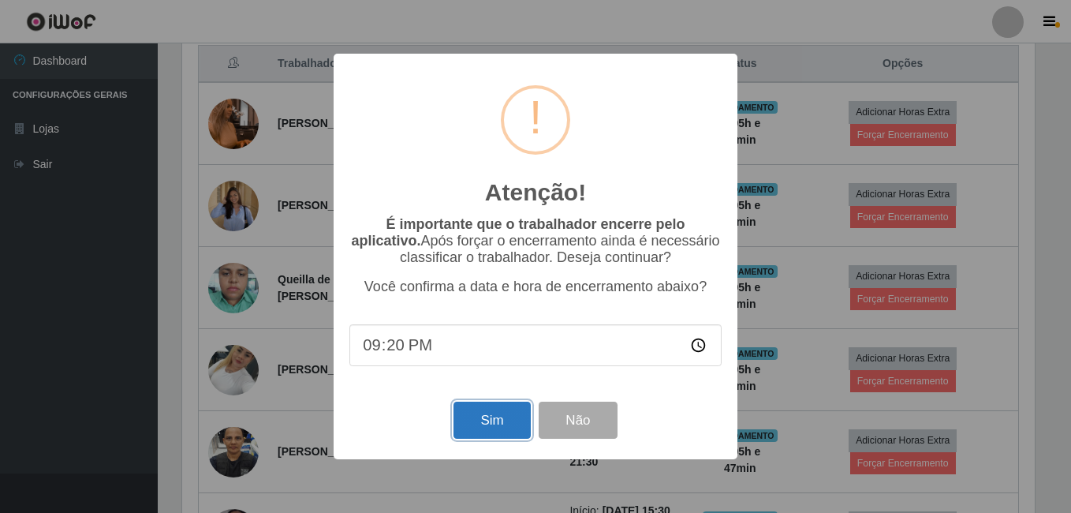
click at [483, 424] on button "Sim" at bounding box center [491, 419] width 76 height 37
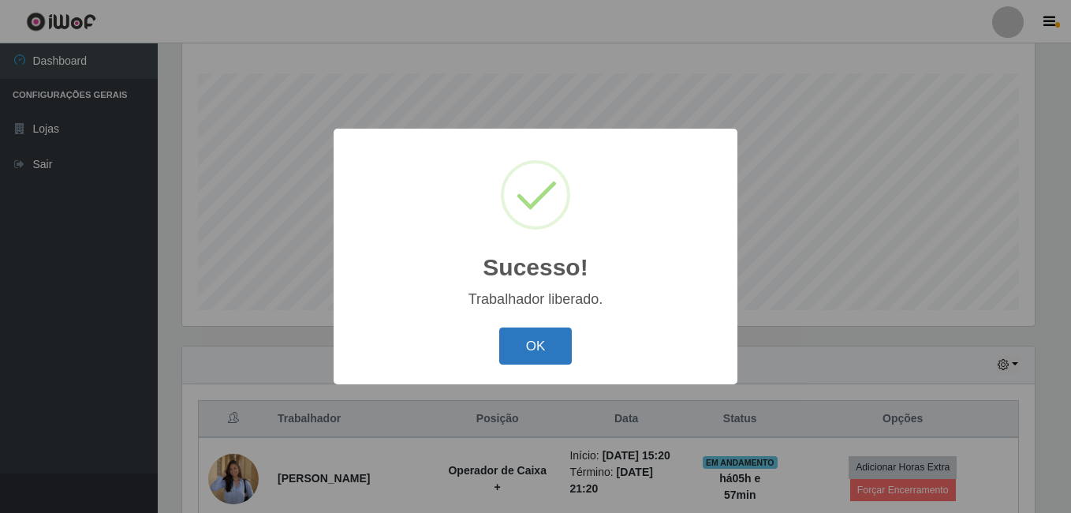
click at [519, 351] on button "OK" at bounding box center [535, 345] width 73 height 37
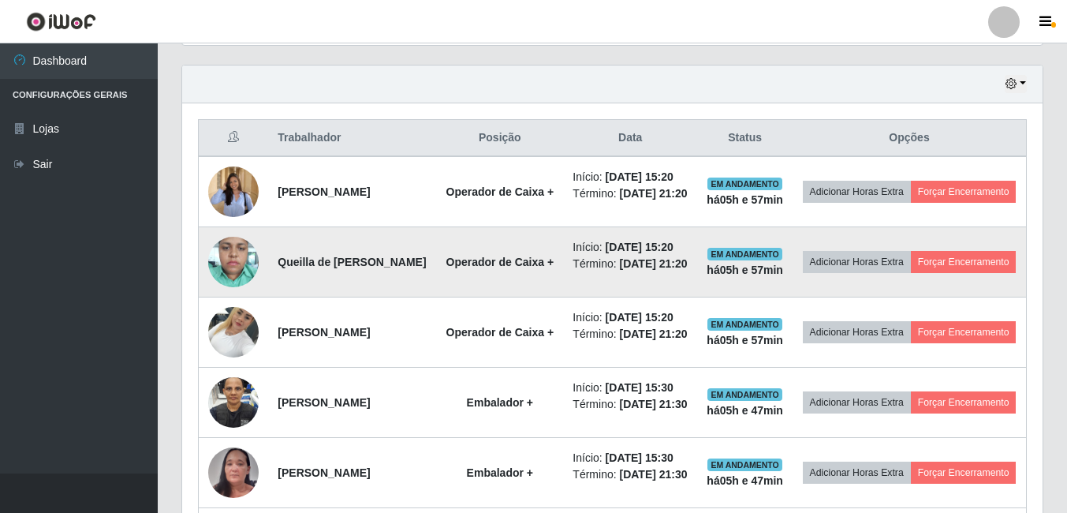
scroll to position [569, 0]
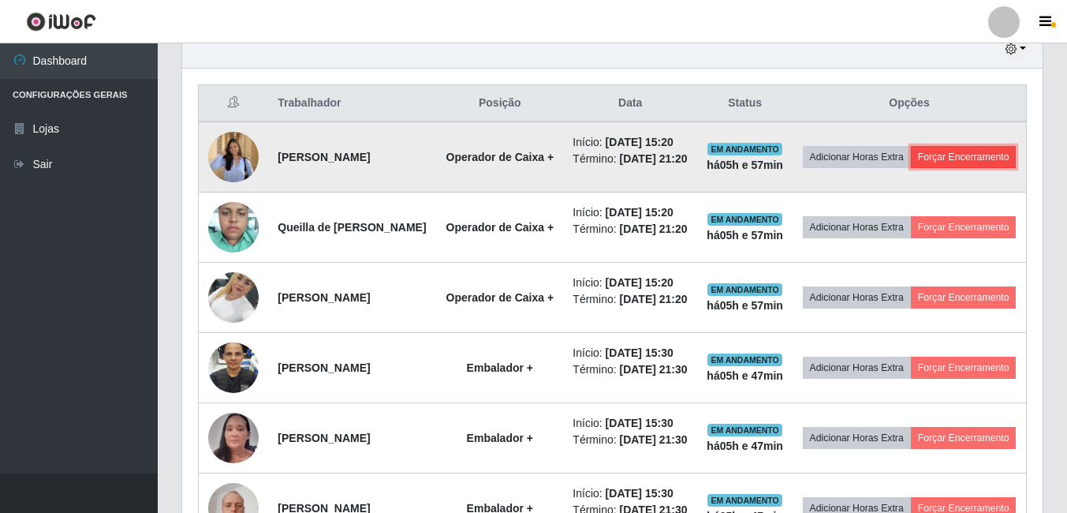
click at [939, 168] on button "Forçar Encerramento" at bounding box center [964, 157] width 106 height 22
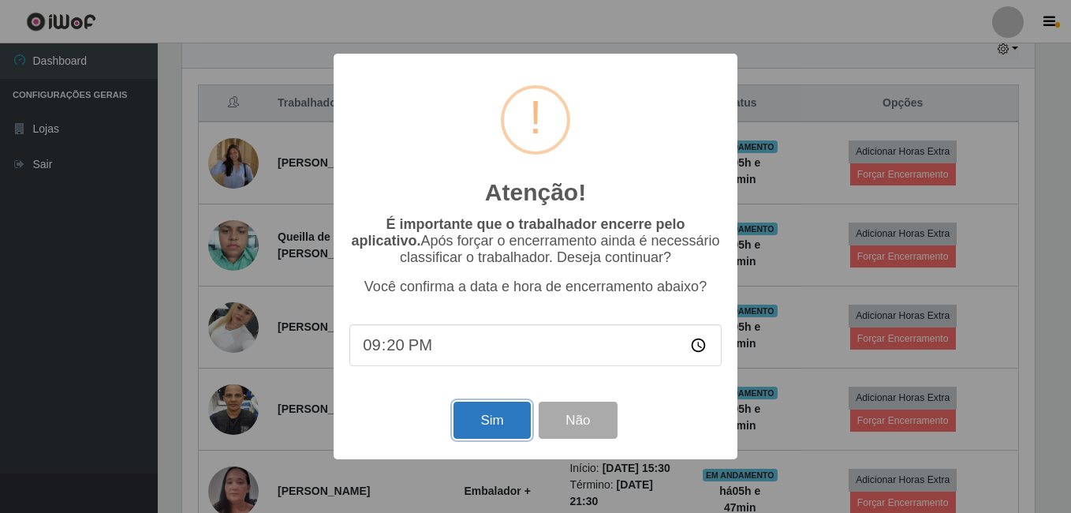
click at [483, 425] on button "Sim" at bounding box center [491, 419] width 76 height 37
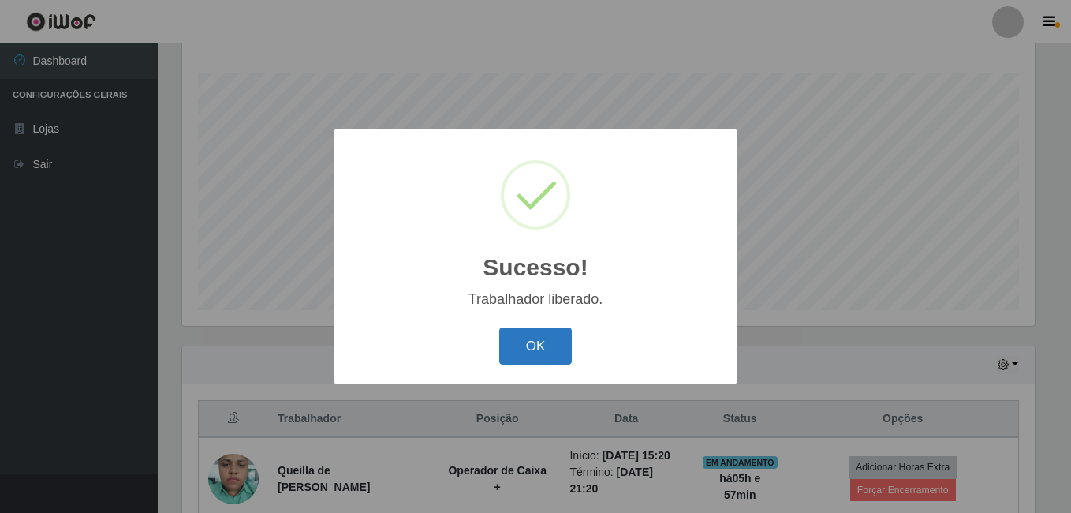
click at [520, 361] on button "OK" at bounding box center [535, 345] width 73 height 37
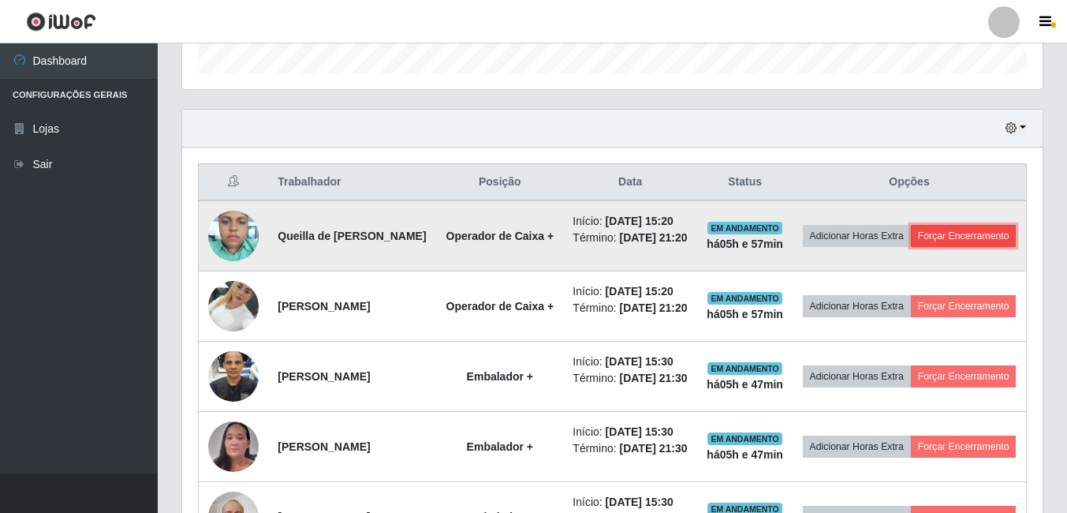
click at [913, 247] on button "Forçar Encerramento" at bounding box center [964, 236] width 106 height 22
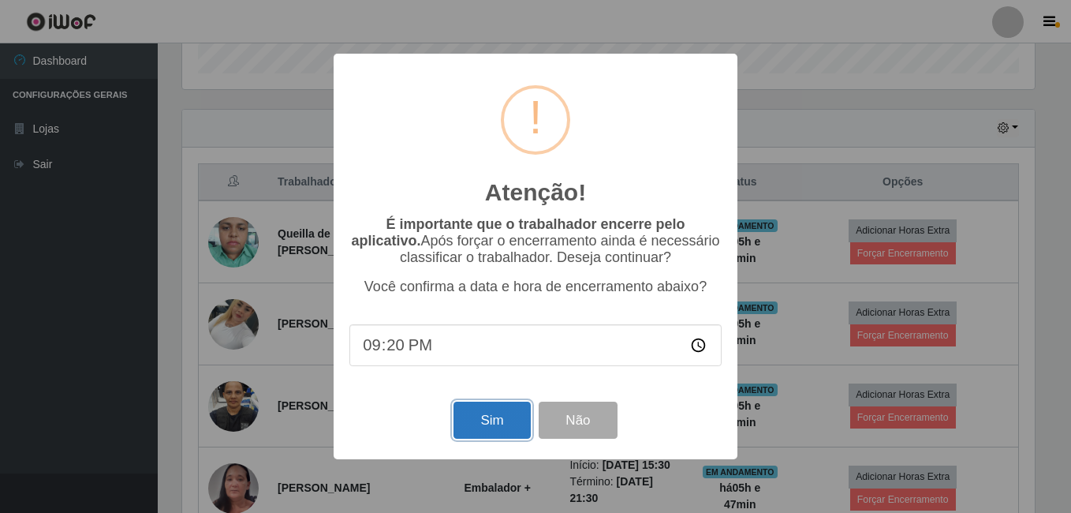
click at [472, 423] on button "Sim" at bounding box center [491, 419] width 76 height 37
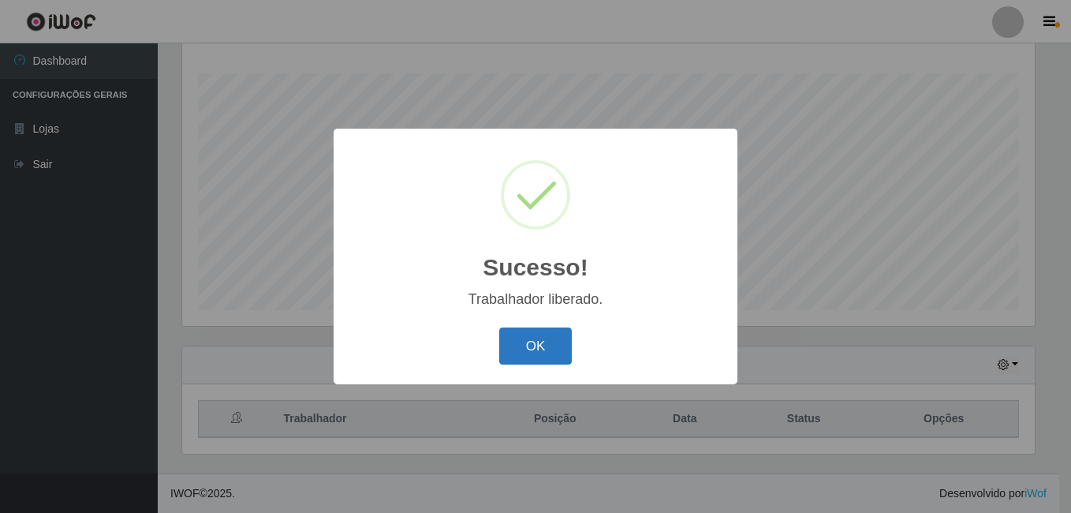
click at [537, 346] on button "OK" at bounding box center [535, 345] width 73 height 37
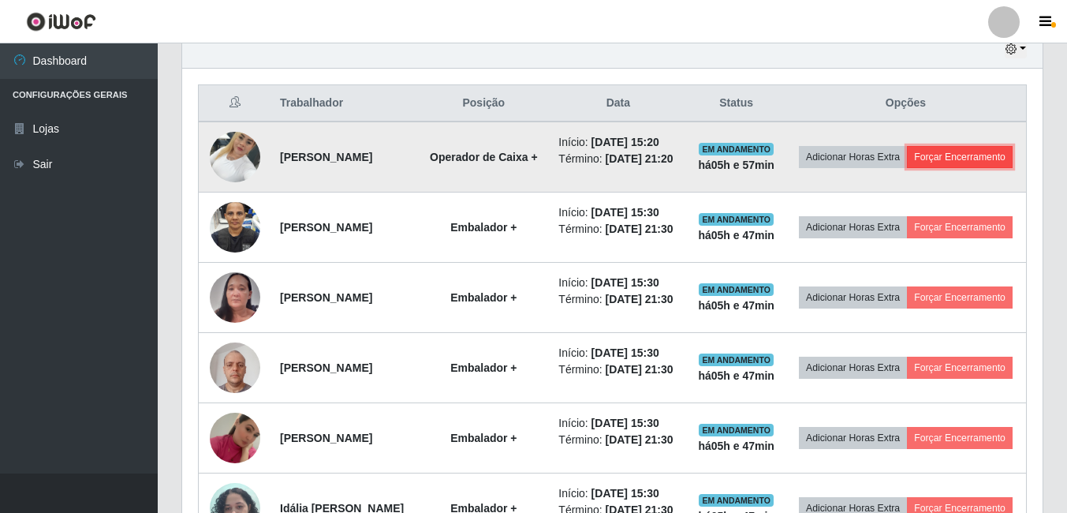
click at [938, 168] on button "Forçar Encerramento" at bounding box center [960, 157] width 106 height 22
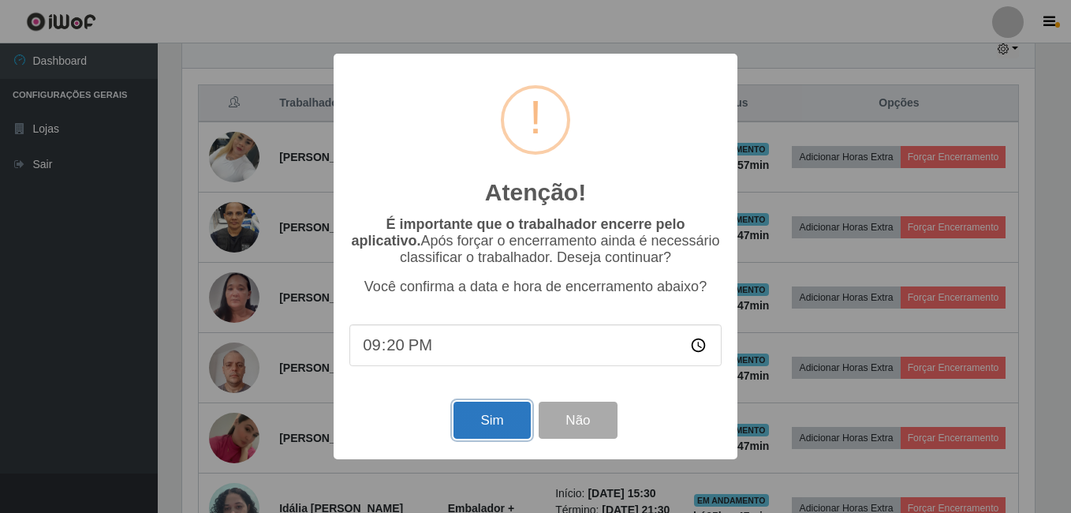
click at [498, 428] on button "Sim" at bounding box center [491, 419] width 76 height 37
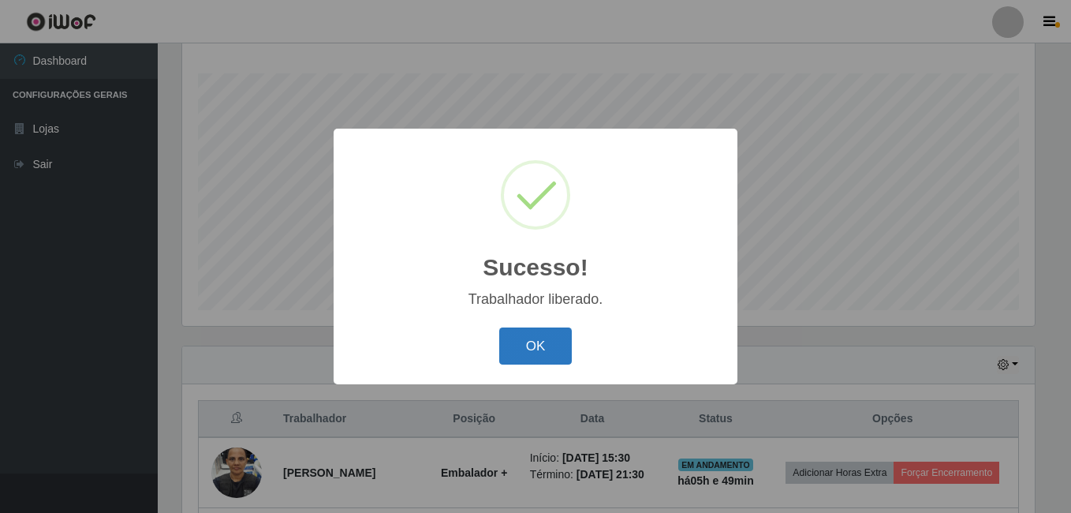
click at [554, 342] on button "OK" at bounding box center [535, 345] width 73 height 37
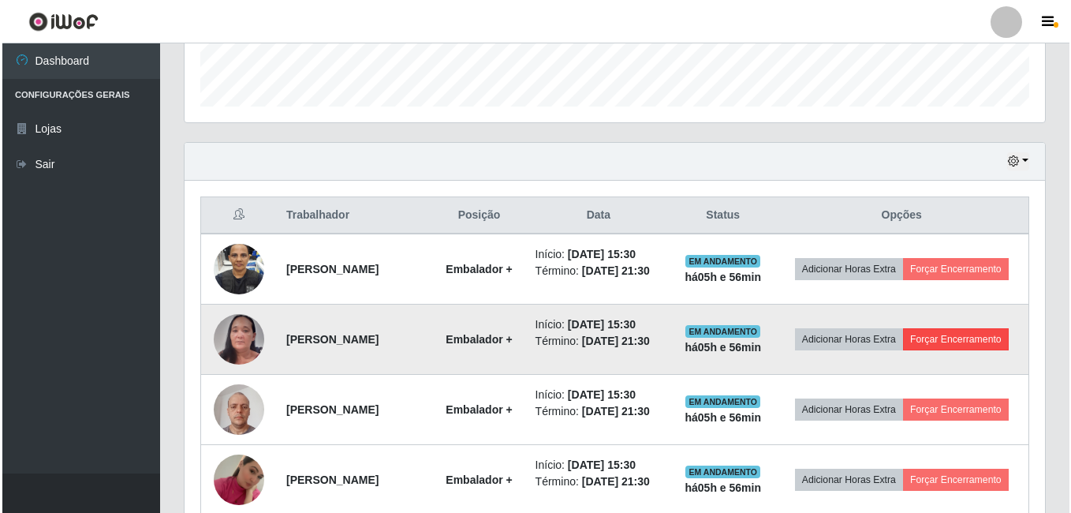
scroll to position [509, 0]
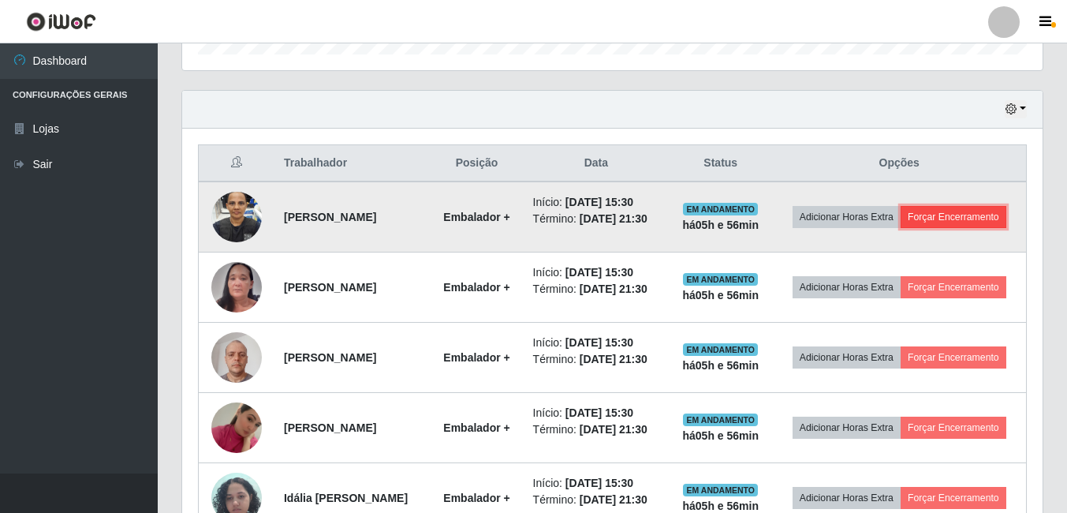
click at [912, 228] on button "Forçar Encerramento" at bounding box center [954, 217] width 106 height 22
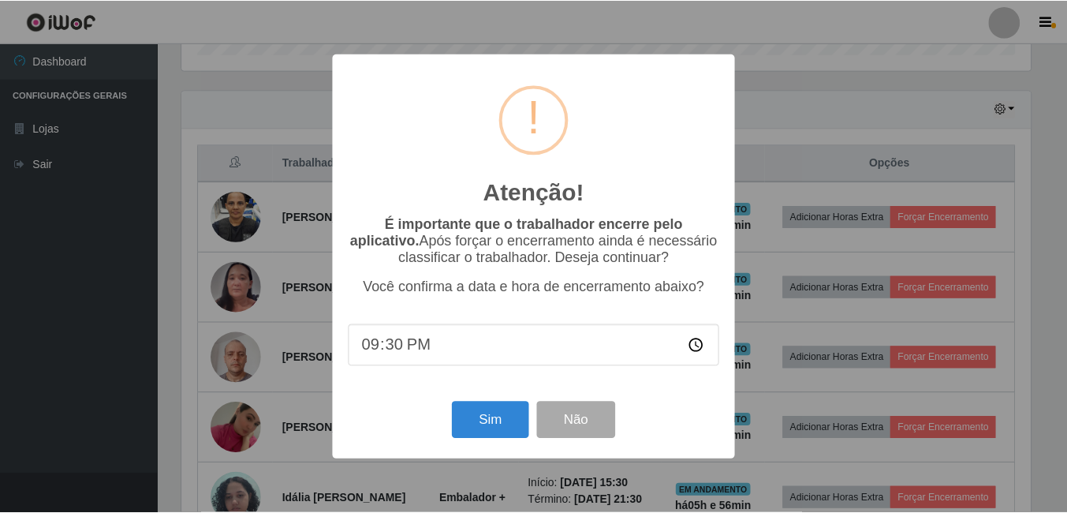
scroll to position [327, 852]
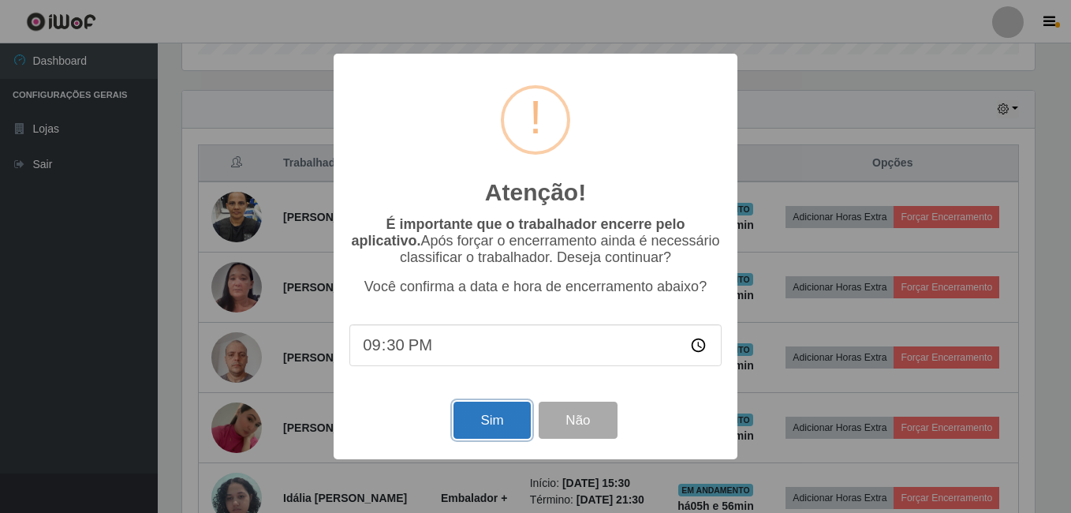
click at [510, 419] on button "Sim" at bounding box center [491, 419] width 76 height 37
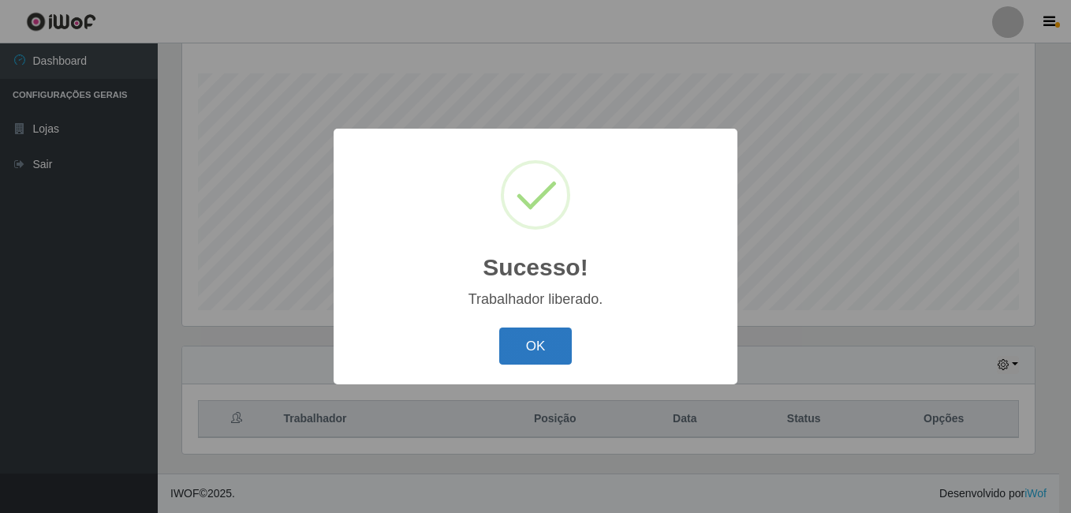
click at [517, 347] on button "OK" at bounding box center [535, 345] width 73 height 37
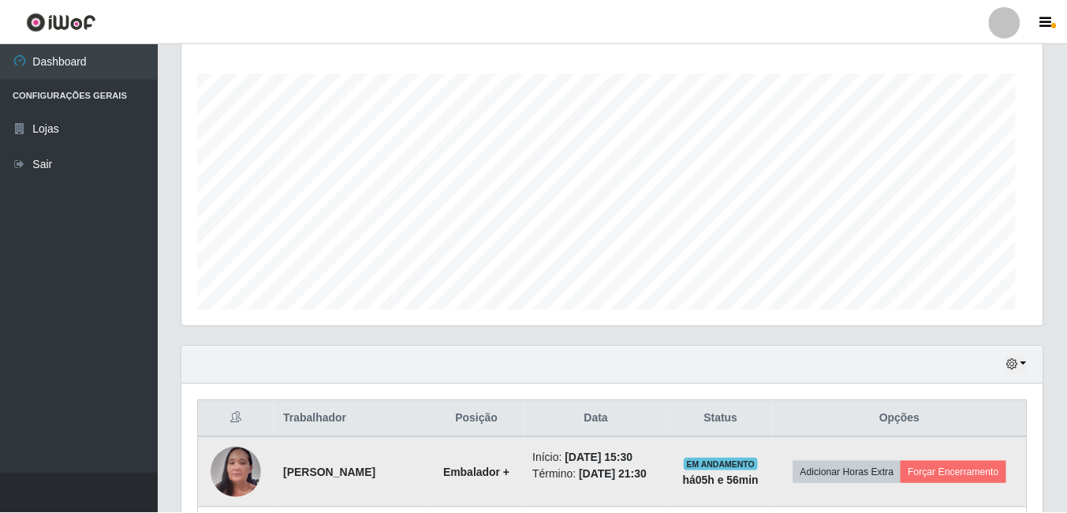
scroll to position [327, 860]
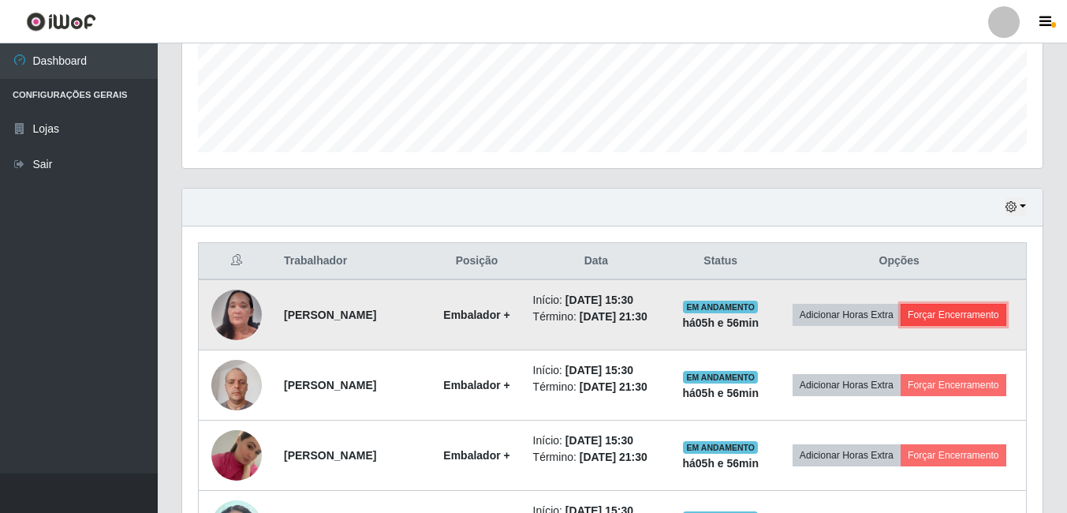
click at [916, 326] on button "Forçar Encerramento" at bounding box center [954, 315] width 106 height 22
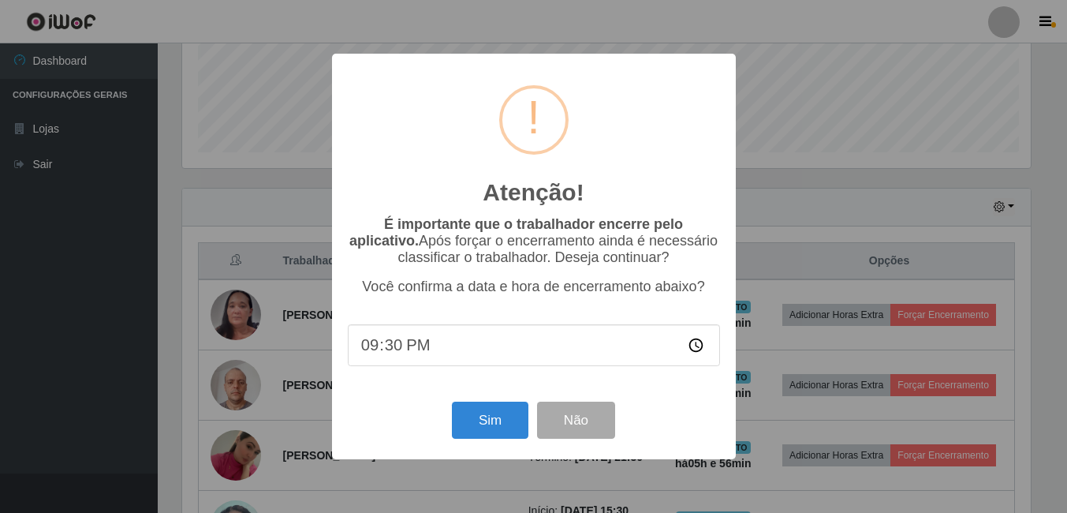
scroll to position [327, 852]
click at [464, 425] on button "Sim" at bounding box center [491, 419] width 76 height 37
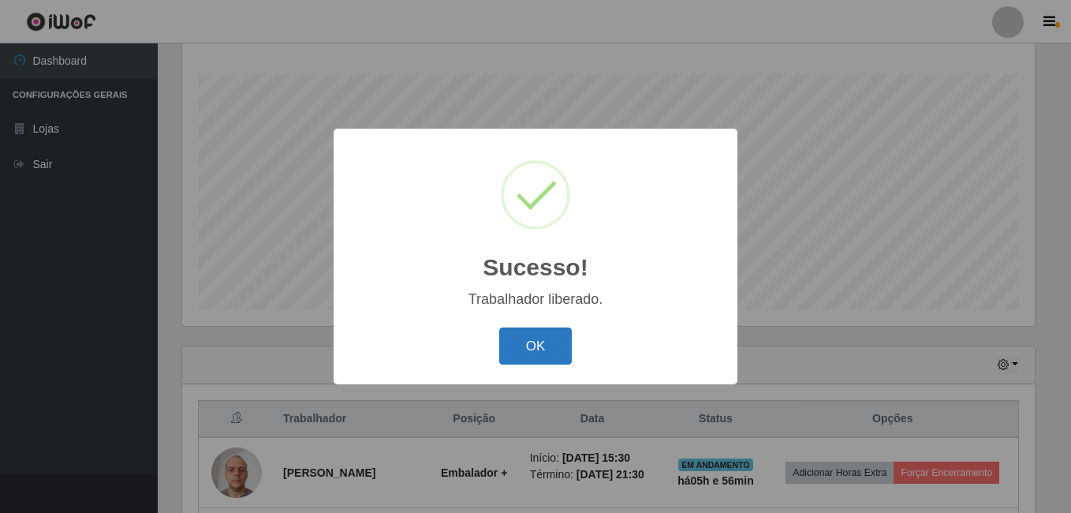
click at [546, 345] on button "OK" at bounding box center [535, 345] width 73 height 37
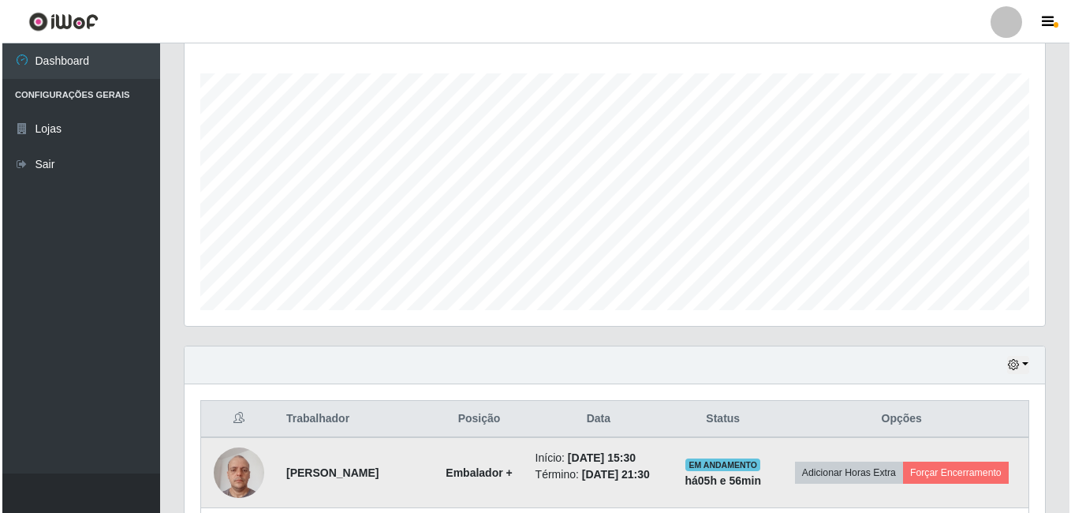
scroll to position [327, 860]
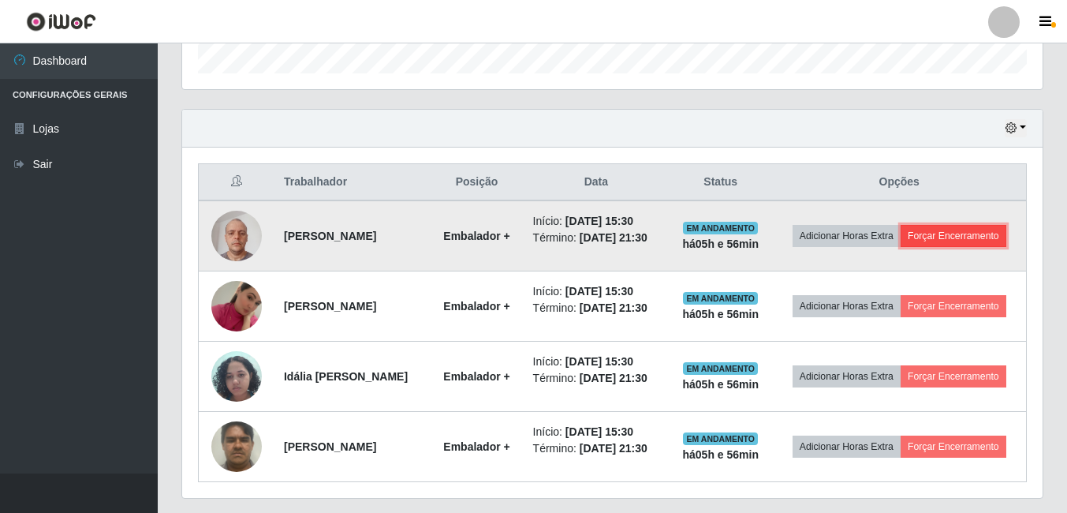
click at [901, 247] on button "Forçar Encerramento" at bounding box center [954, 236] width 106 height 22
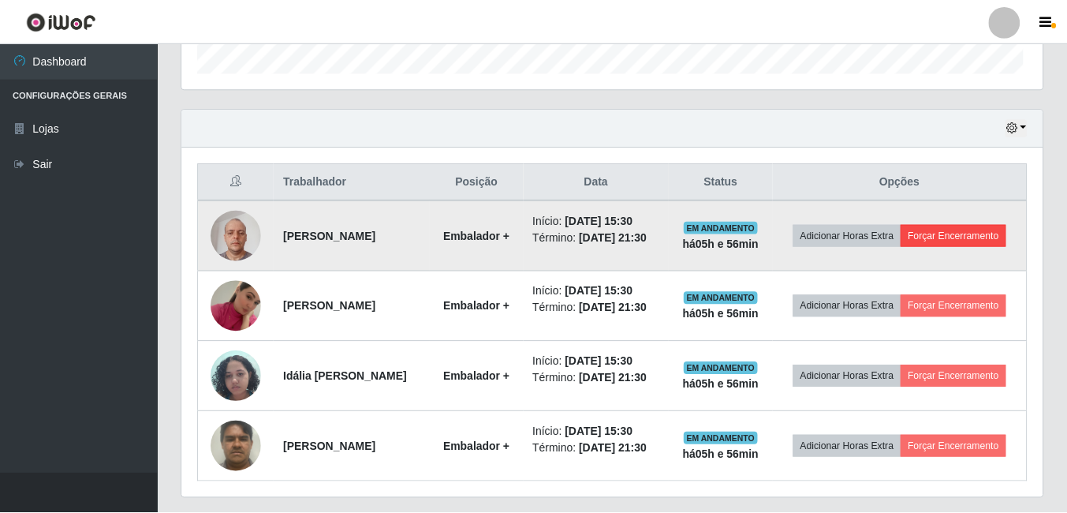
scroll to position [327, 852]
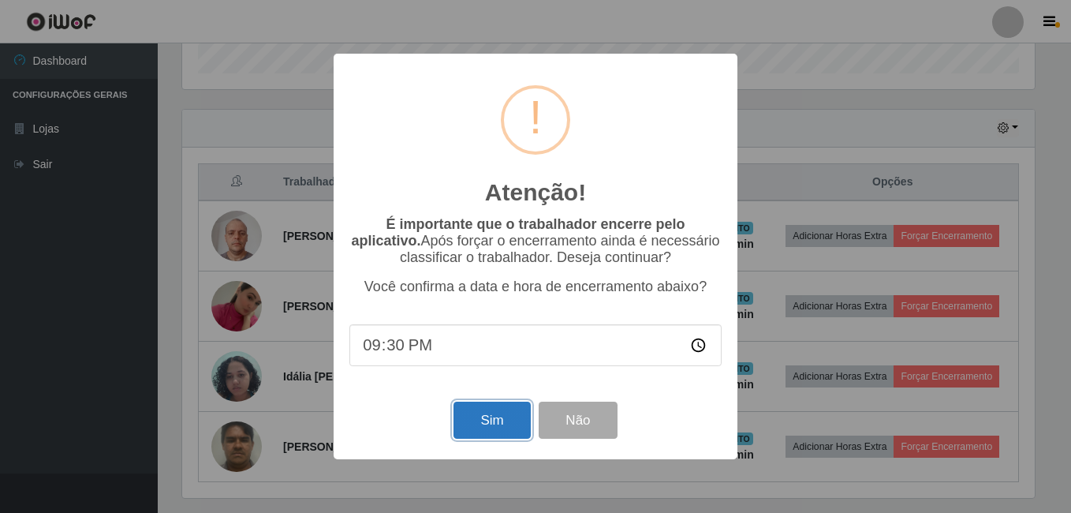
click at [457, 435] on button "Sim" at bounding box center [491, 419] width 76 height 37
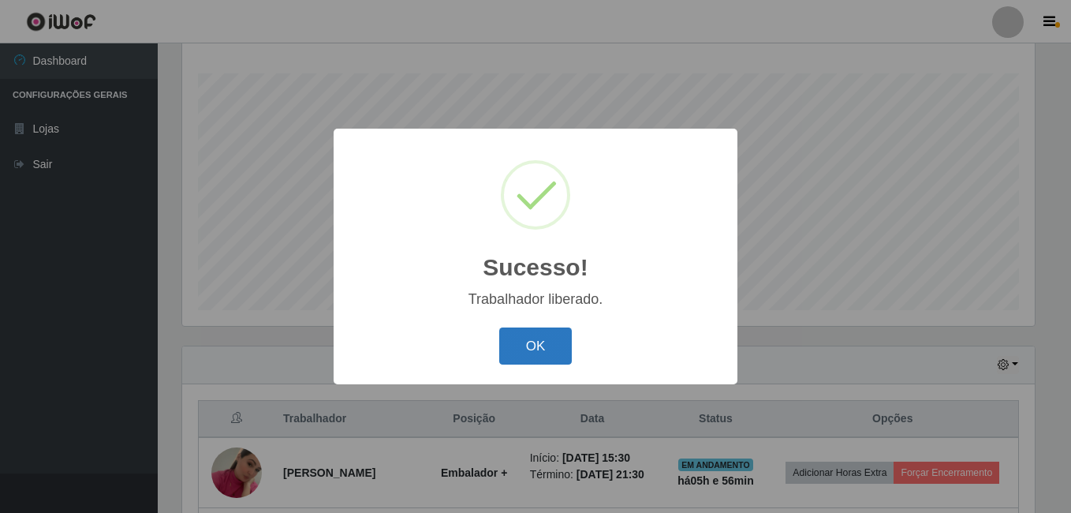
click at [522, 349] on button "OK" at bounding box center [535, 345] width 73 height 37
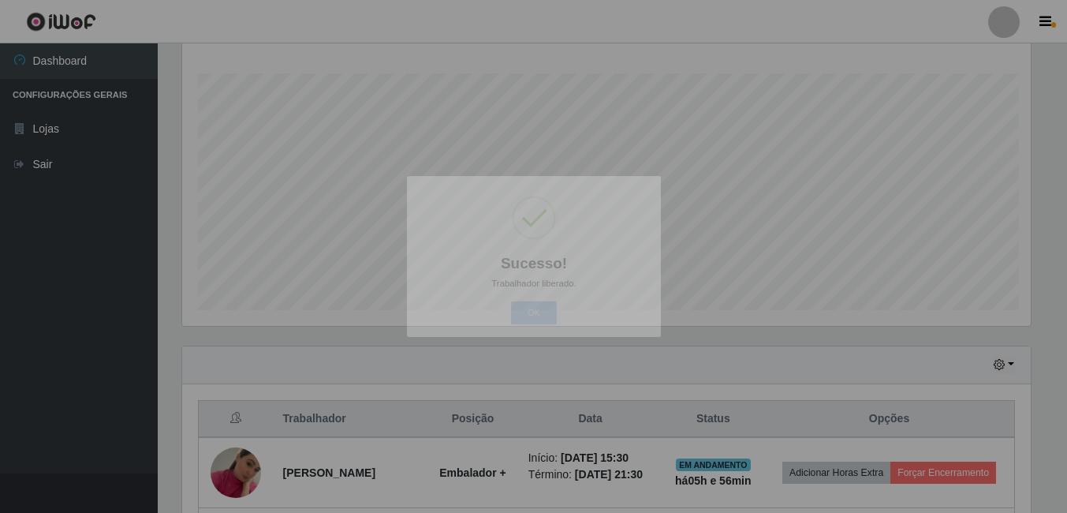
scroll to position [327, 860]
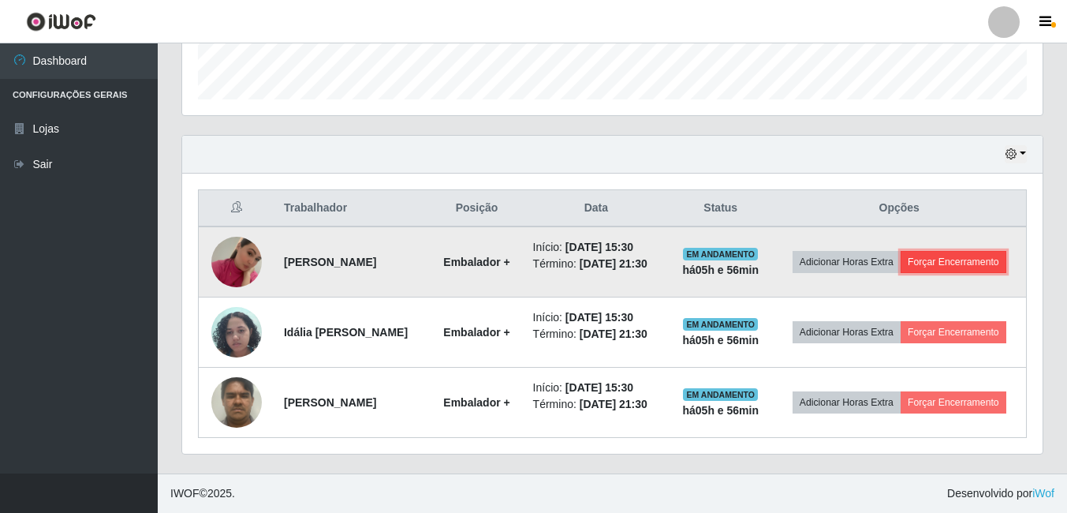
click at [901, 258] on button "Forçar Encerramento" at bounding box center [954, 262] width 106 height 22
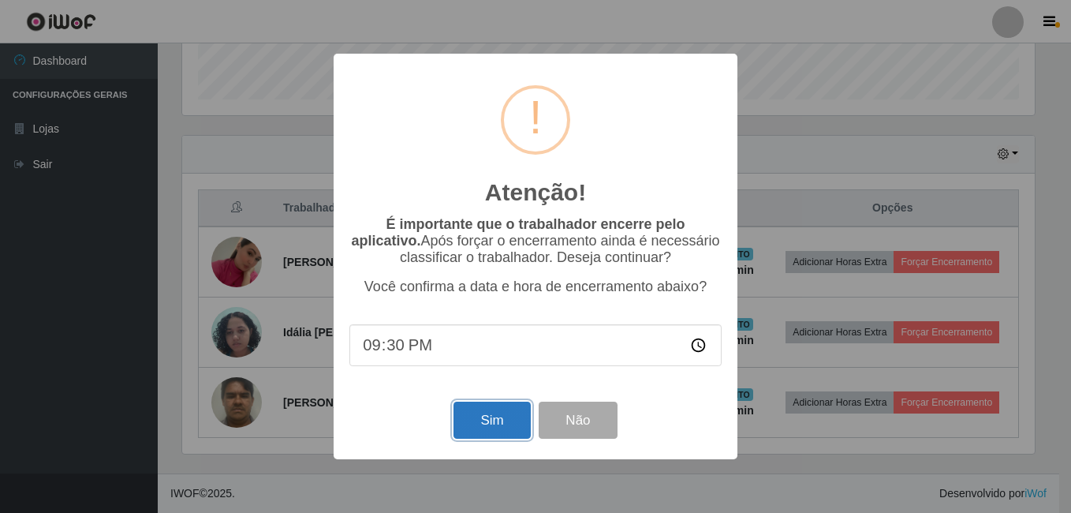
click at [479, 430] on button "Sim" at bounding box center [491, 419] width 76 height 37
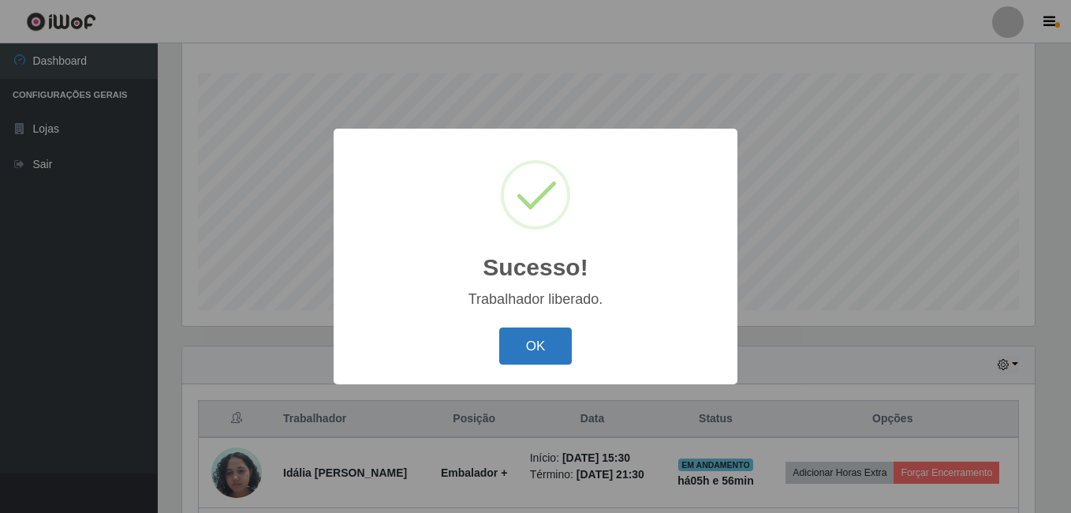
drag, startPoint x: 573, startPoint y: 349, endPoint x: 561, endPoint y: 355, distance: 13.1
click at [572, 351] on div "OK Cancel" at bounding box center [535, 345] width 372 height 45
click at [558, 355] on button "OK" at bounding box center [535, 345] width 73 height 37
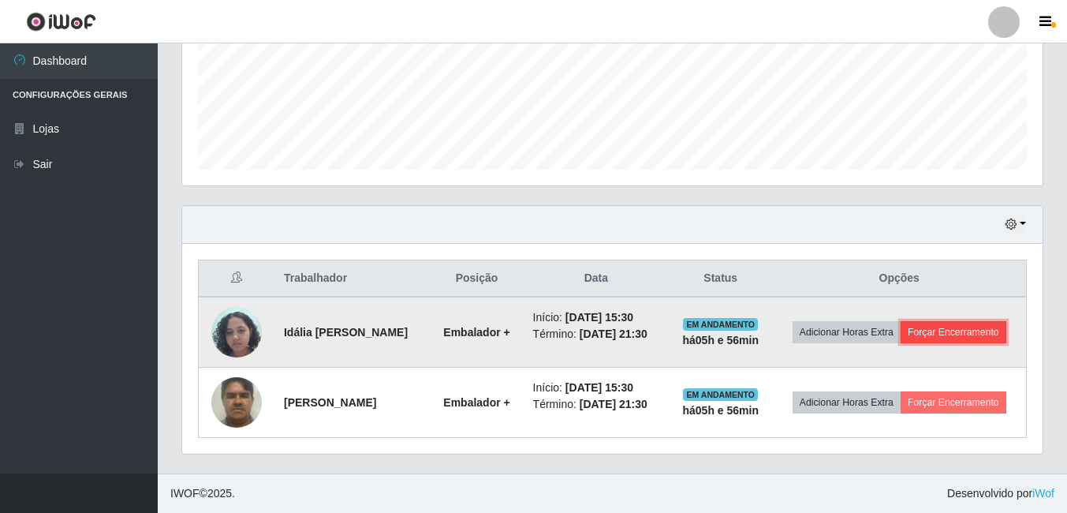
click at [901, 335] on button "Forçar Encerramento" at bounding box center [954, 332] width 106 height 22
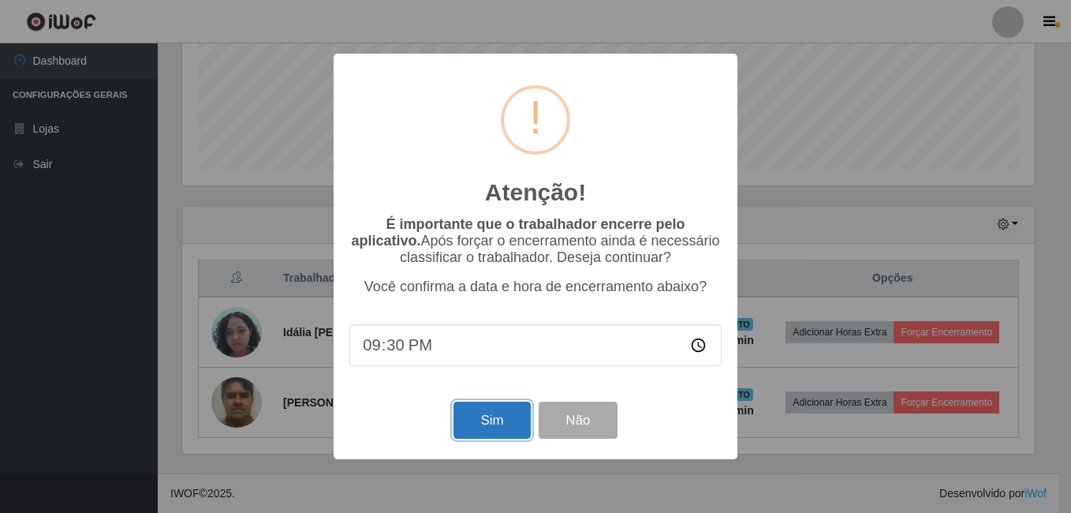
click at [494, 430] on button "Sim" at bounding box center [491, 419] width 76 height 37
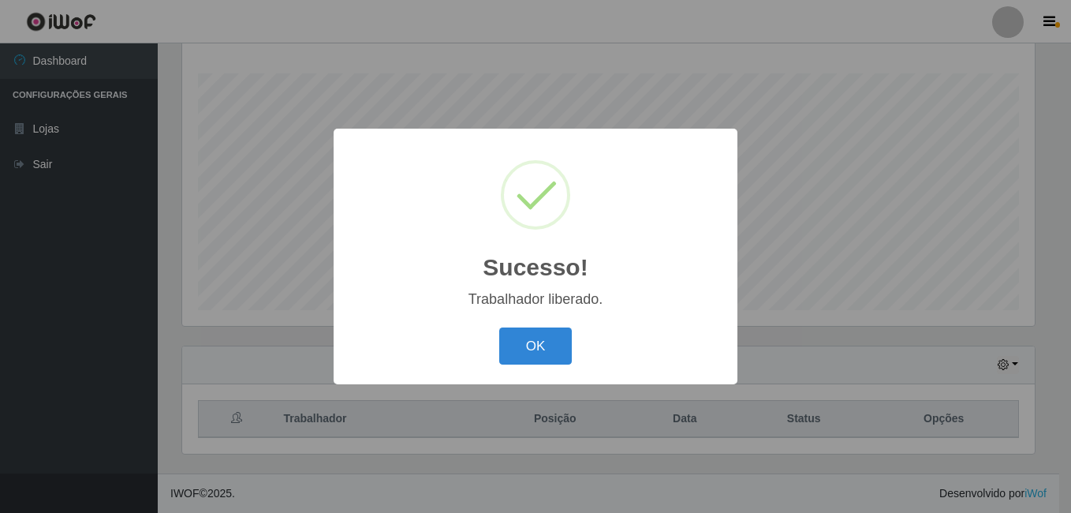
click at [526, 377] on div "Sucesso! × Trabalhador liberado. OK Cancel" at bounding box center [536, 256] width 404 height 255
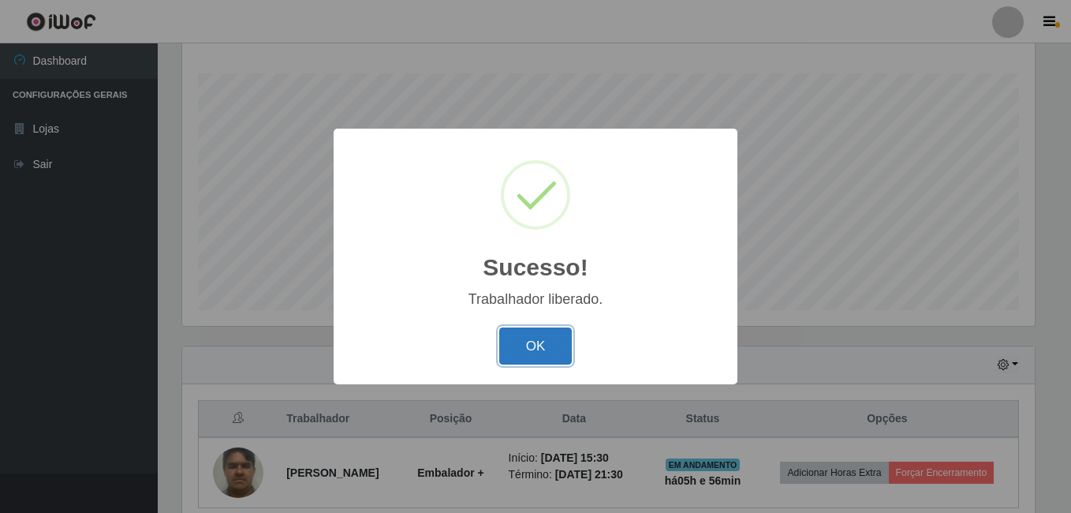
click at [531, 353] on button "OK" at bounding box center [535, 345] width 73 height 37
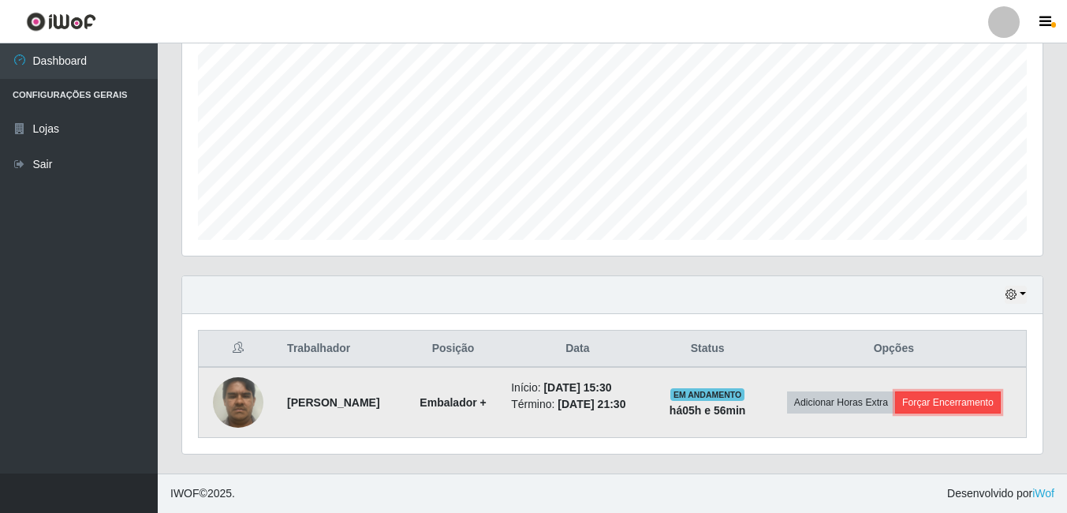
click at [895, 410] on button "Forçar Encerramento" at bounding box center [948, 402] width 106 height 22
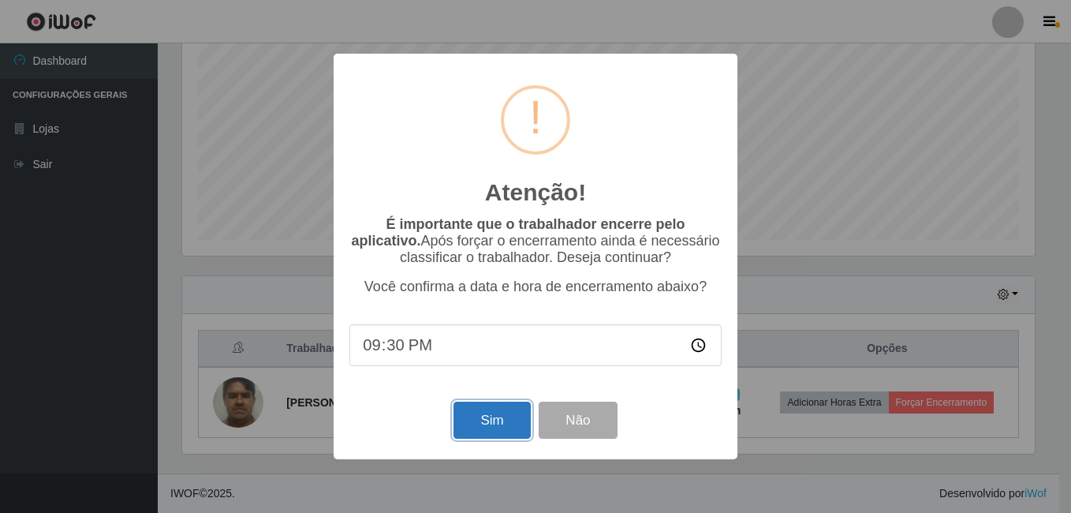
click at [507, 422] on button "Sim" at bounding box center [491, 419] width 76 height 37
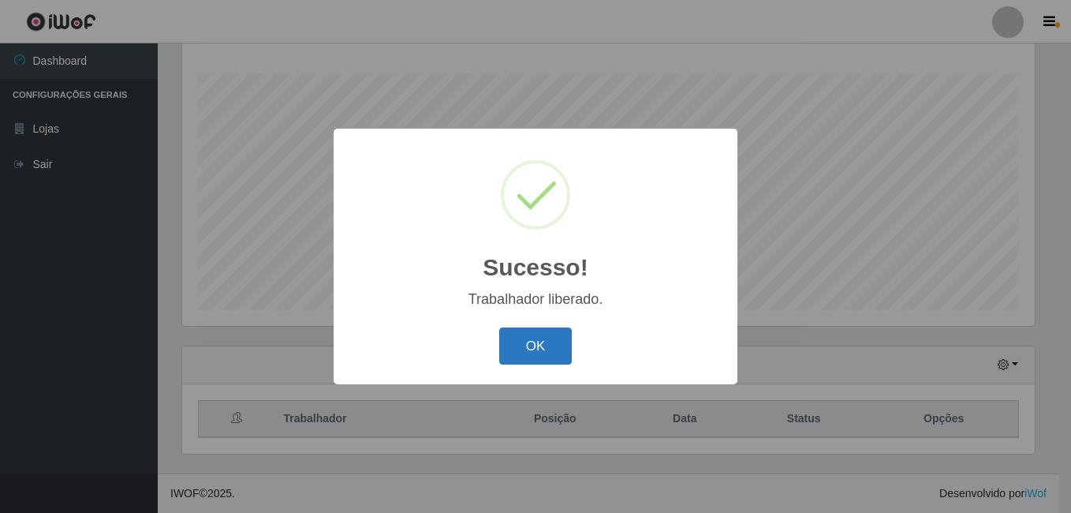
drag, startPoint x: 533, startPoint y: 337, endPoint x: 501, endPoint y: 347, distance: 33.9
click at [533, 338] on button "OK" at bounding box center [535, 345] width 73 height 37
